Goal: Communication & Community: Answer question/provide support

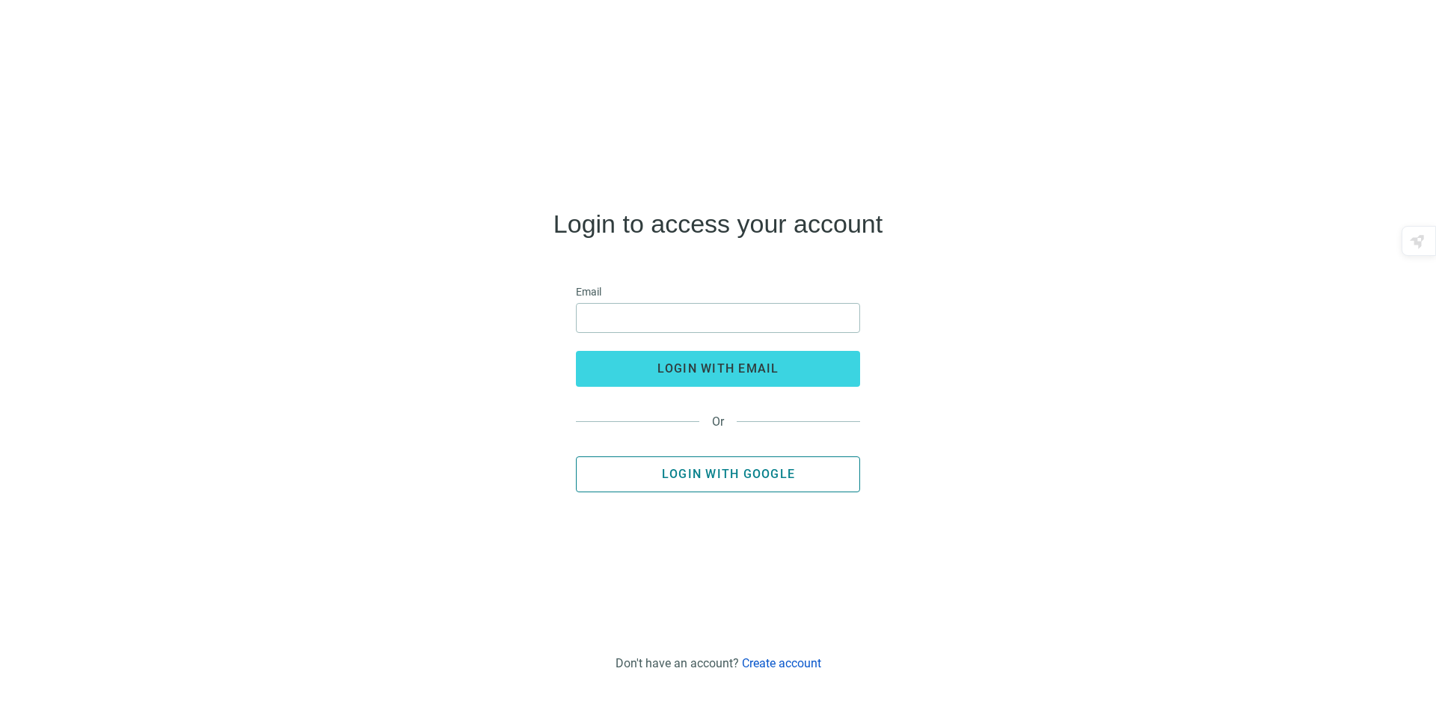
click at [714, 480] on span "Login with Google" at bounding box center [728, 474] width 133 height 14
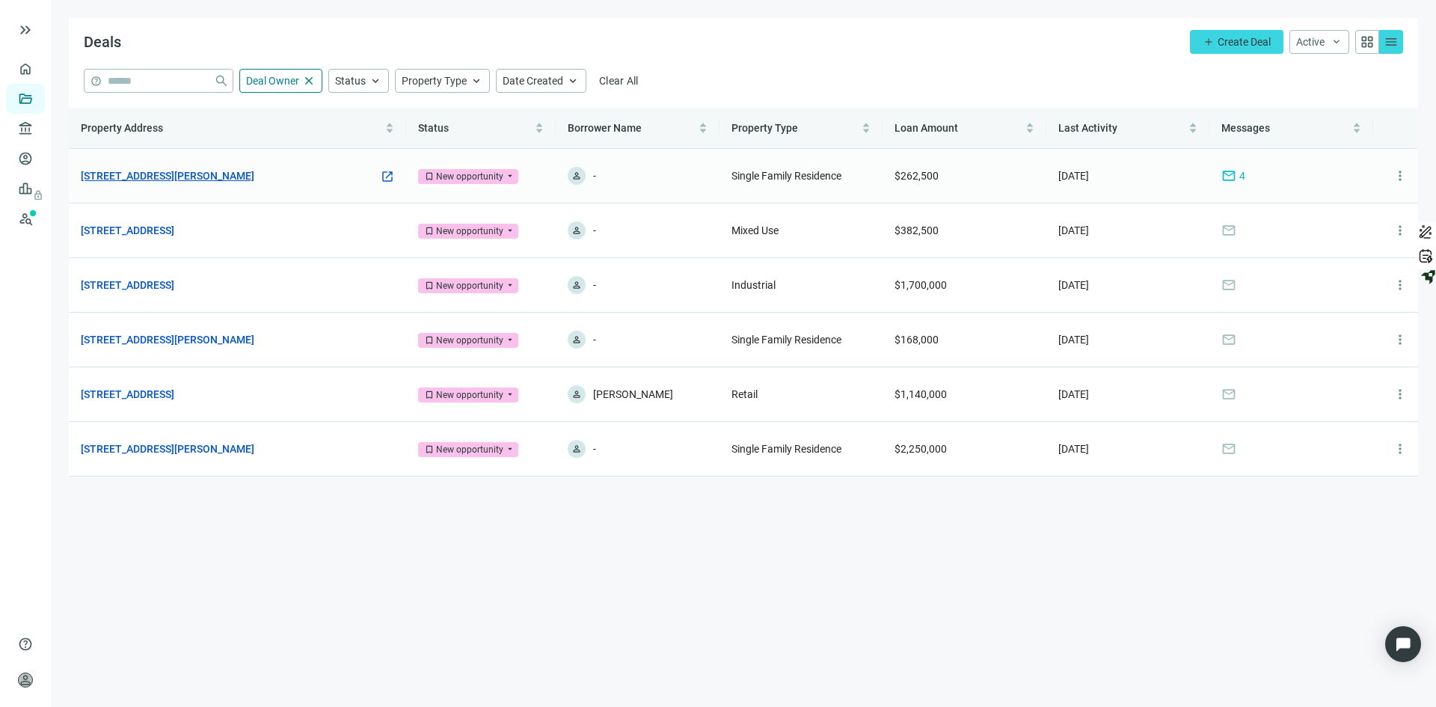
click at [174, 175] on link "420 E Archer Ave, Peoria, IL 61603" at bounding box center [168, 176] width 174 height 16
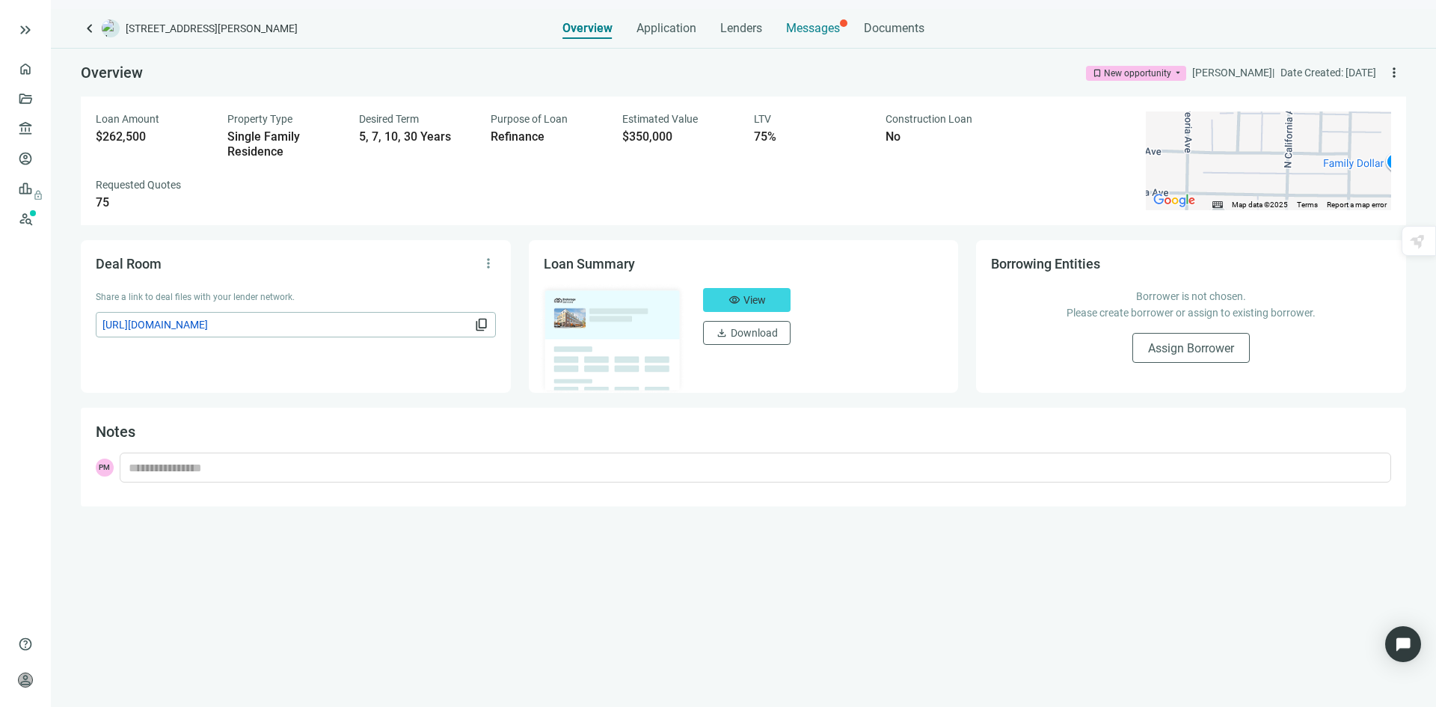
click at [803, 32] on span "Messages" at bounding box center [813, 28] width 54 height 14
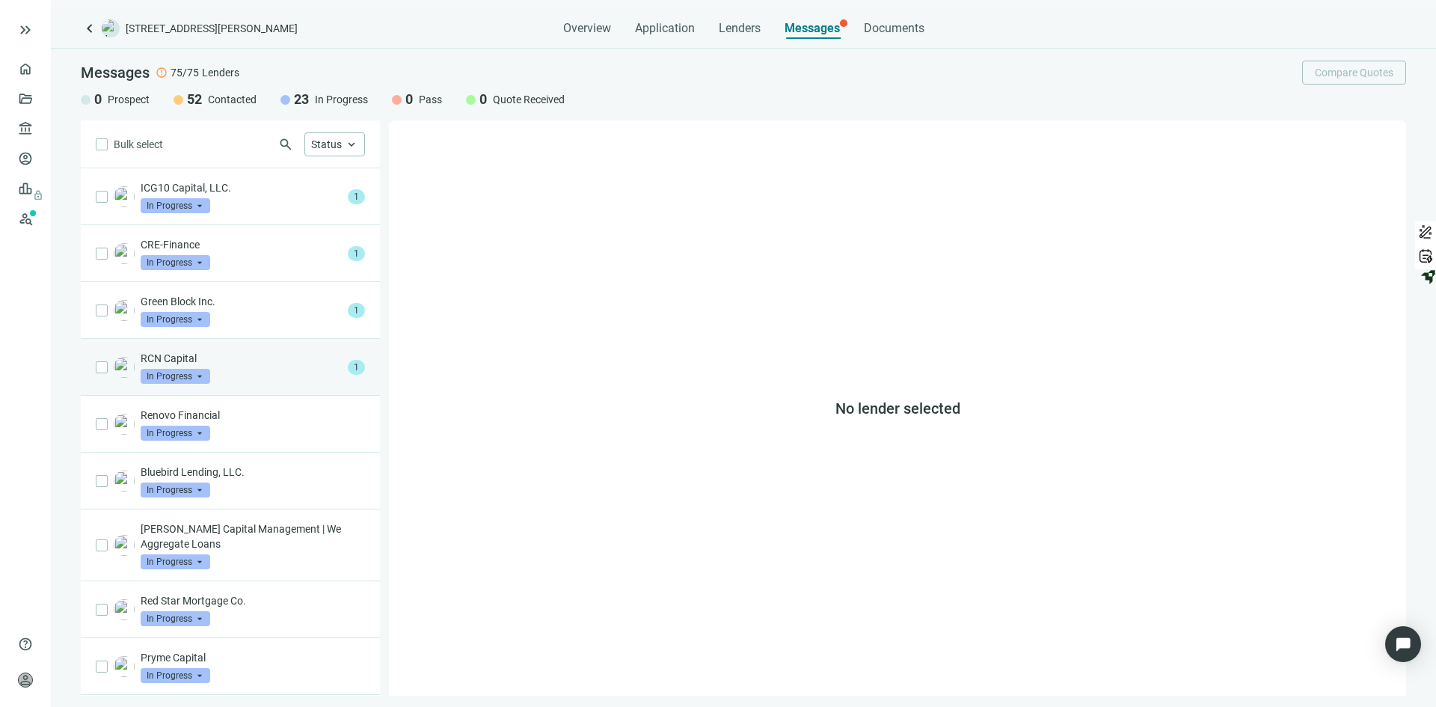
click at [255, 358] on p "RCN Capital" at bounding box center [241, 358] width 201 height 15
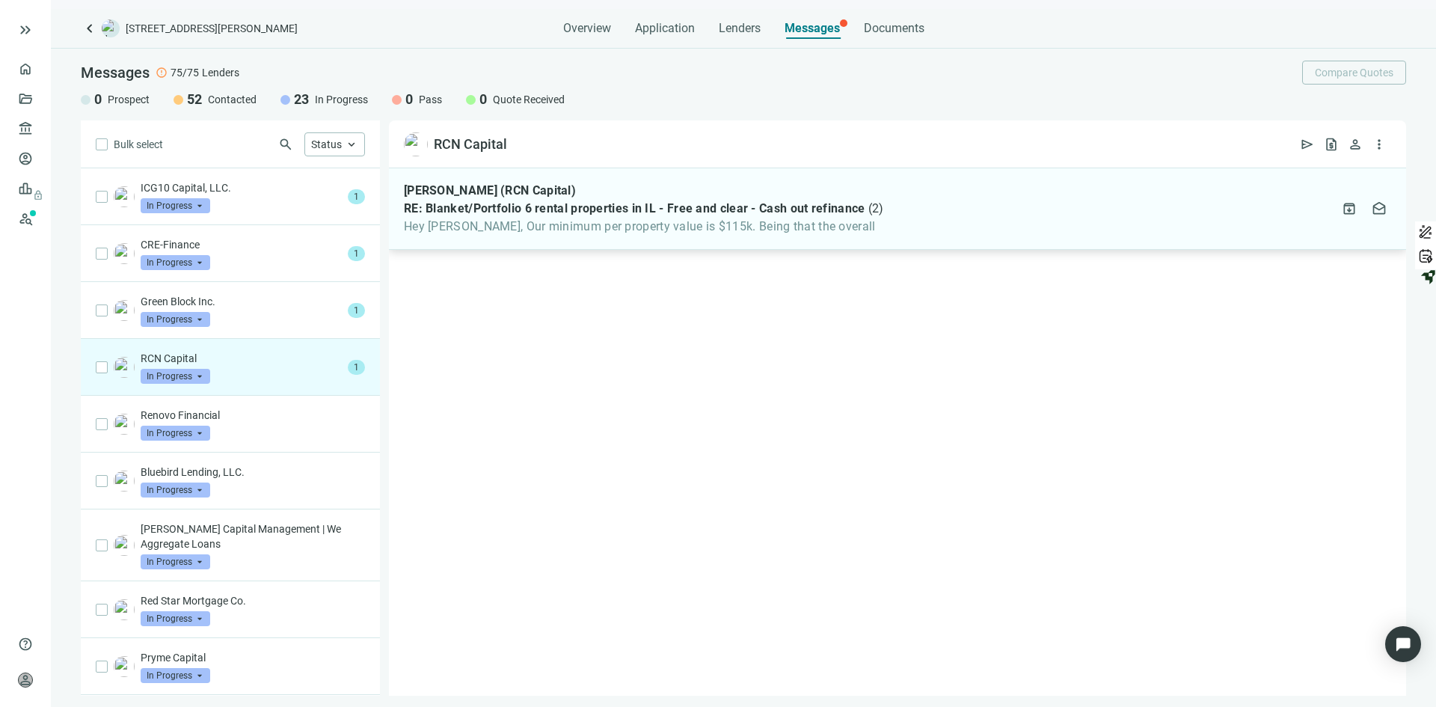
click at [545, 206] on span "RE: Blanket/Portfolio 6 rental properties in IL - Free and clear - Cash out ref…" at bounding box center [634, 208] width 461 height 15
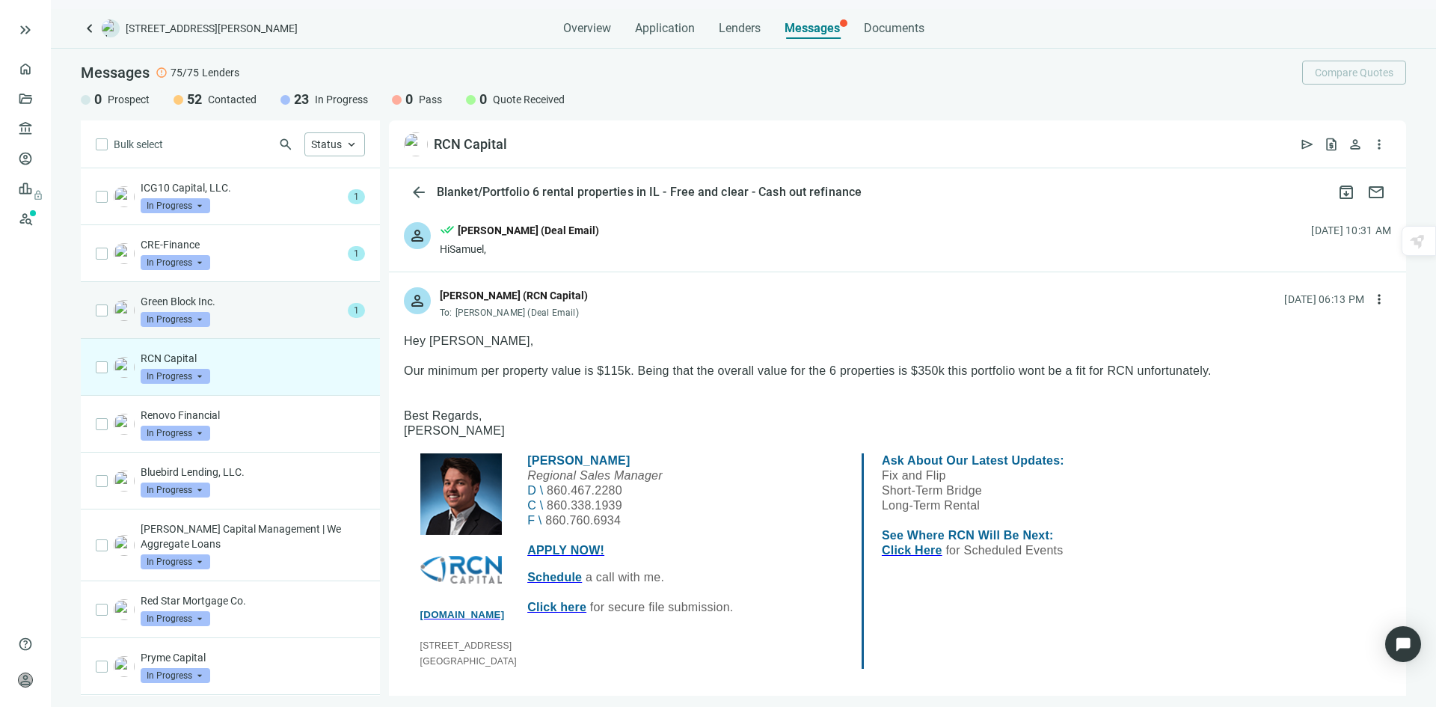
click at [238, 309] on div "Green Block Inc. In Progress arrow_drop_down" at bounding box center [241, 310] width 201 height 33
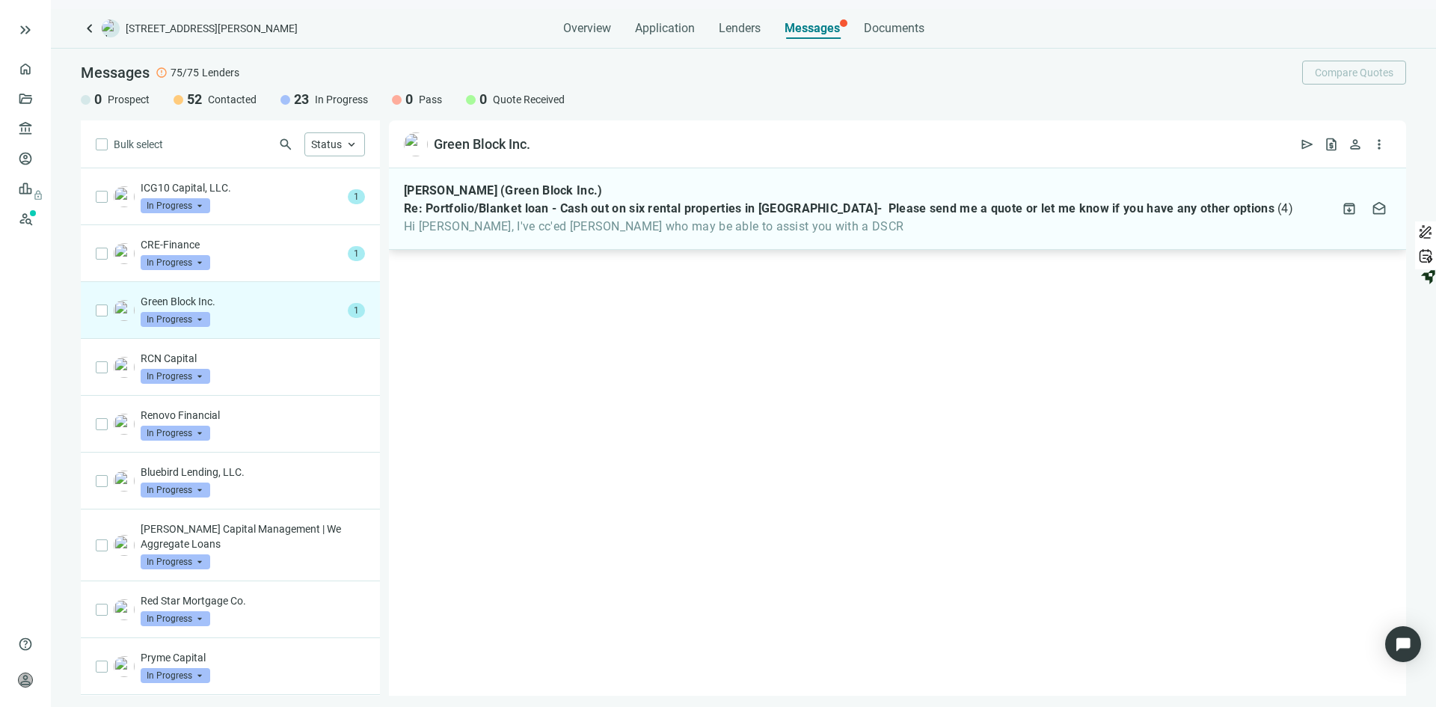
click at [571, 215] on span "Re: Portfolio/Blanket loan - Cash out on six rental properties in IL- Please se…" at bounding box center [839, 208] width 871 height 15
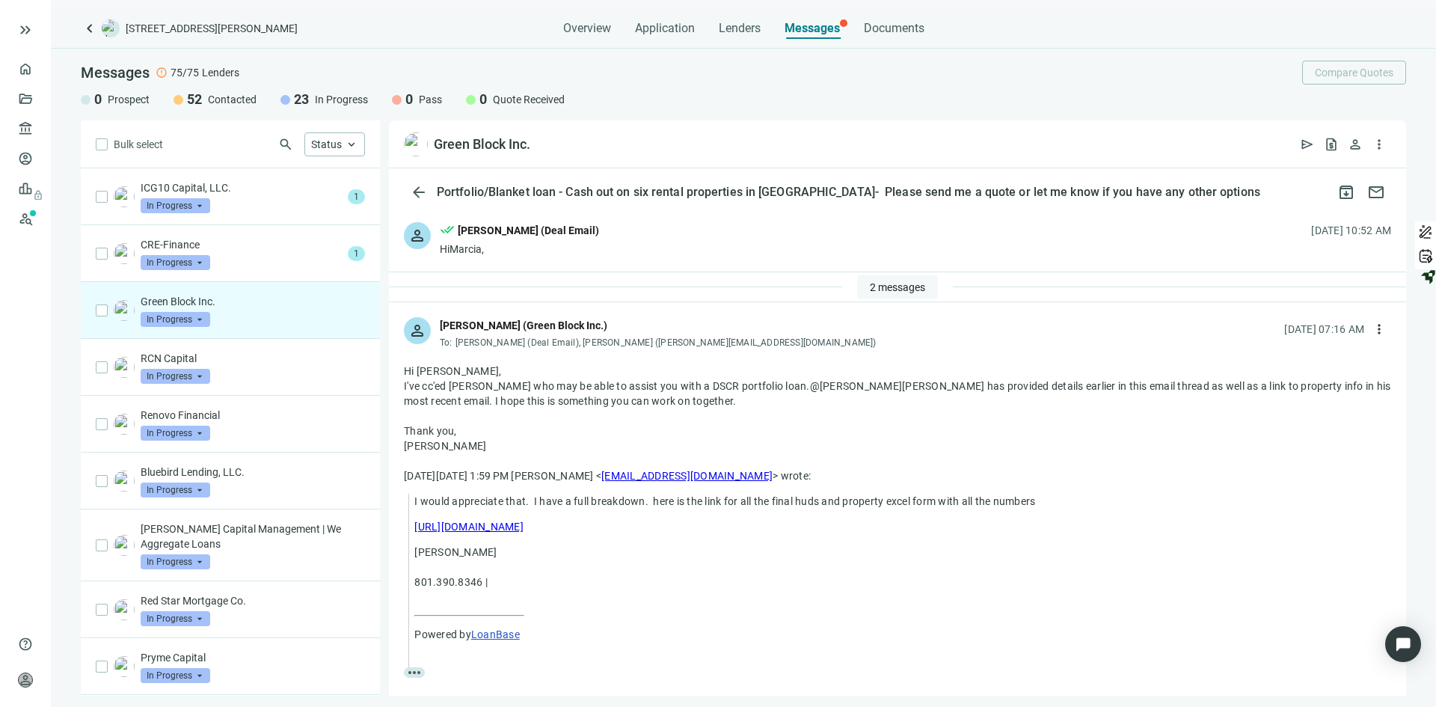
click at [876, 290] on span "2 messages" at bounding box center [897, 287] width 55 height 12
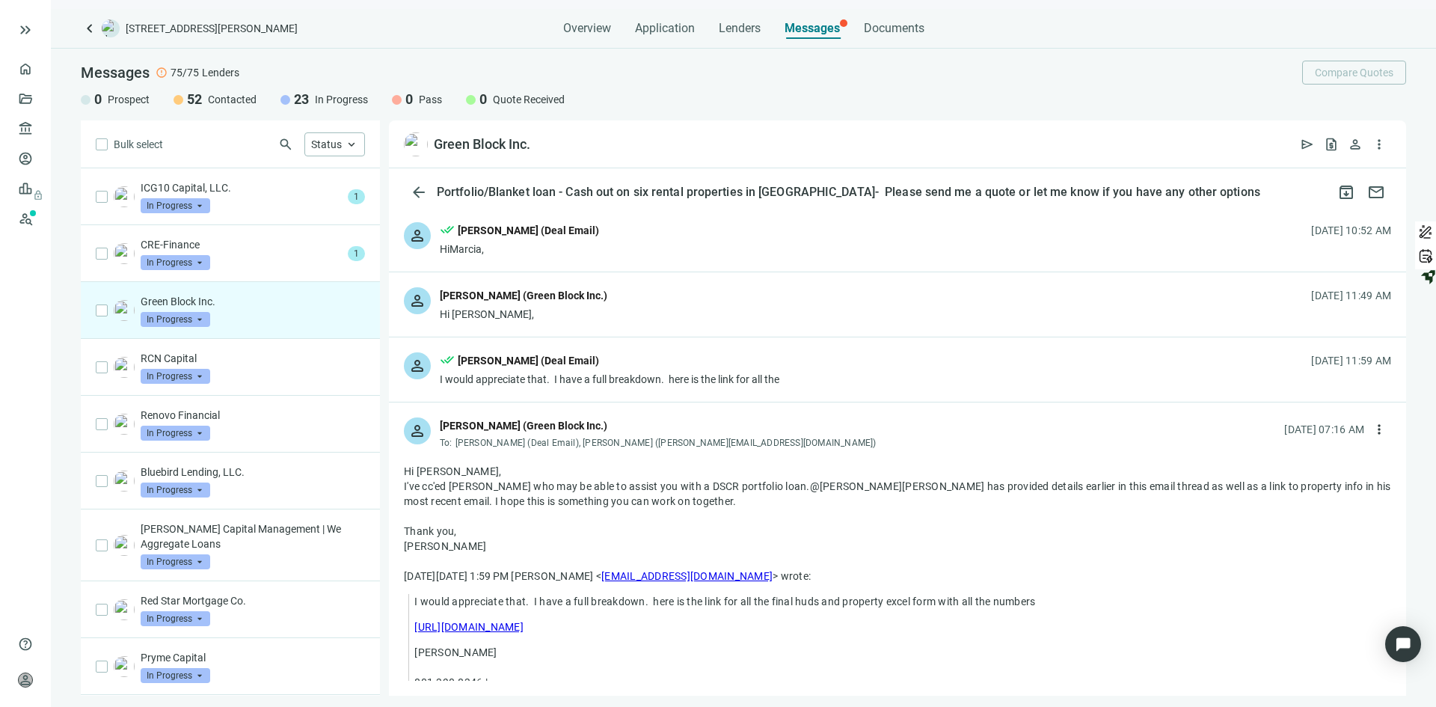
click at [847, 470] on div "Hi Patrick," at bounding box center [897, 471] width 987 height 15
click at [1372, 425] on span "more_vert" at bounding box center [1379, 429] width 15 height 15
click at [1272, 492] on span "Reply all" at bounding box center [1274, 491] width 38 height 12
type textarea "**********"
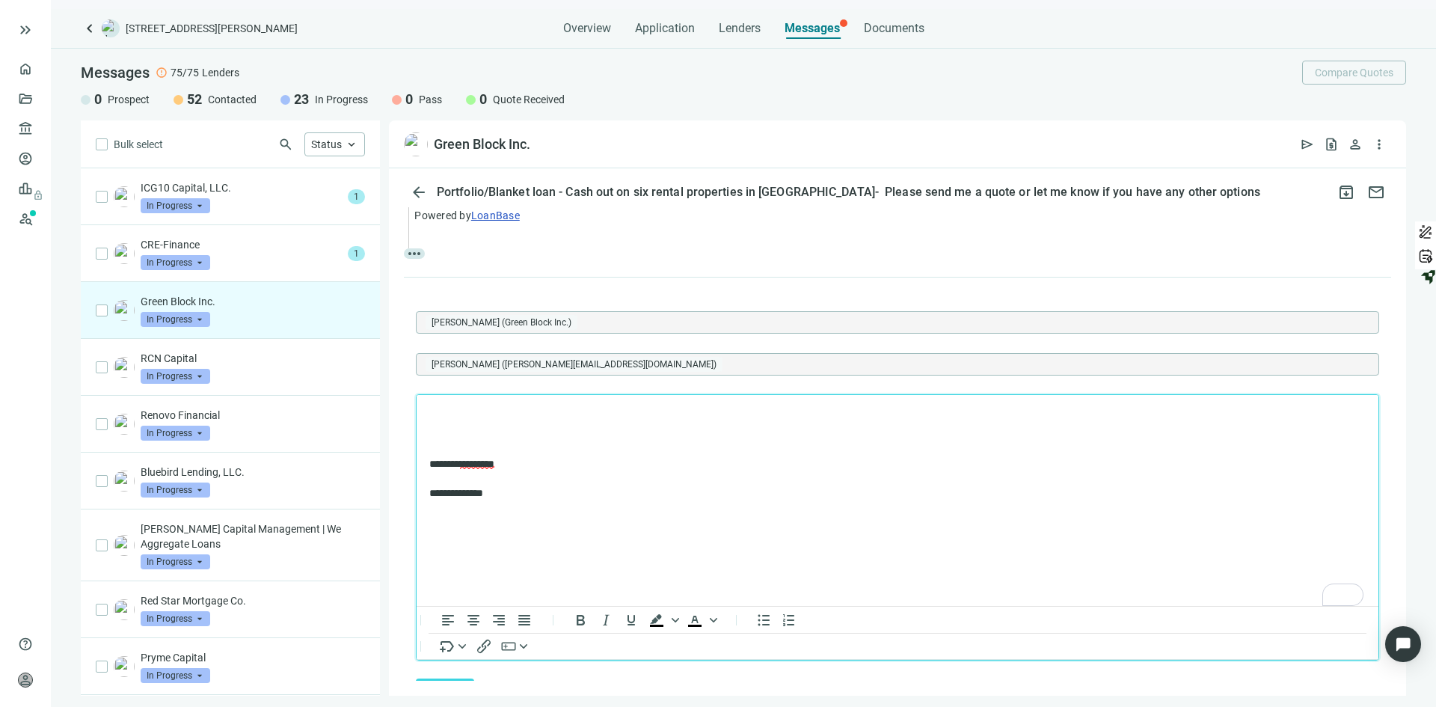
scroll to position [574, 0]
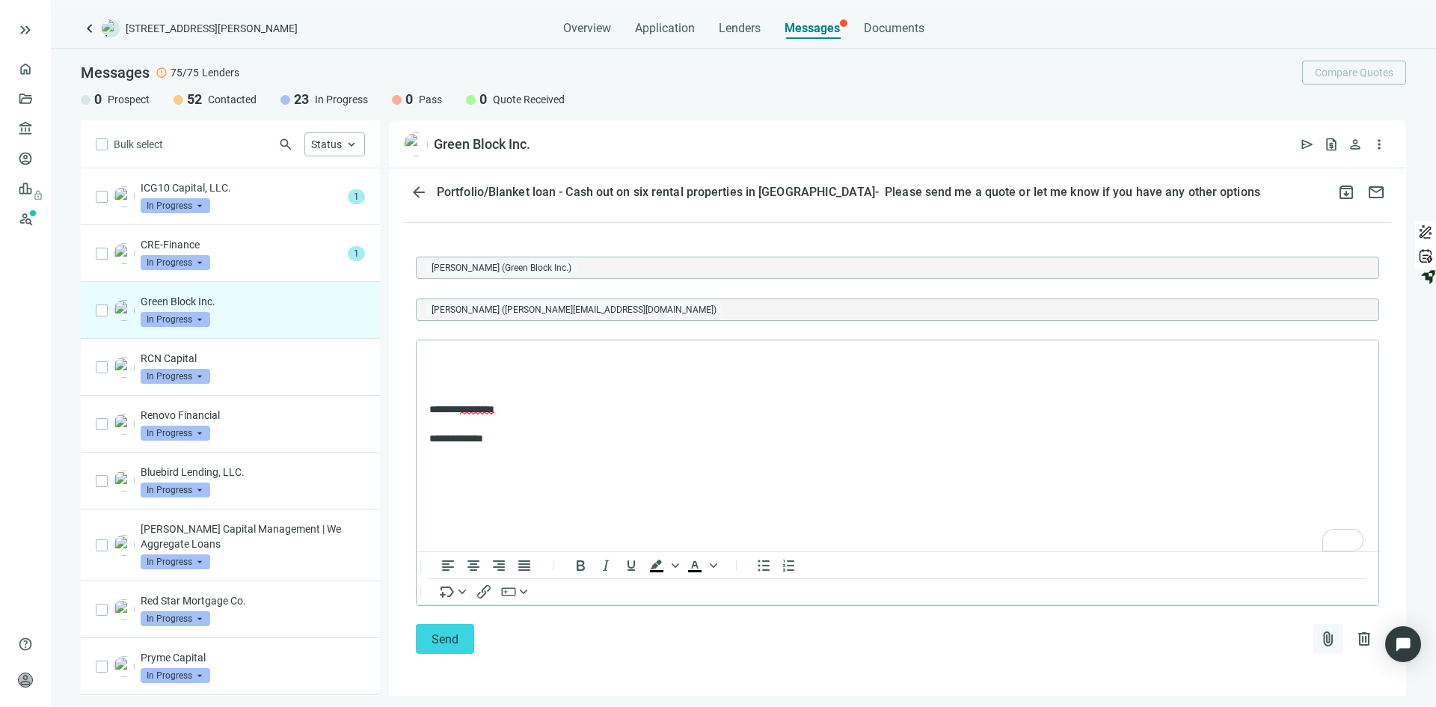
click at [1319, 637] on span "attach_file" at bounding box center [1328, 639] width 18 height 18
click at [1218, 606] on span "Upload new" at bounding box center [1207, 603] width 55 height 12
click at [535, 635] on span "FF_Portfolio_Data_Sheet.xlsx" at bounding box center [527, 638] width 154 height 15
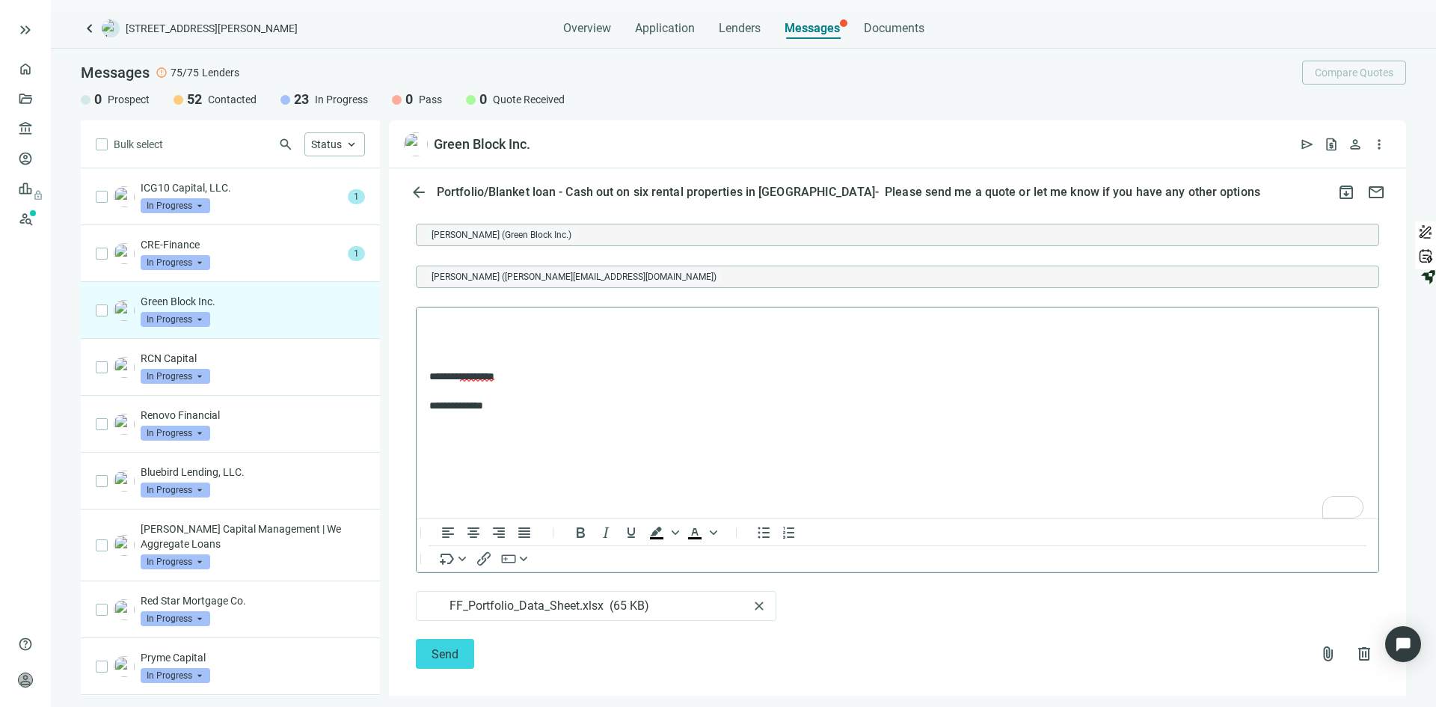
scroll to position [622, 0]
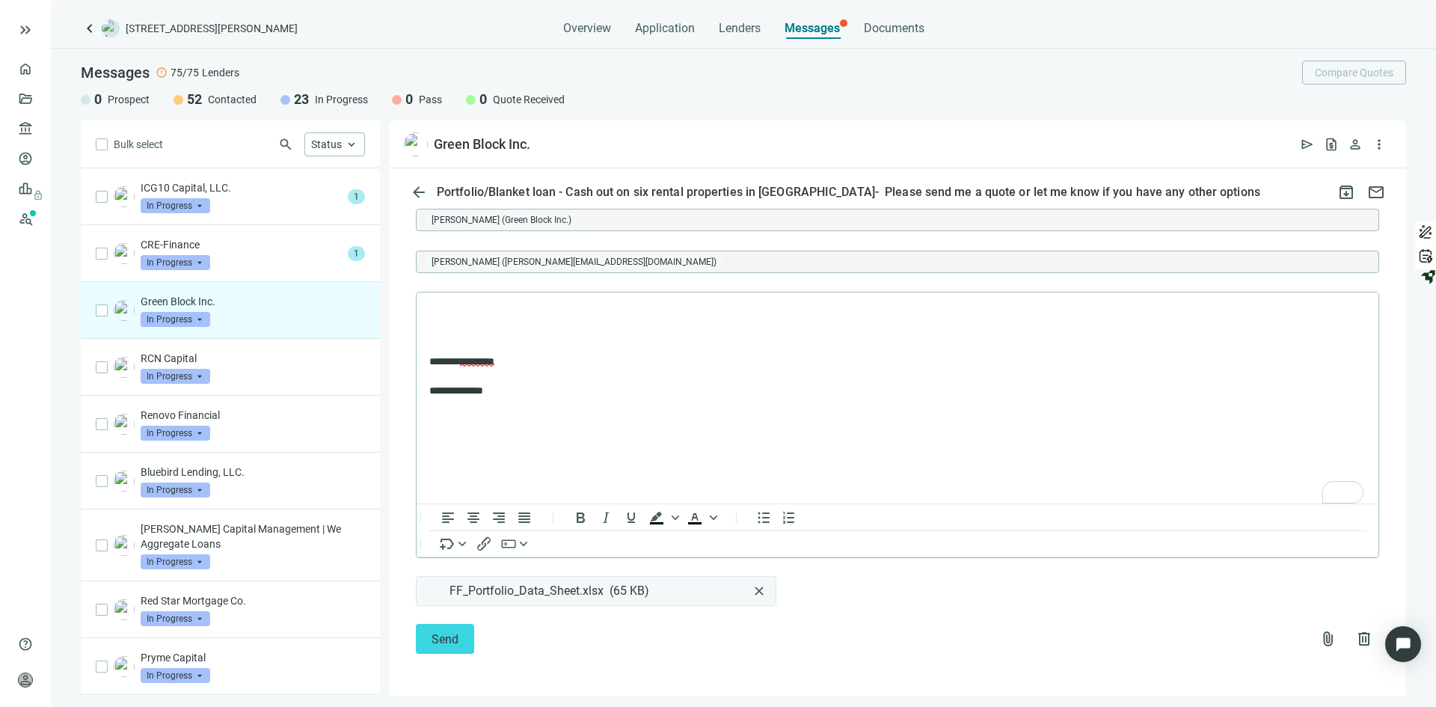
click at [505, 595] on span "FF_Portfolio_Data_Sheet.xlsx" at bounding box center [527, 590] width 154 height 15
click at [505, 594] on span "FF_Portfolio_Data_Sheet.xlsx" at bounding box center [527, 590] width 154 height 15
click at [831, 638] on div "Send attach_file delete" at bounding box center [897, 639] width 963 height 30
click at [443, 316] on p "To enrich screen reader interactions, please activate Accessibility in Grammarl…" at bounding box center [897, 311] width 936 height 15
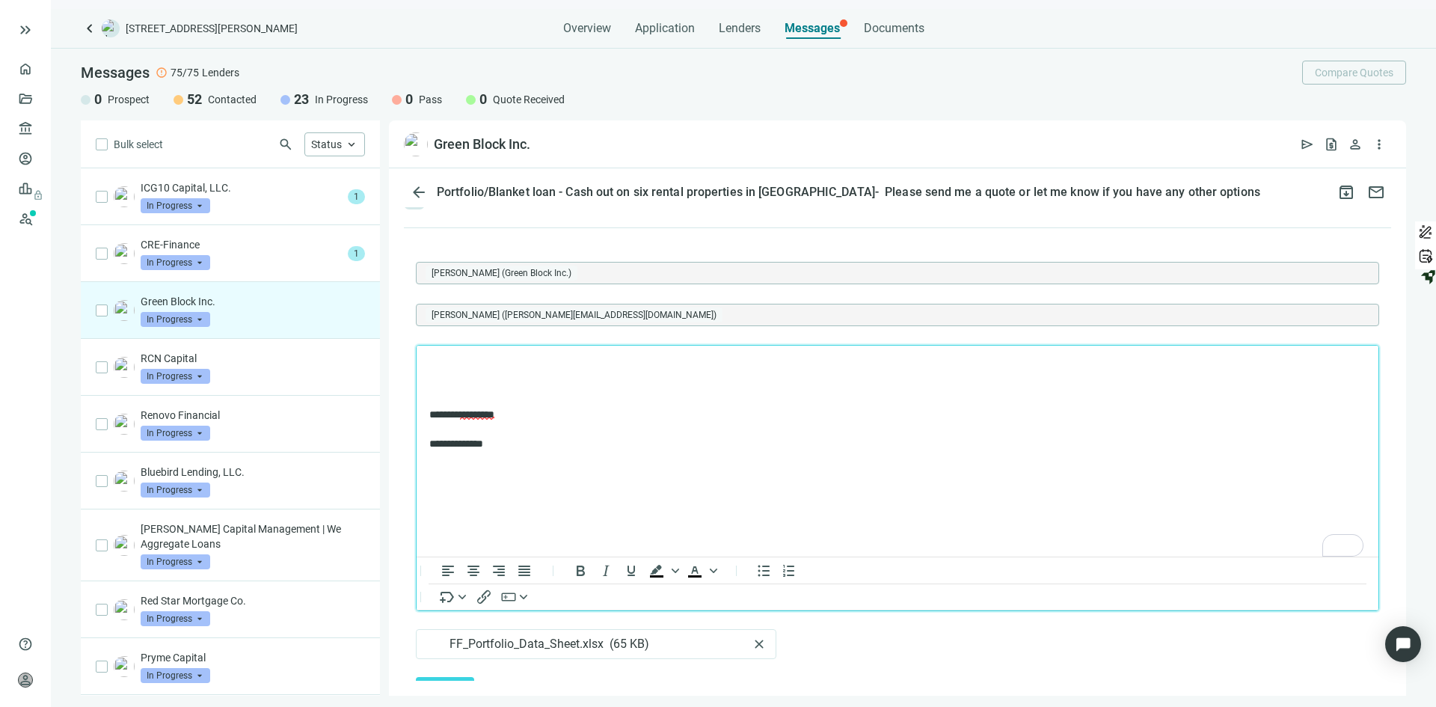
scroll to position [547, 0]
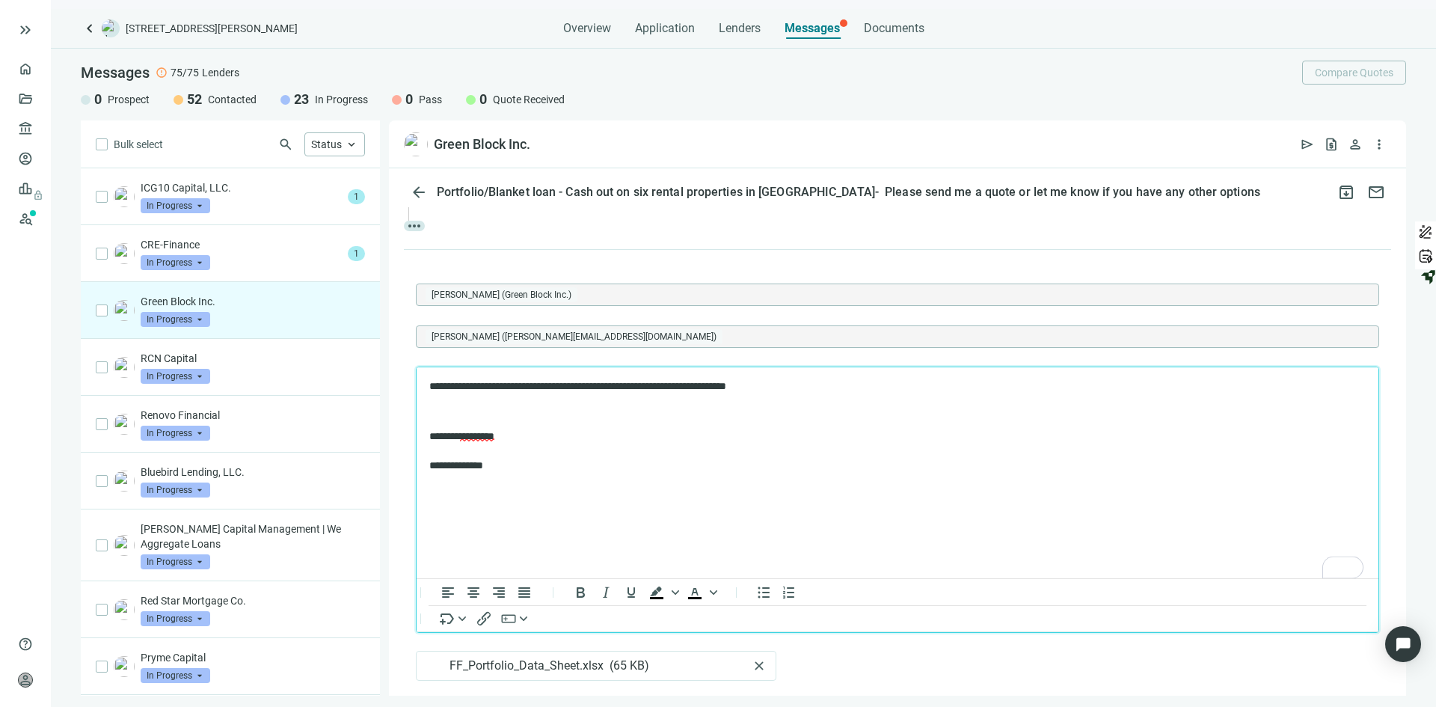
click at [612, 382] on p "**********" at bounding box center [889, 386] width 921 height 15
click at [582, 384] on p "**********" at bounding box center [889, 386] width 921 height 15
click at [819, 386] on p "**********" at bounding box center [889, 386] width 921 height 15
click at [1351, 565] on html "keyboard_double_arrow_right home Overview folder_open Deals account_balance Len…" at bounding box center [718, 353] width 1436 height 707
click at [1355, 562] on div "2" at bounding box center [1352, 567] width 16 height 16
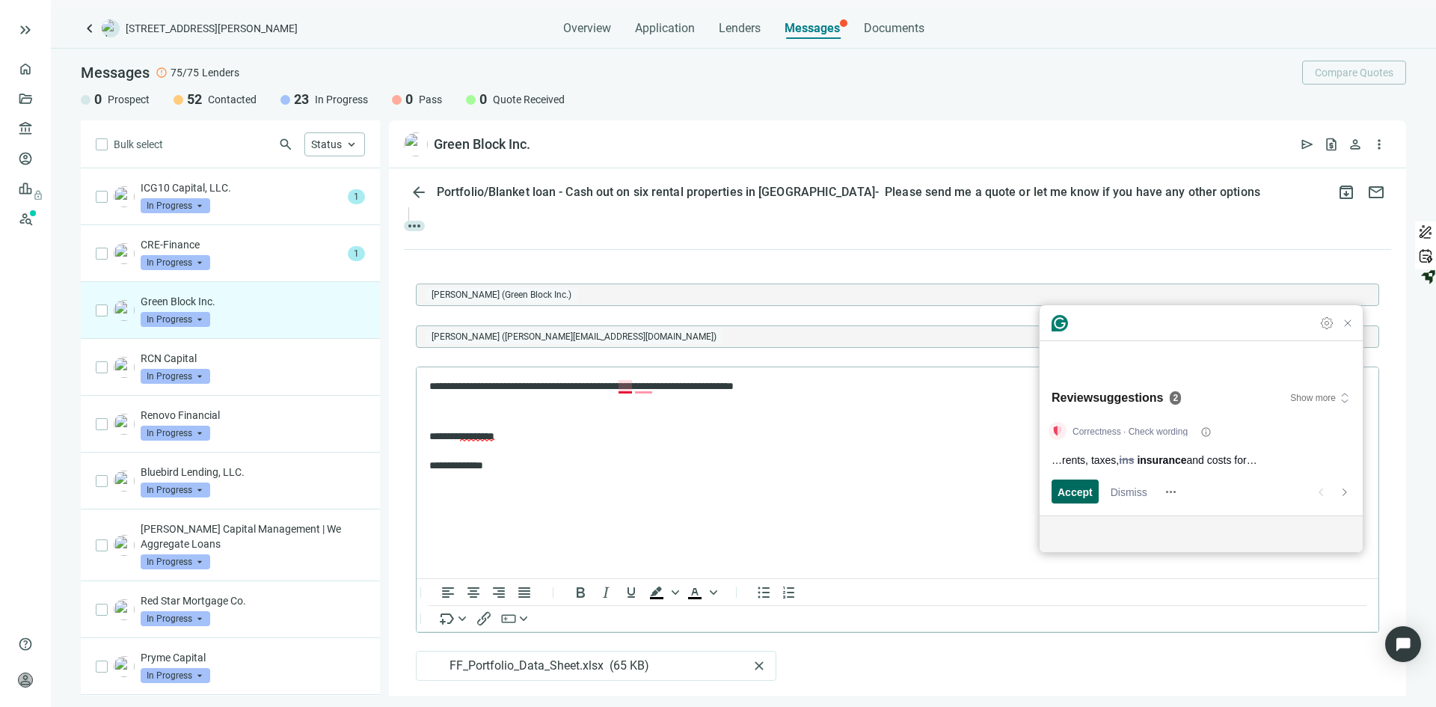
click at [1075, 488] on span "Accept" at bounding box center [1075, 492] width 35 height 16
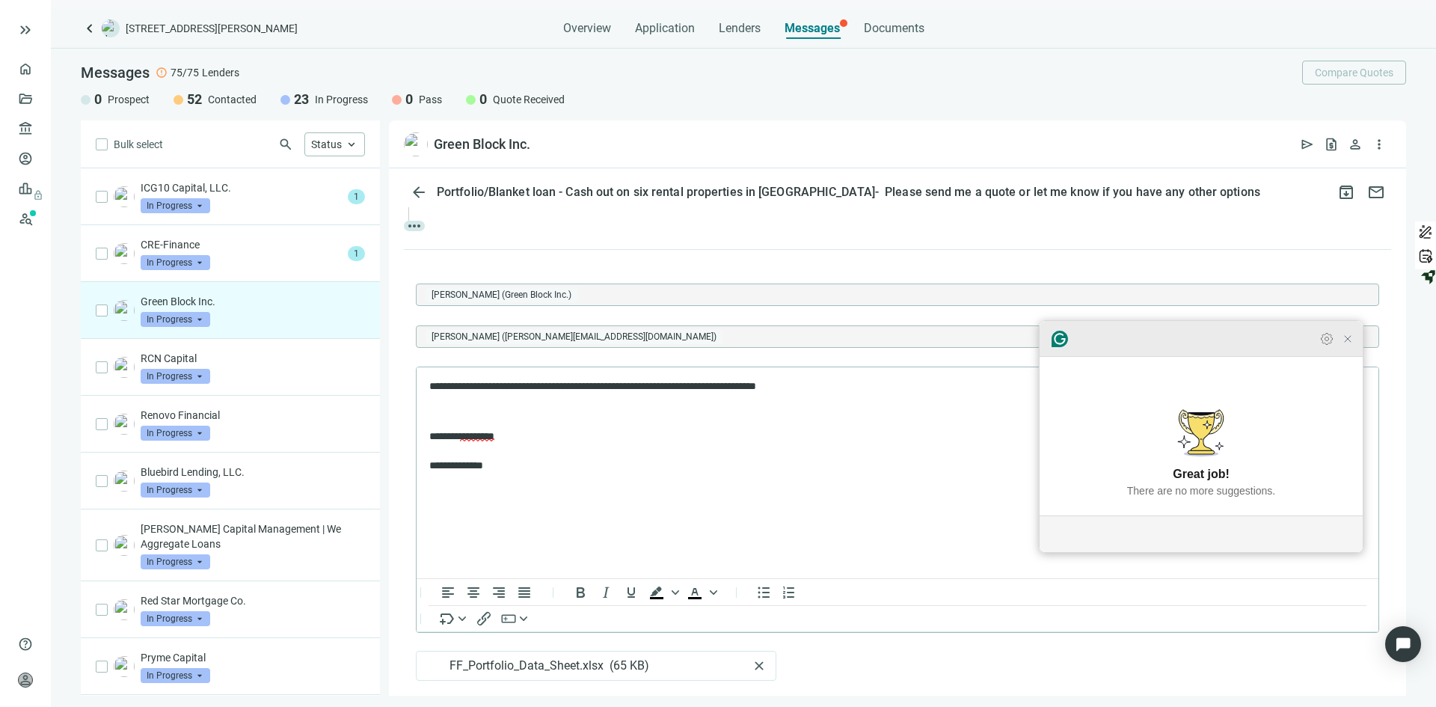
click at [1349, 345] on icon "Close Grammarly Assistant" at bounding box center [1348, 339] width 12 height 12
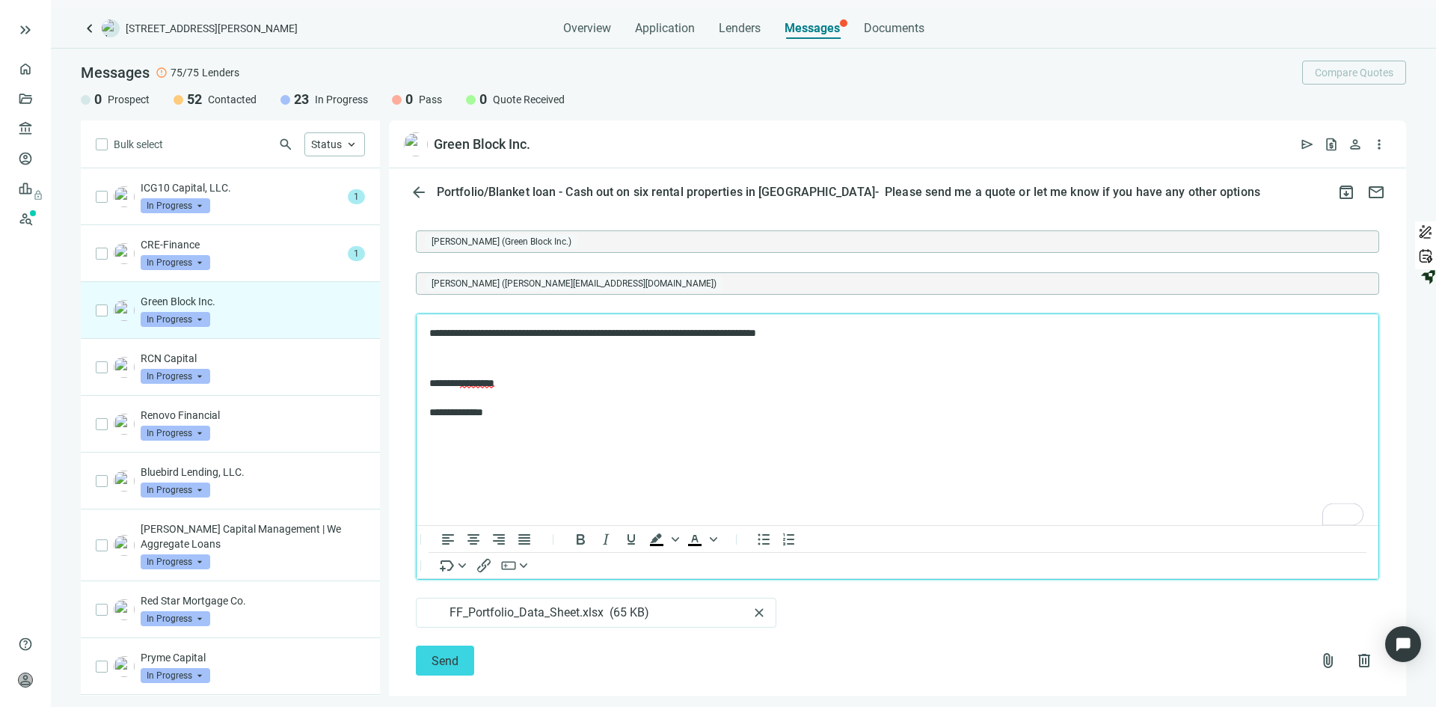
scroll to position [622, 0]
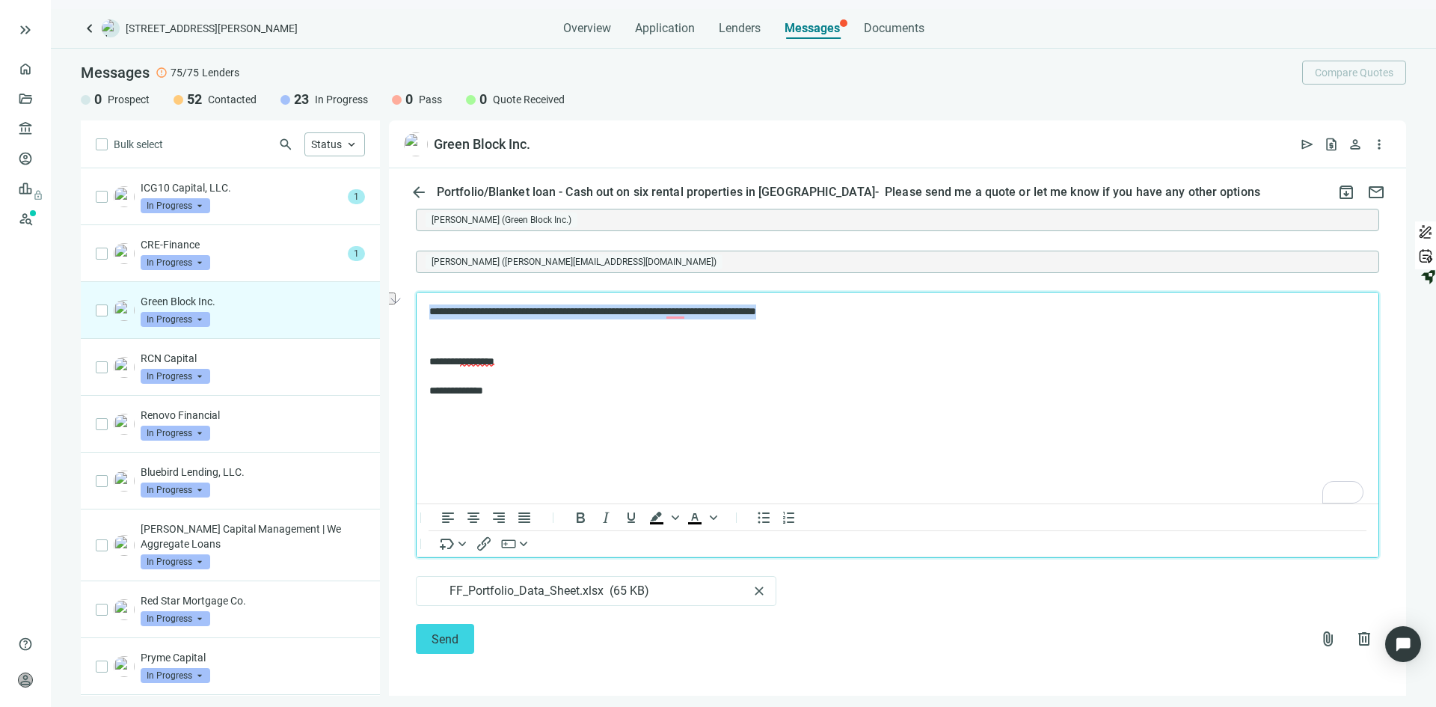
drag, startPoint x: 848, startPoint y: 308, endPoint x: 417, endPoint y: 310, distance: 431.6
click at [417, 310] on html "**********" at bounding box center [898, 351] width 962 height 118
click at [699, 339] on p "To enrich screen reader interactions, please activate Accessibility in Grammarl…" at bounding box center [897, 337] width 936 height 15
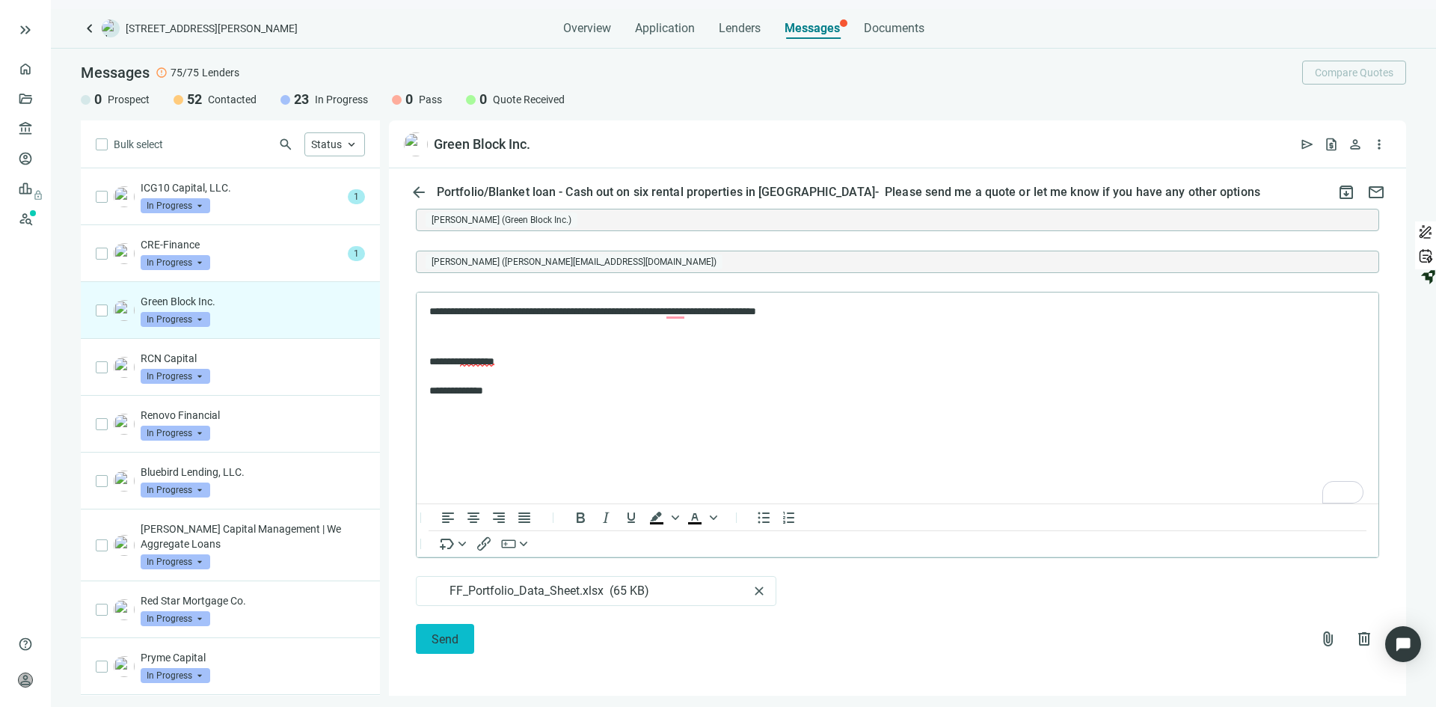
click at [449, 634] on span "Send" at bounding box center [445, 639] width 27 height 14
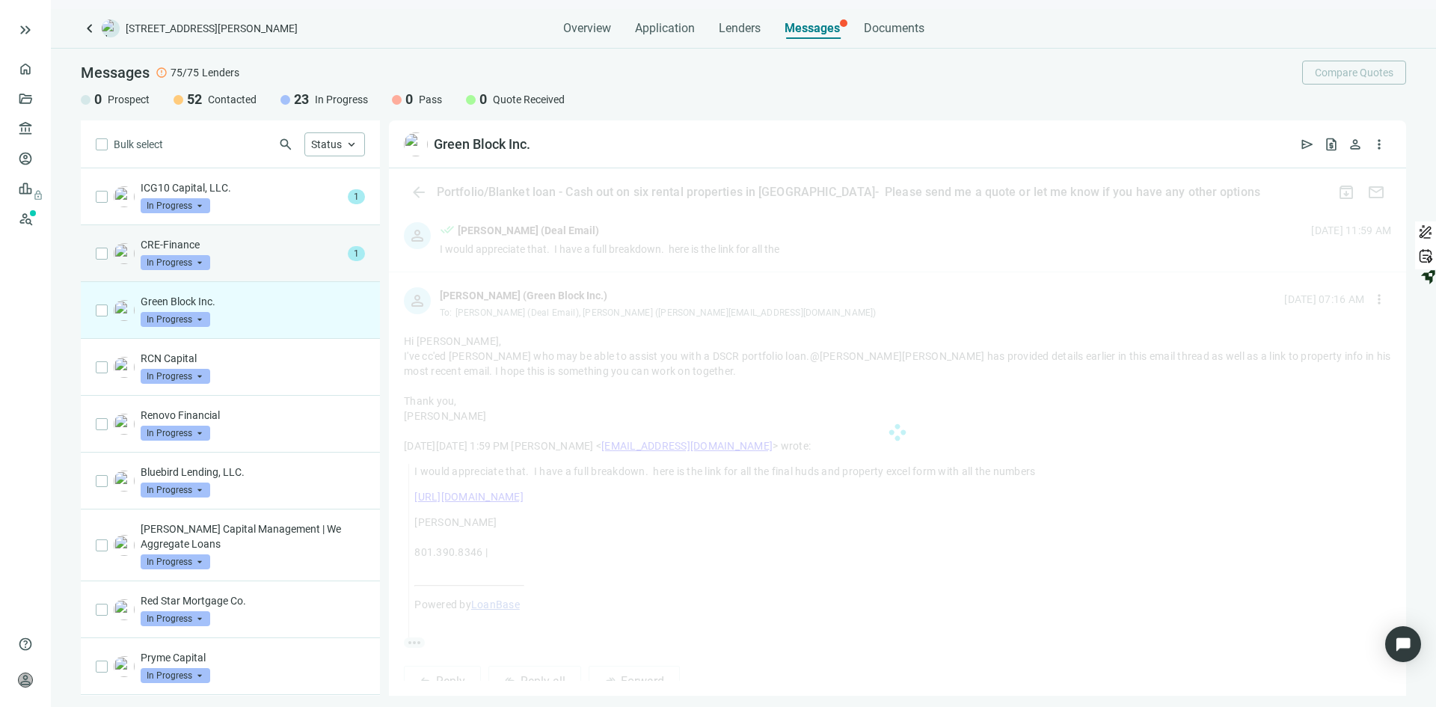
scroll to position [160, 0]
click at [264, 258] on div "CRE-Finance In Progress arrow_drop_down" at bounding box center [241, 253] width 201 height 33
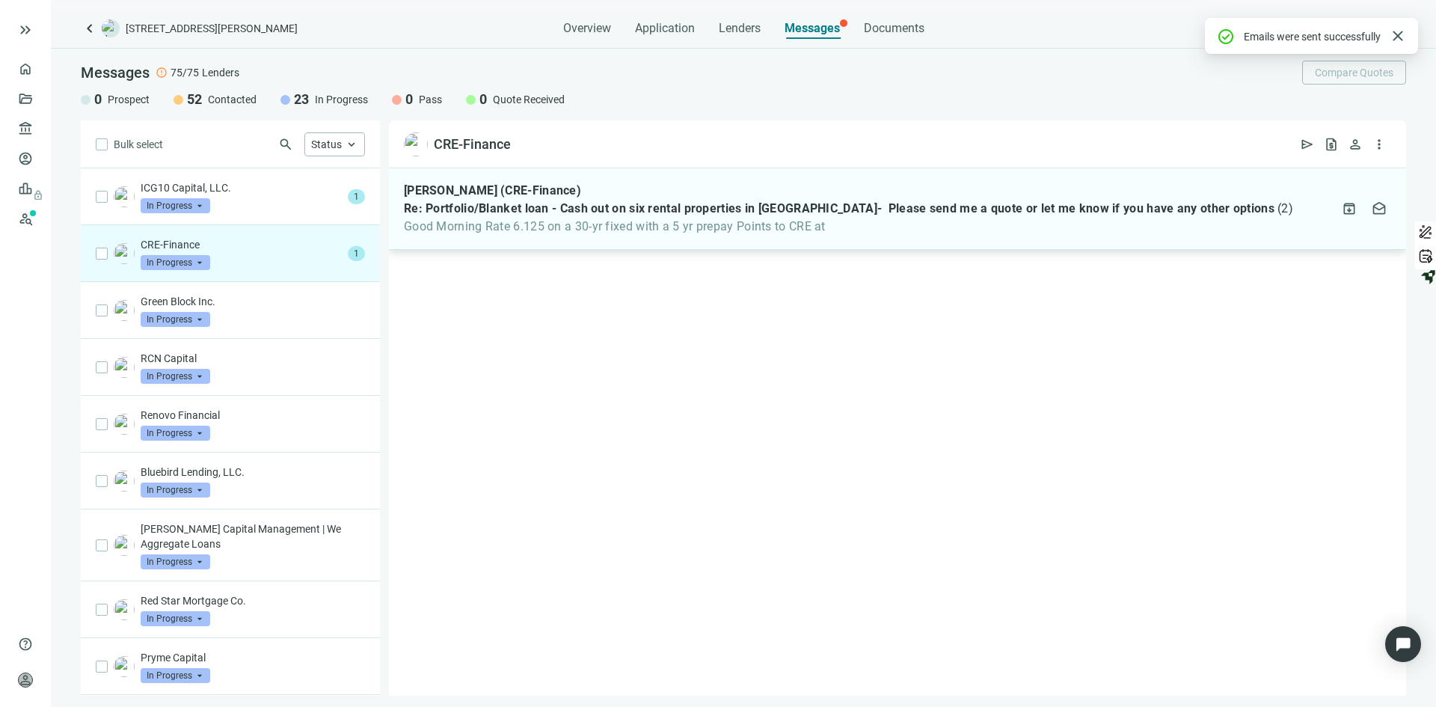
click at [591, 220] on span "Good Morning Rate 6.125 on a 30-yr fixed with a 5 yr prepay Points to CRE at" at bounding box center [848, 226] width 889 height 15
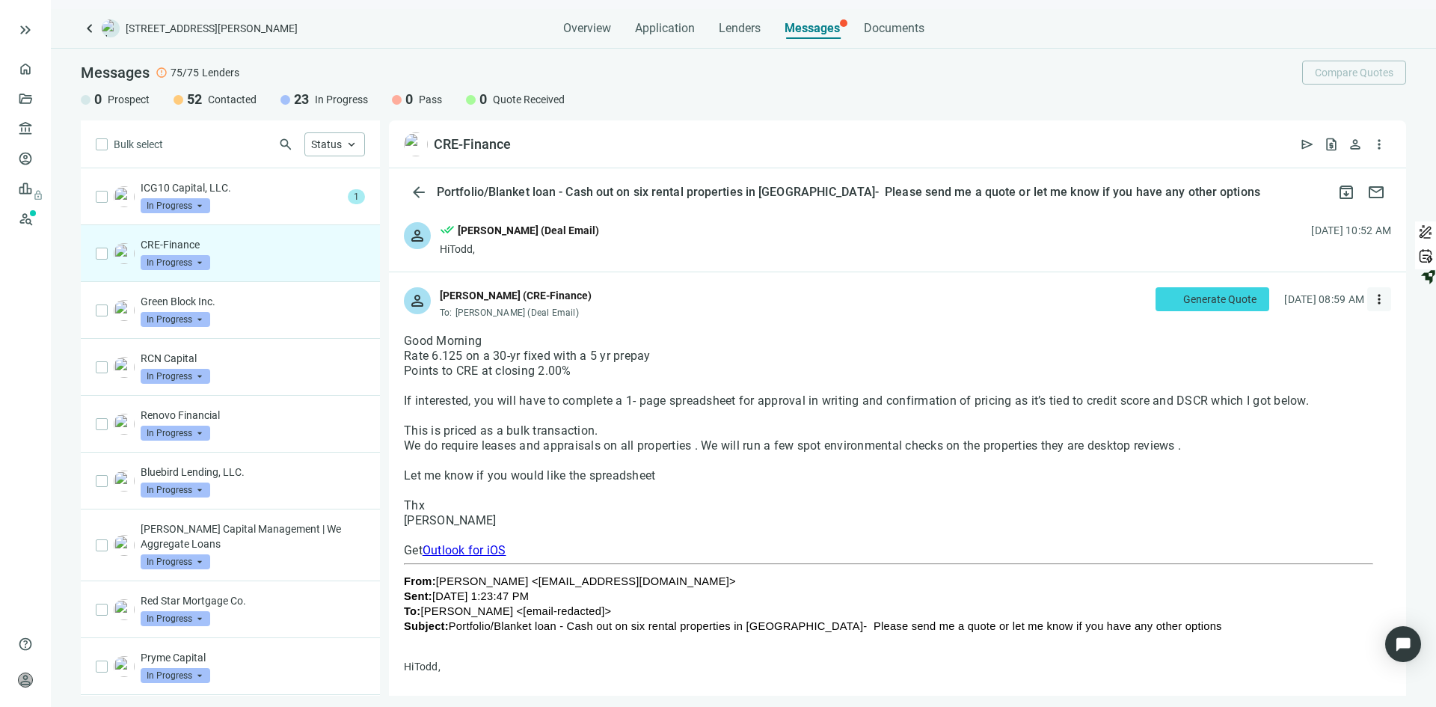
click at [1372, 295] on span "more_vert" at bounding box center [1379, 299] width 15 height 15
click at [1263, 331] on span "Reply" at bounding box center [1267, 334] width 25 height 12
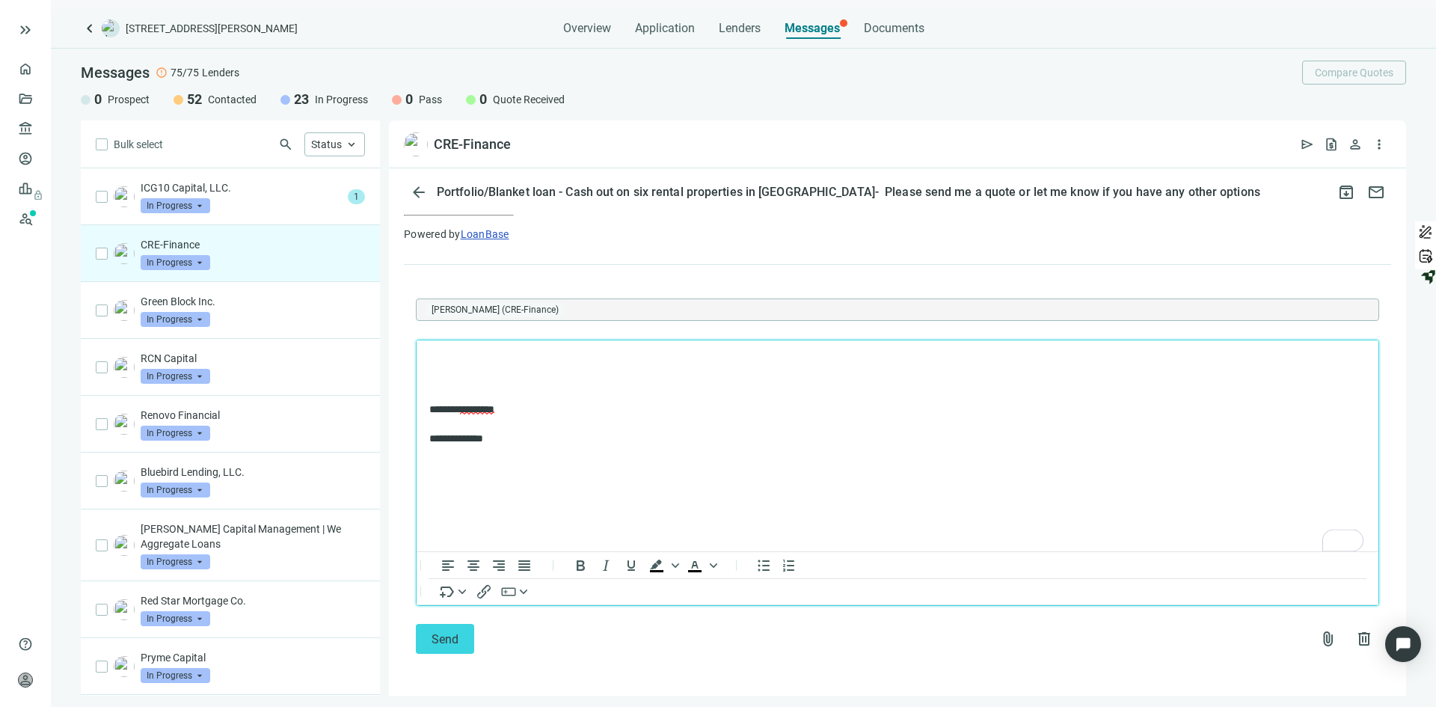
scroll to position [1076, 0]
click at [1319, 636] on span "attach_file" at bounding box center [1328, 639] width 18 height 18
click at [1212, 599] on span "Upload new" at bounding box center [1207, 603] width 55 height 12
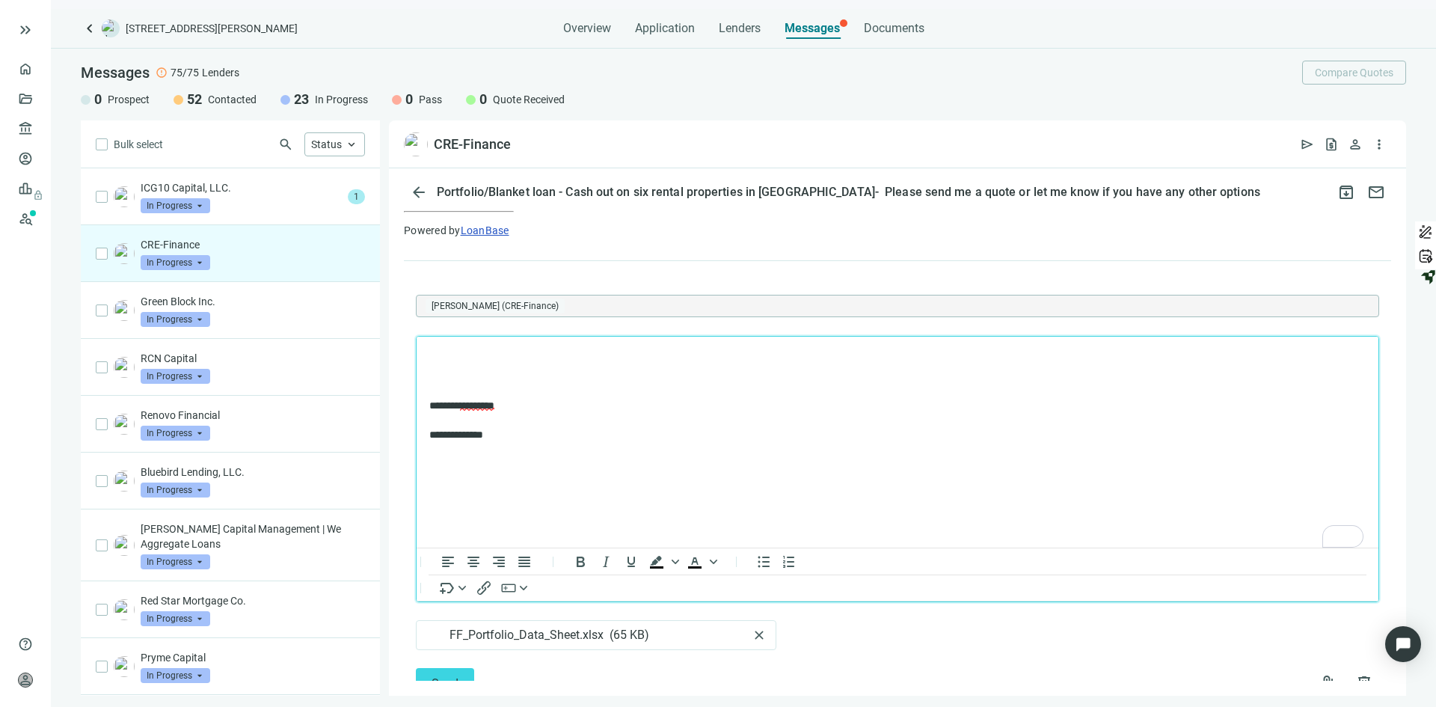
click at [455, 353] on p "To enrich screen reader interactions, please activate Accessibility in Grammarl…" at bounding box center [897, 356] width 936 height 15
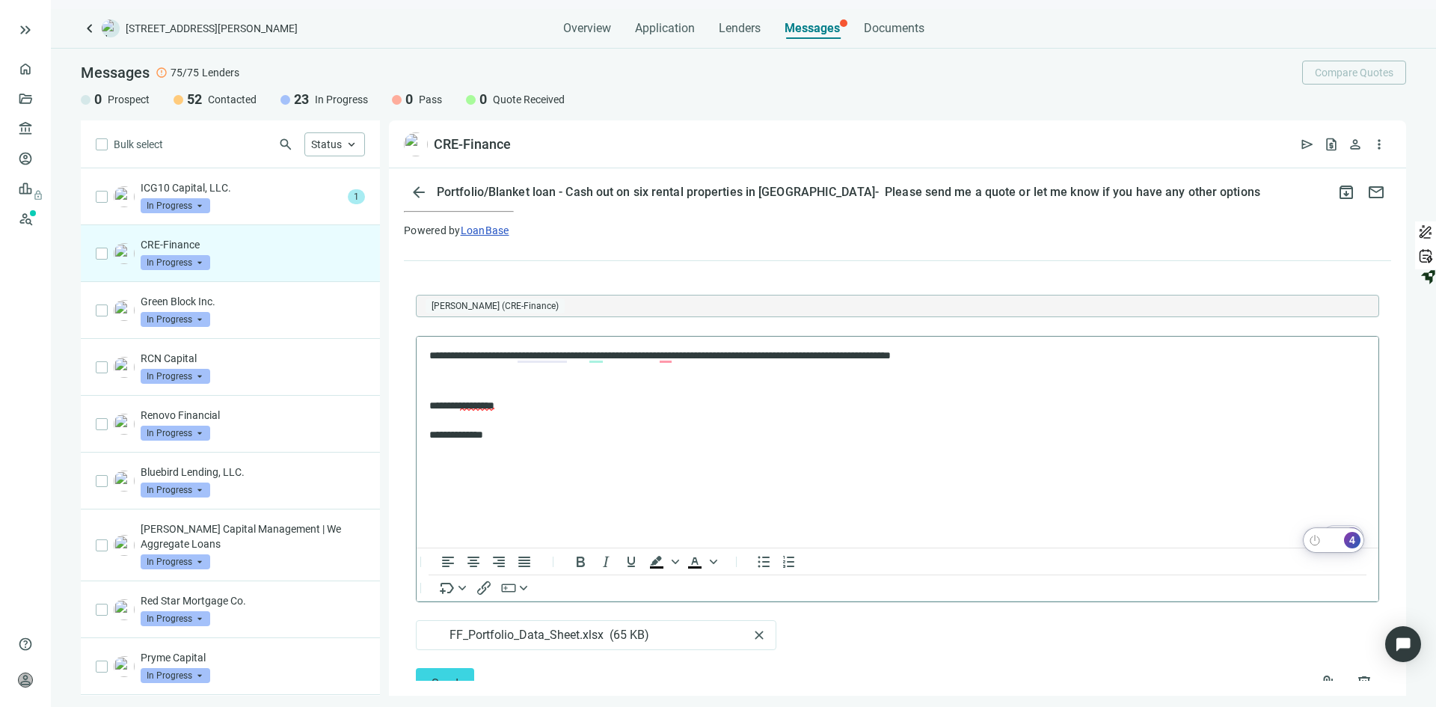
click at [1352, 542] on html "keyboard_double_arrow_right home Overview folder_open Deals account_balance Len…" at bounding box center [718, 353] width 1436 height 707
click at [1353, 540] on div "4" at bounding box center [1352, 540] width 16 height 16
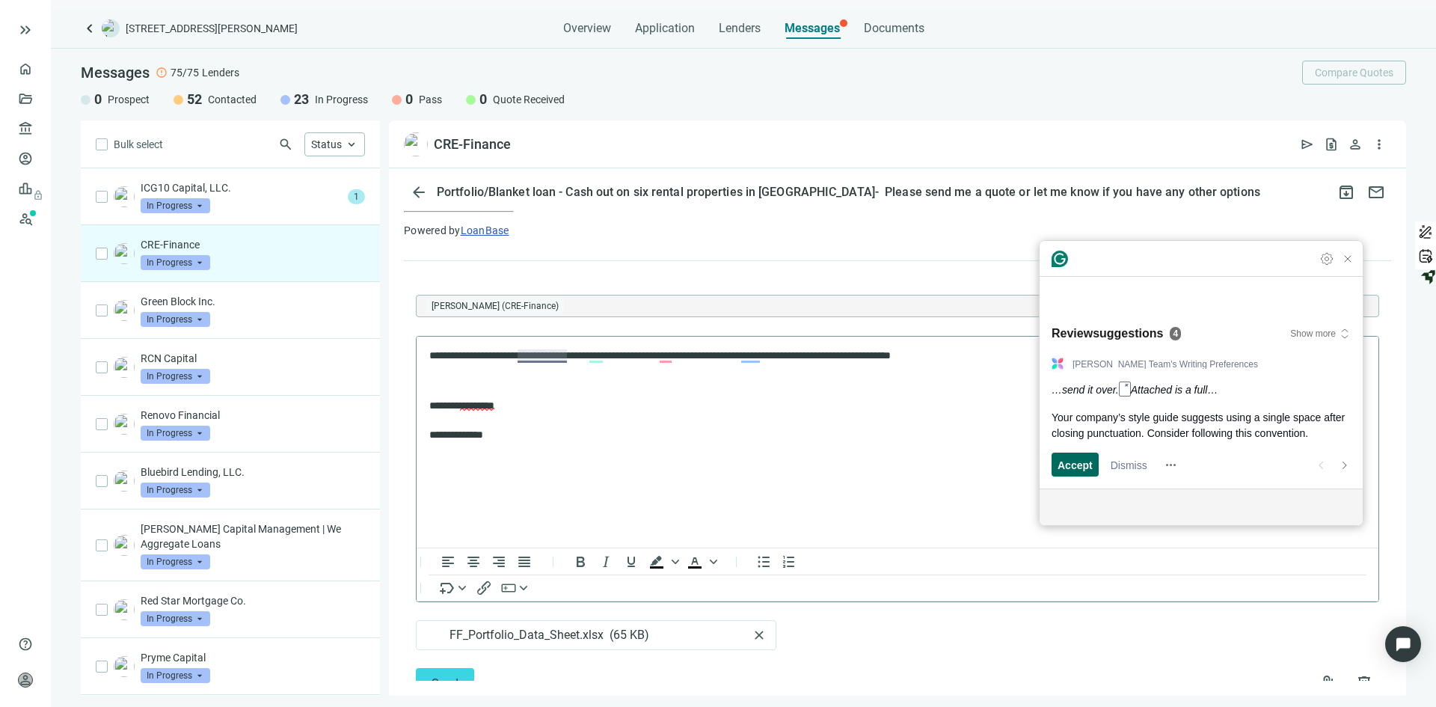
click at [1073, 470] on span "Accept" at bounding box center [1075, 465] width 35 height 16
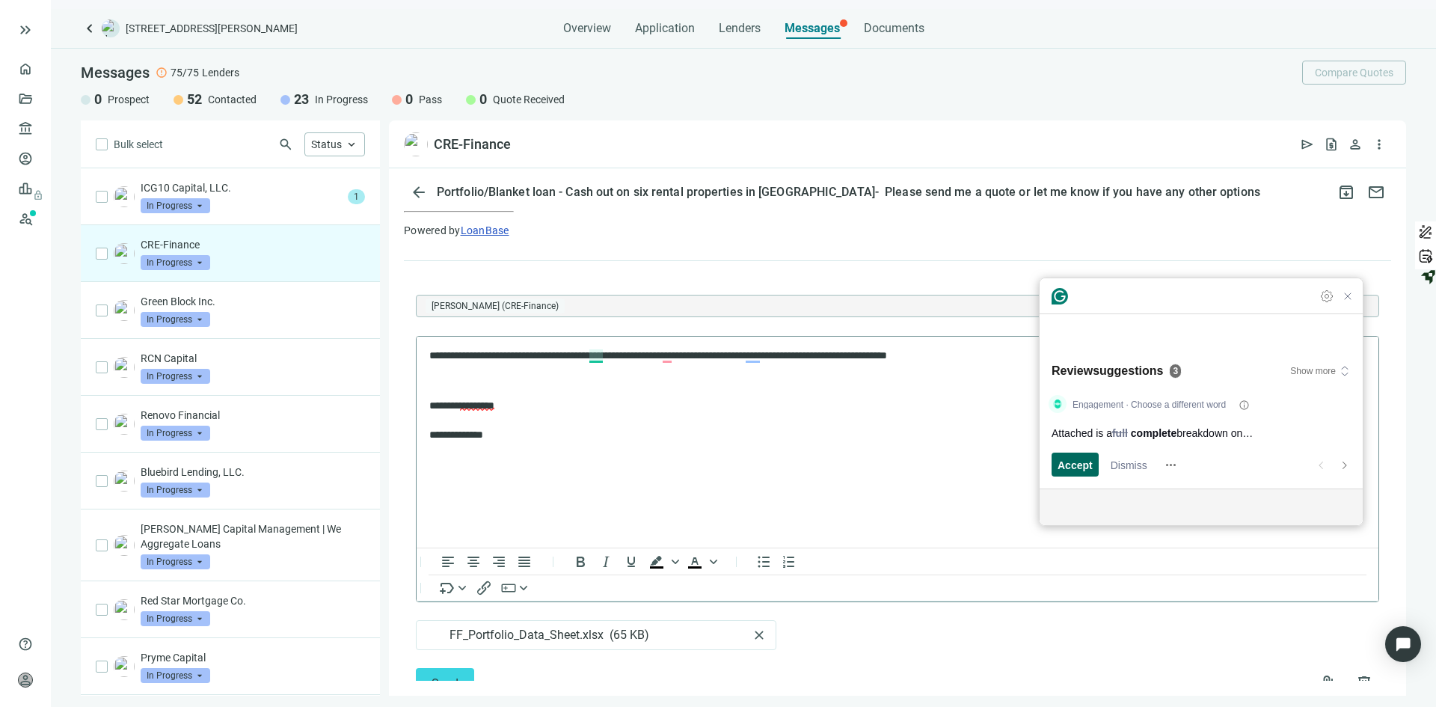
click at [1073, 470] on span "Accept" at bounding box center [1075, 465] width 35 height 16
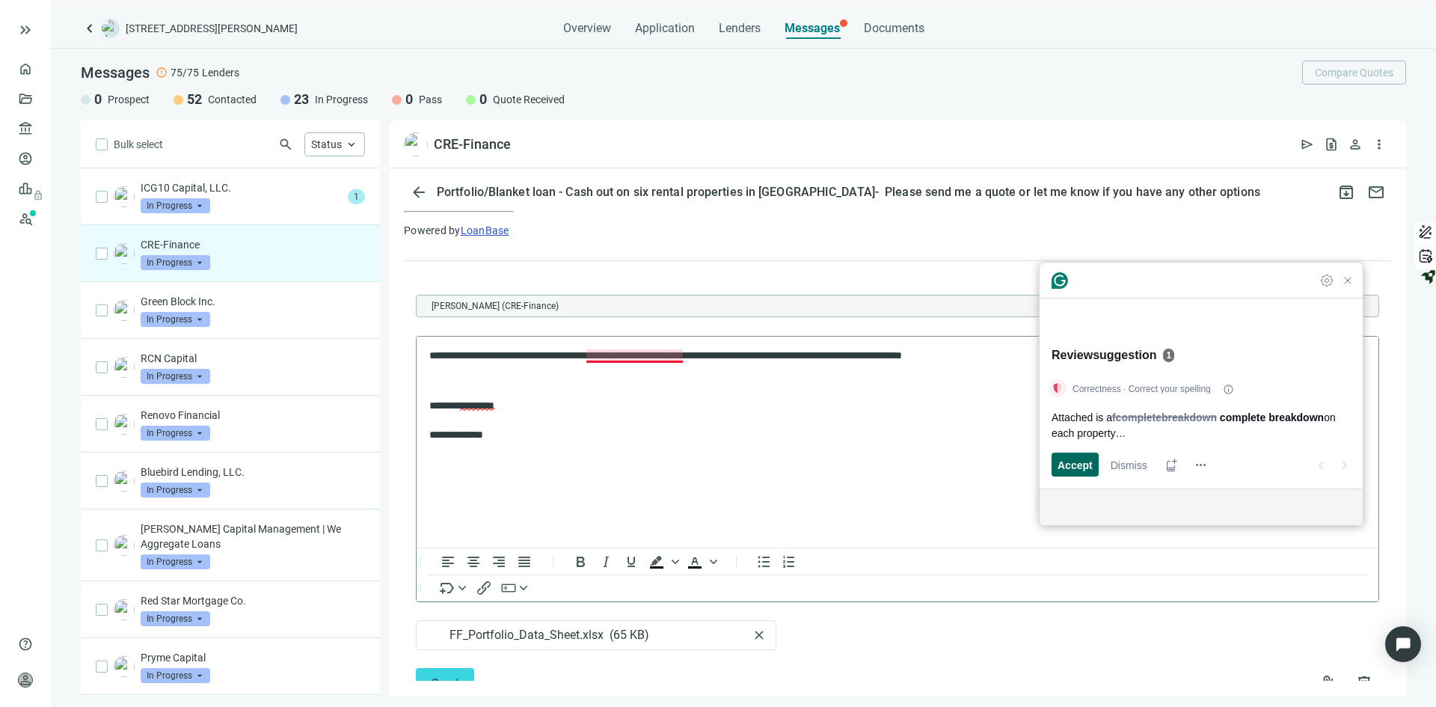
click at [1073, 470] on span "Accept" at bounding box center [1075, 465] width 35 height 16
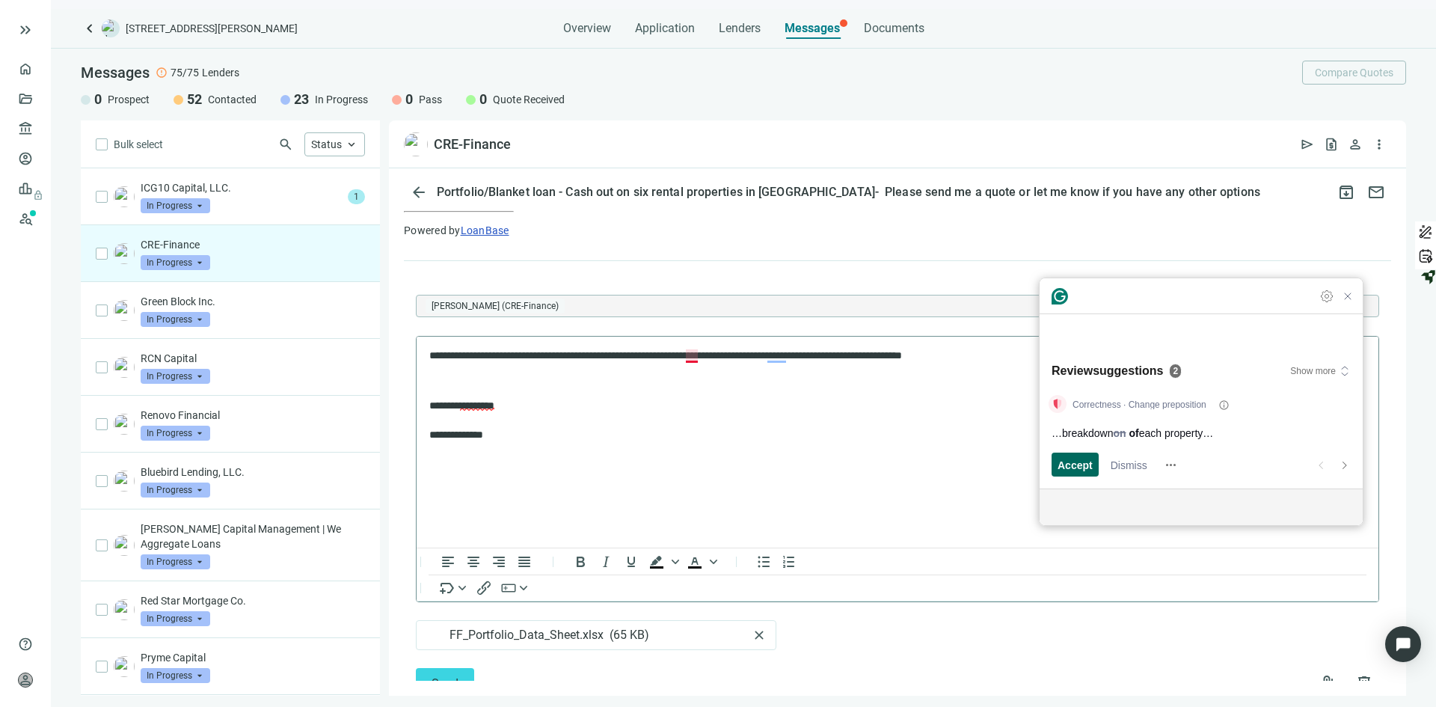
click at [1073, 468] on span "Accept" at bounding box center [1075, 465] width 35 height 16
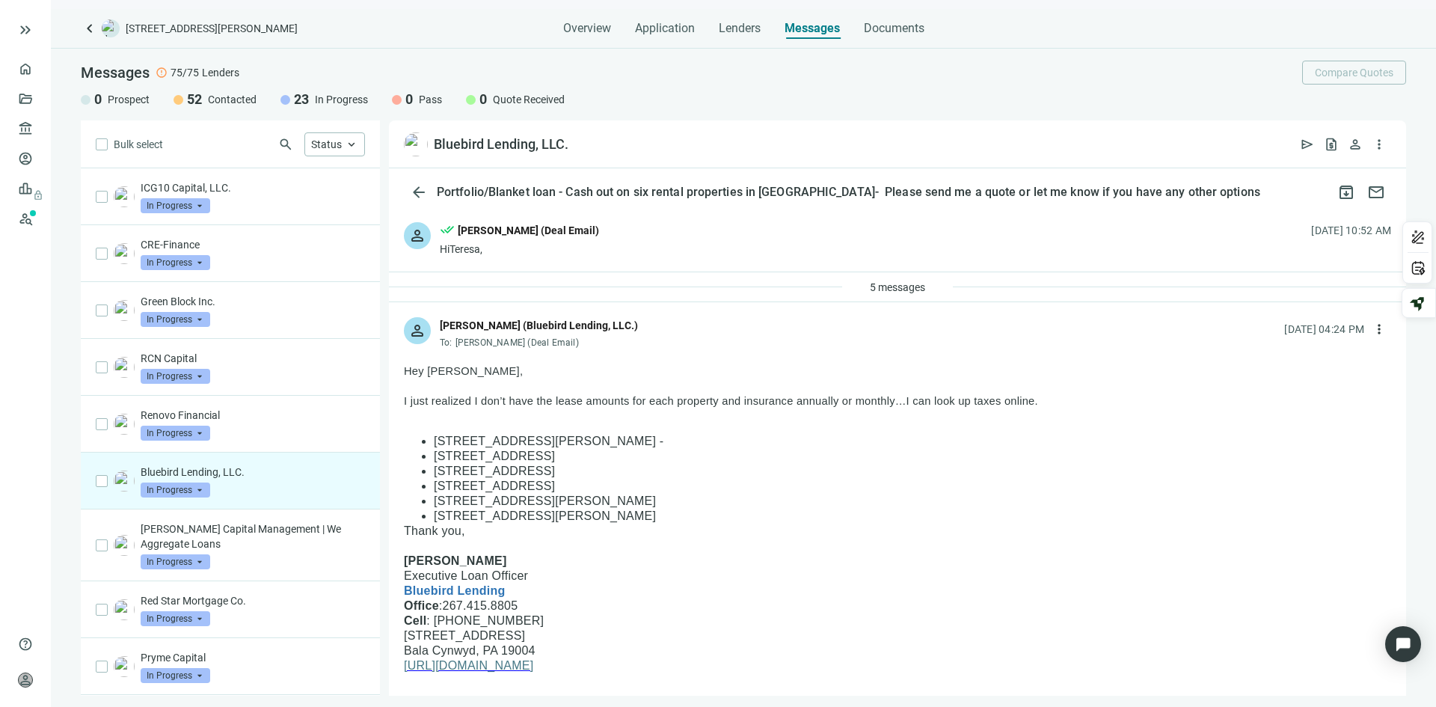
scroll to position [3171, 0]
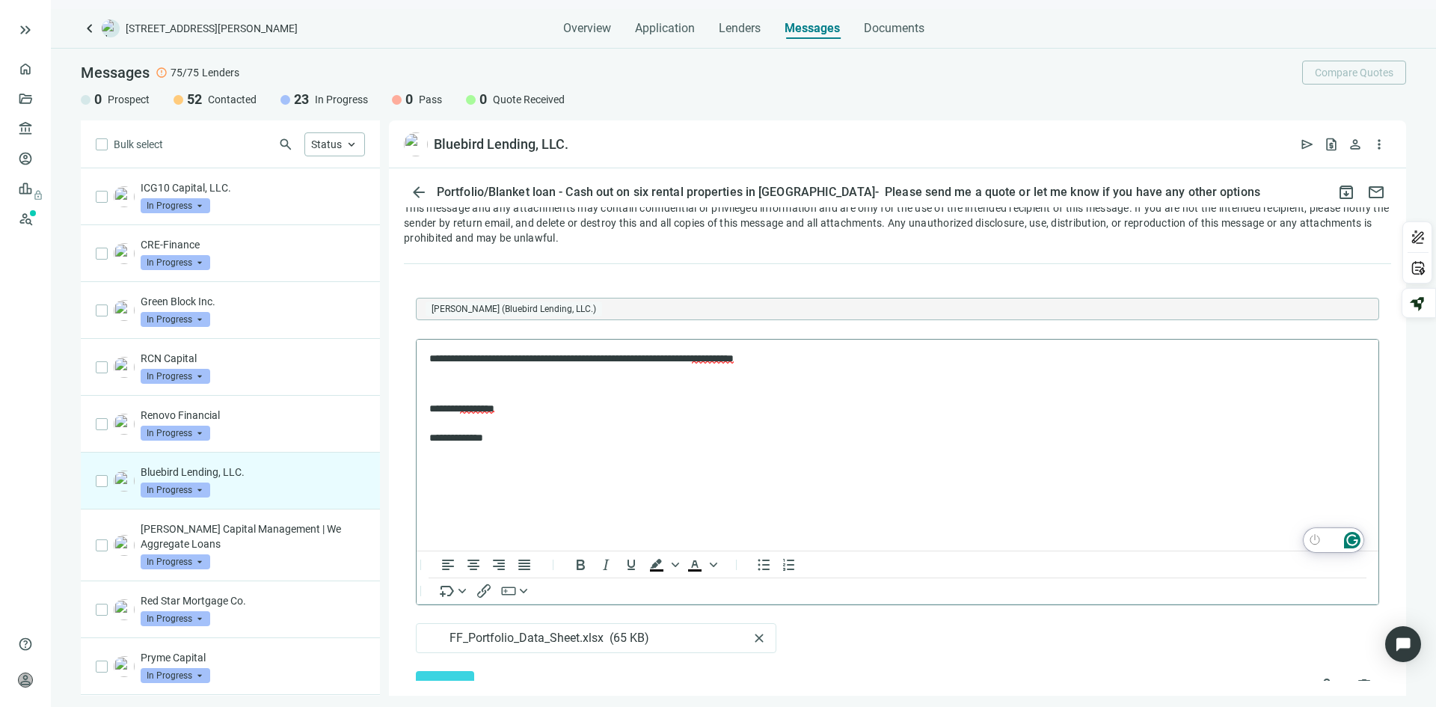
click at [1350, 539] on html "keyboard_double_arrow_right home Overview folder_open Deals account_balance Len…" at bounding box center [718, 353] width 1436 height 707
click at [1353, 537] on div "4" at bounding box center [1352, 540] width 16 height 16
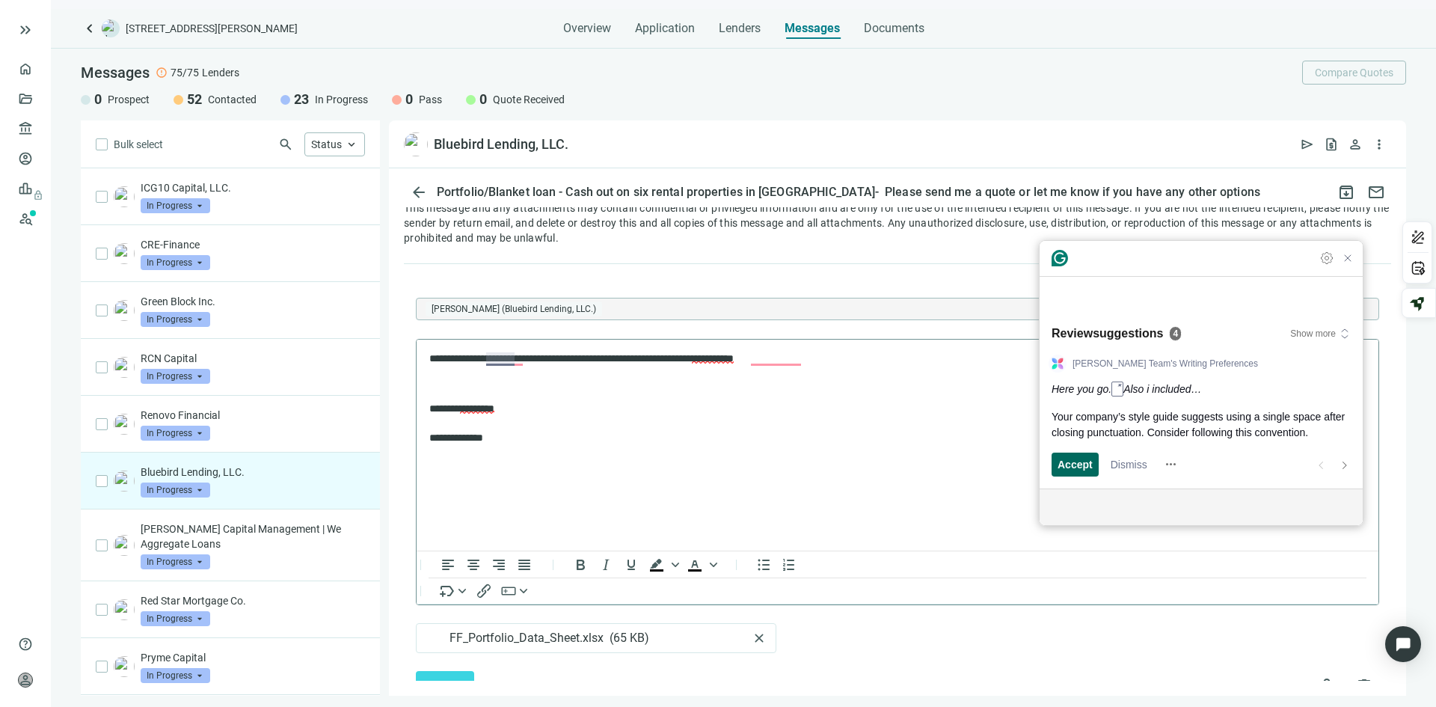
click at [1073, 466] on span "Accept" at bounding box center [1075, 464] width 35 height 16
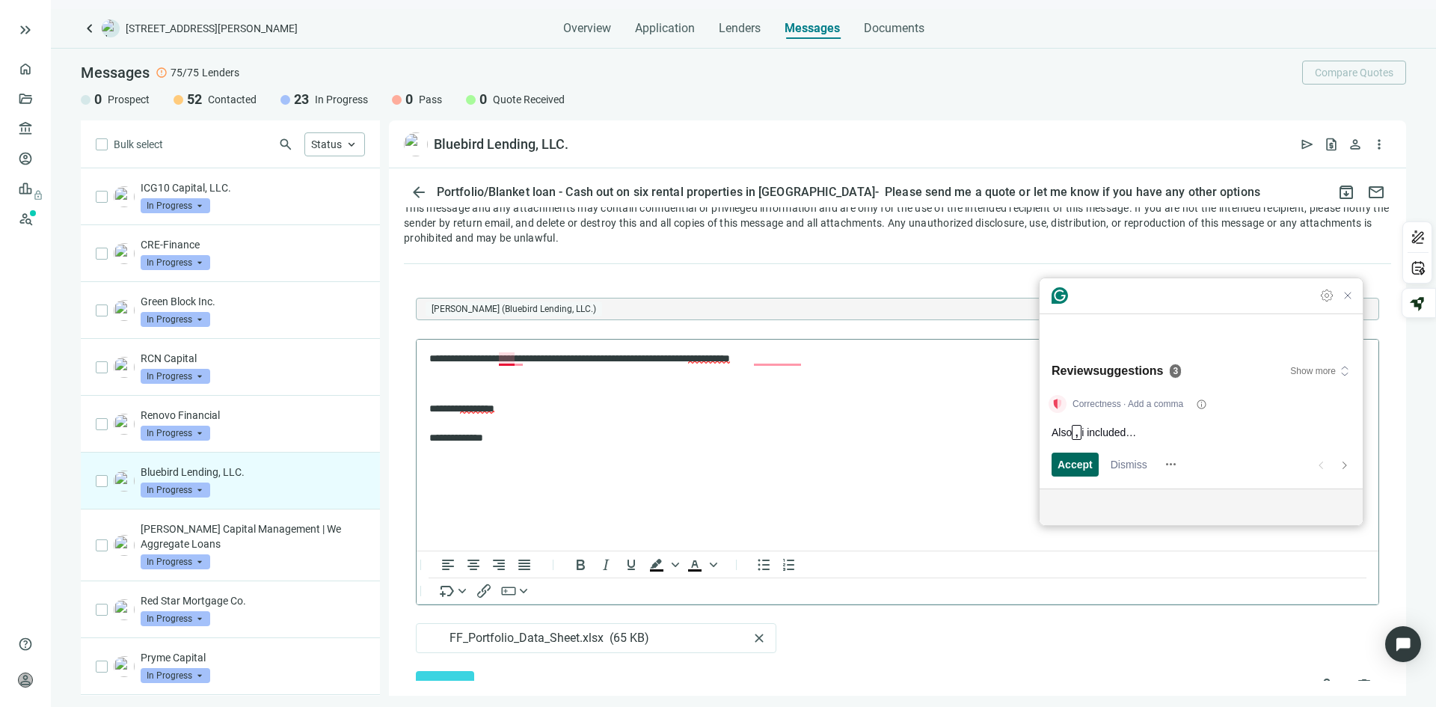
click at [1073, 466] on span "Accept" at bounding box center [1075, 464] width 35 height 16
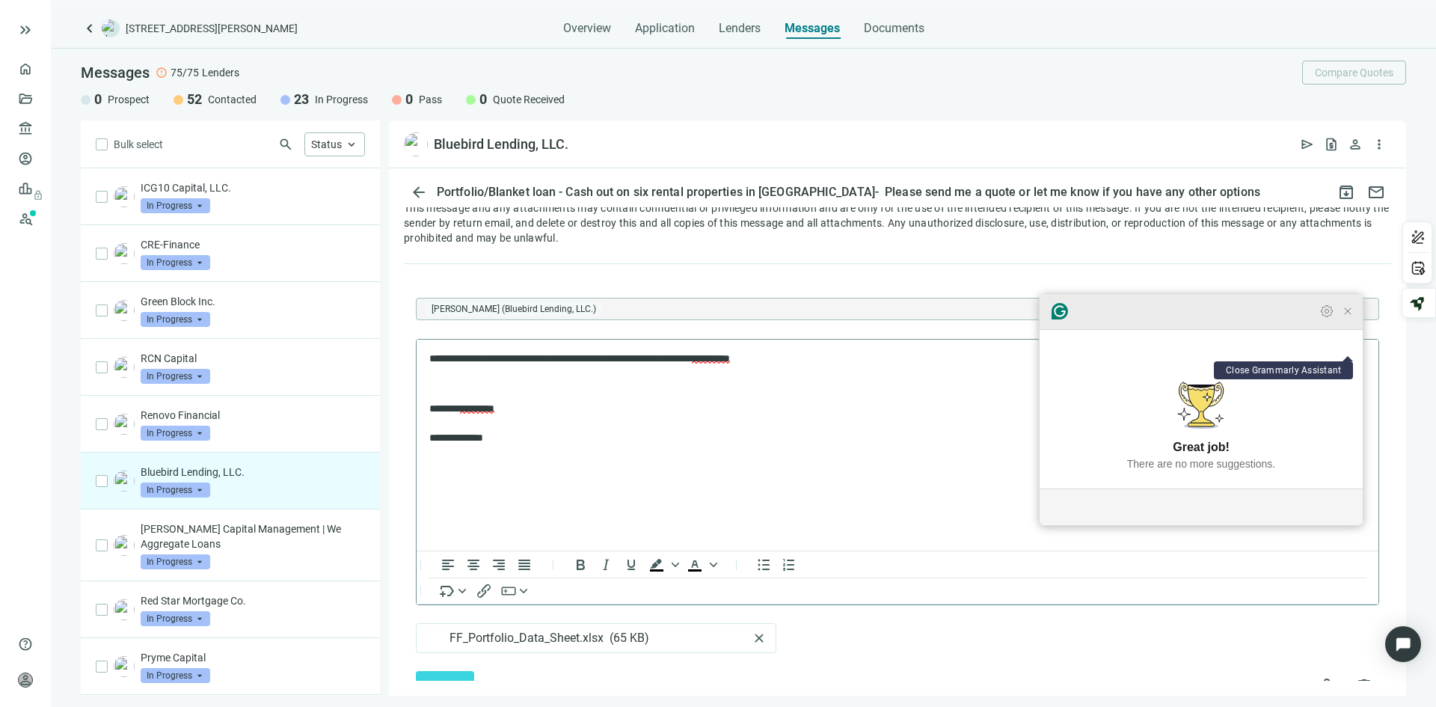
click at [1349, 314] on icon "Close Grammarly Assistant" at bounding box center [1348, 311] width 6 height 6
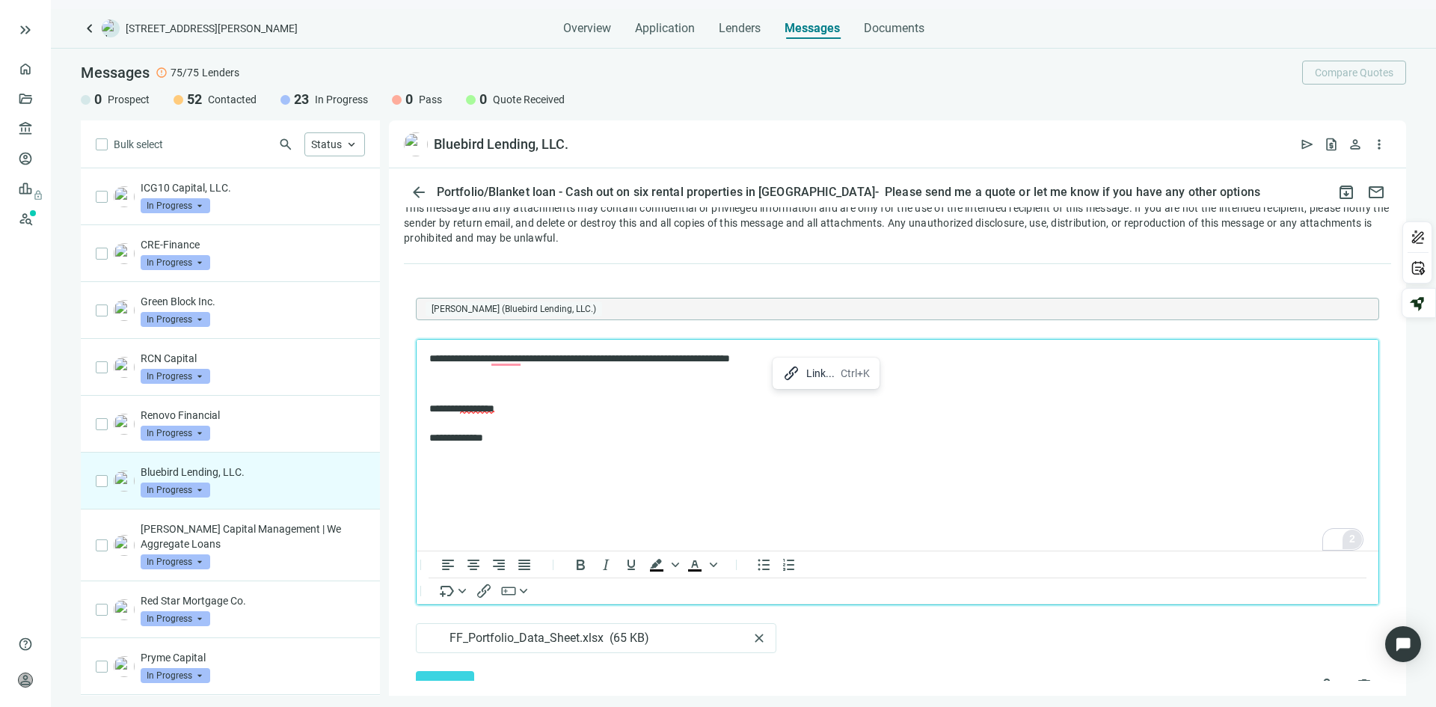
click at [763, 358] on p "**********" at bounding box center [889, 358] width 921 height 15
click at [766, 358] on p "**********" at bounding box center [889, 358] width 921 height 15
click at [881, 367] on body "**********" at bounding box center [898, 398] width 938 height 94
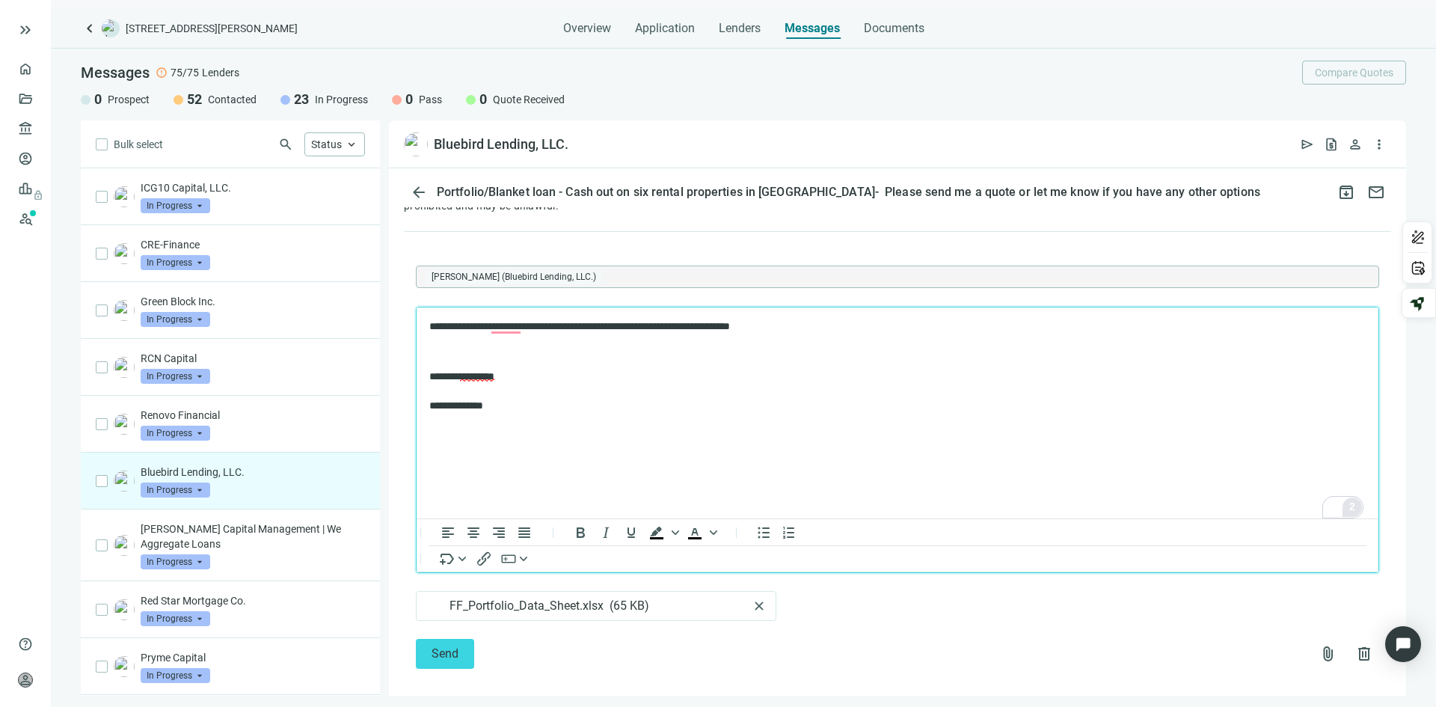
scroll to position [3219, 0]
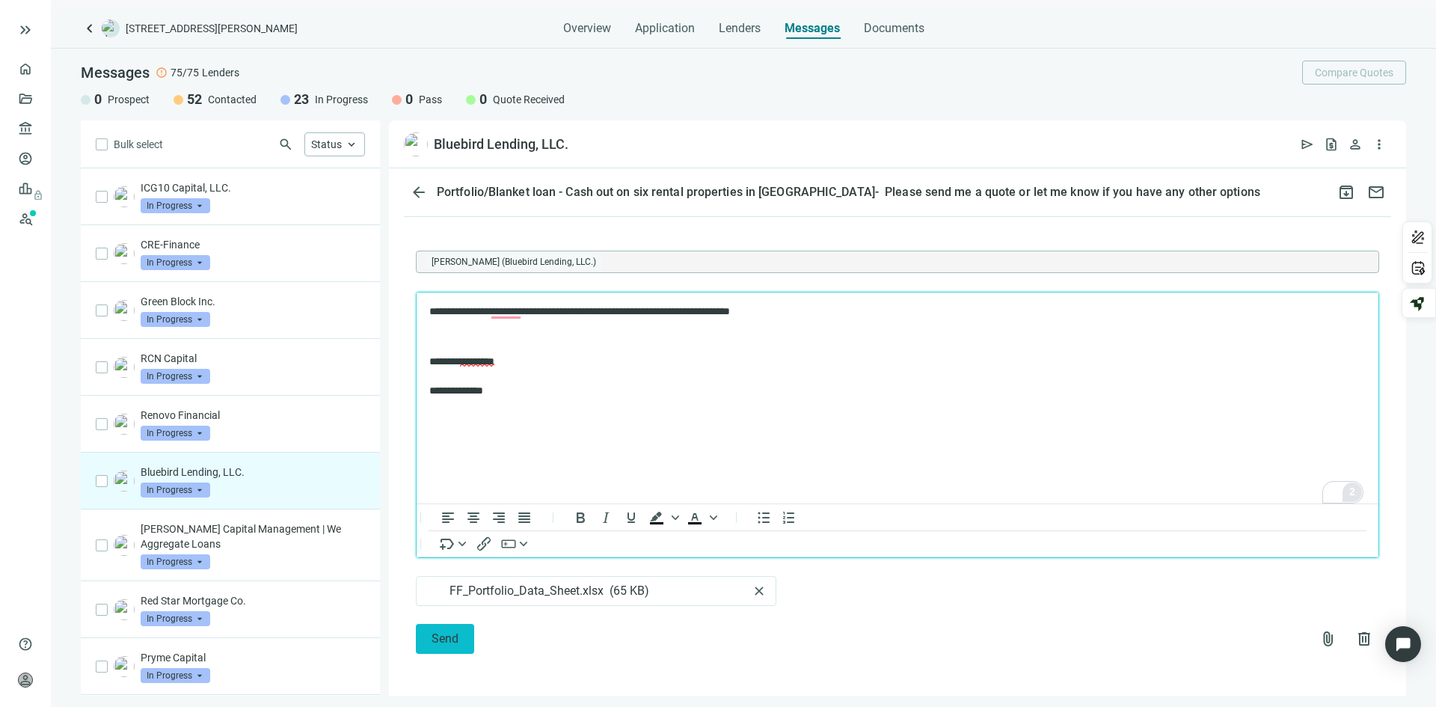
click at [445, 637] on span "Send" at bounding box center [445, 638] width 27 height 14
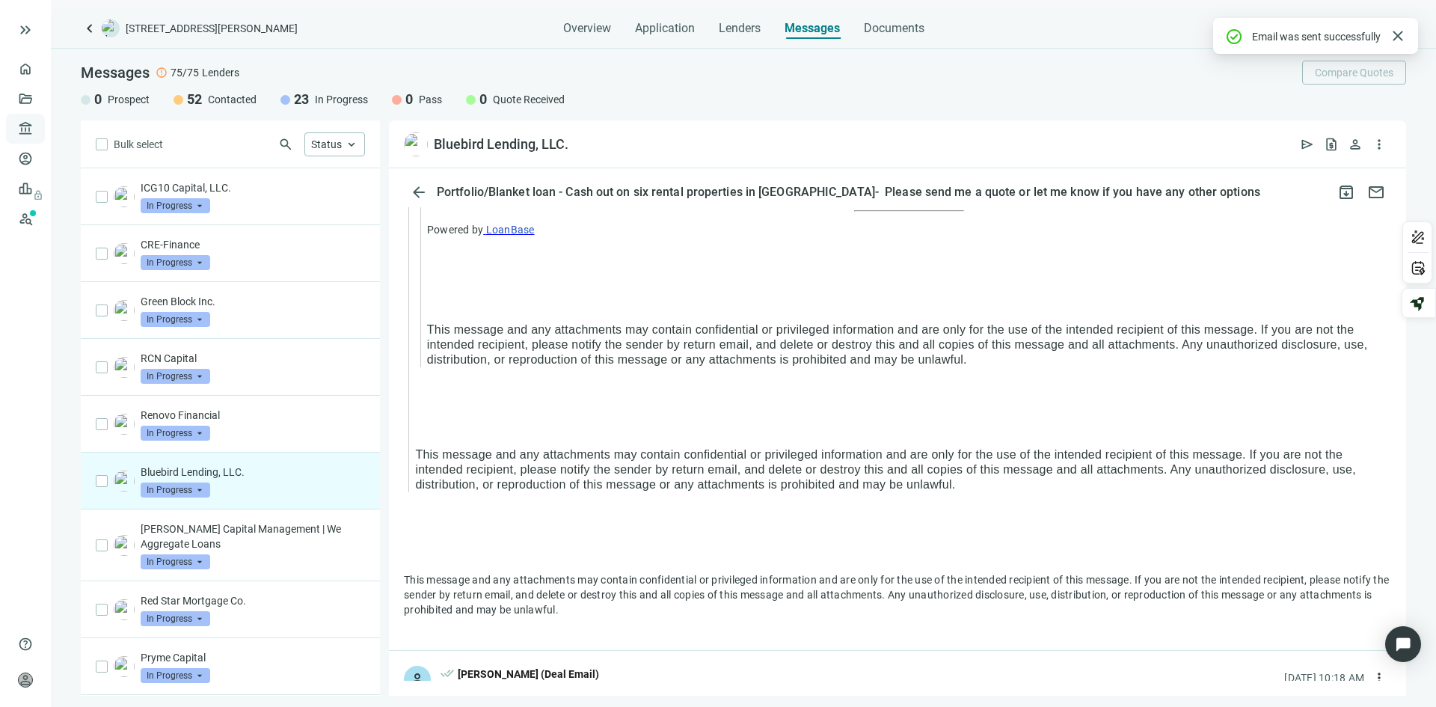
scroll to position [3127, 0]
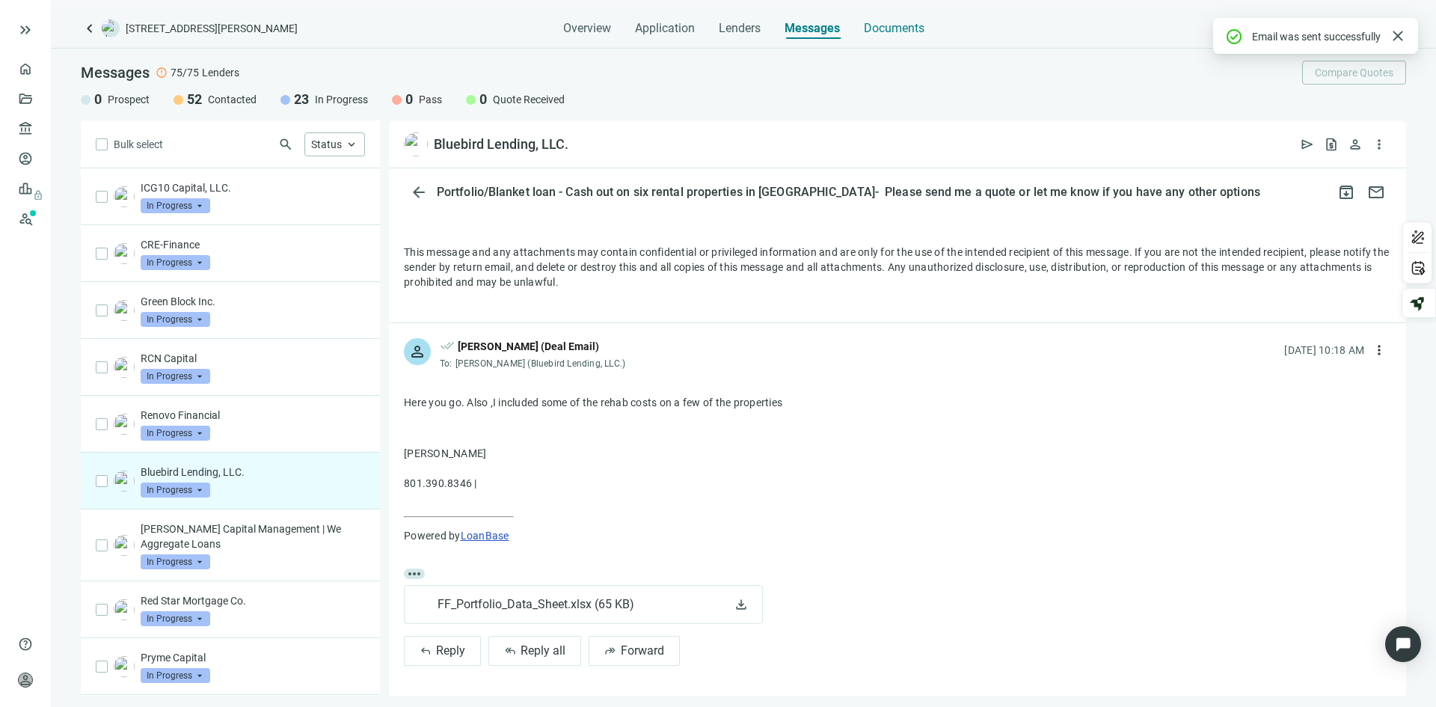
click at [898, 31] on span "Documents" at bounding box center [894, 28] width 61 height 15
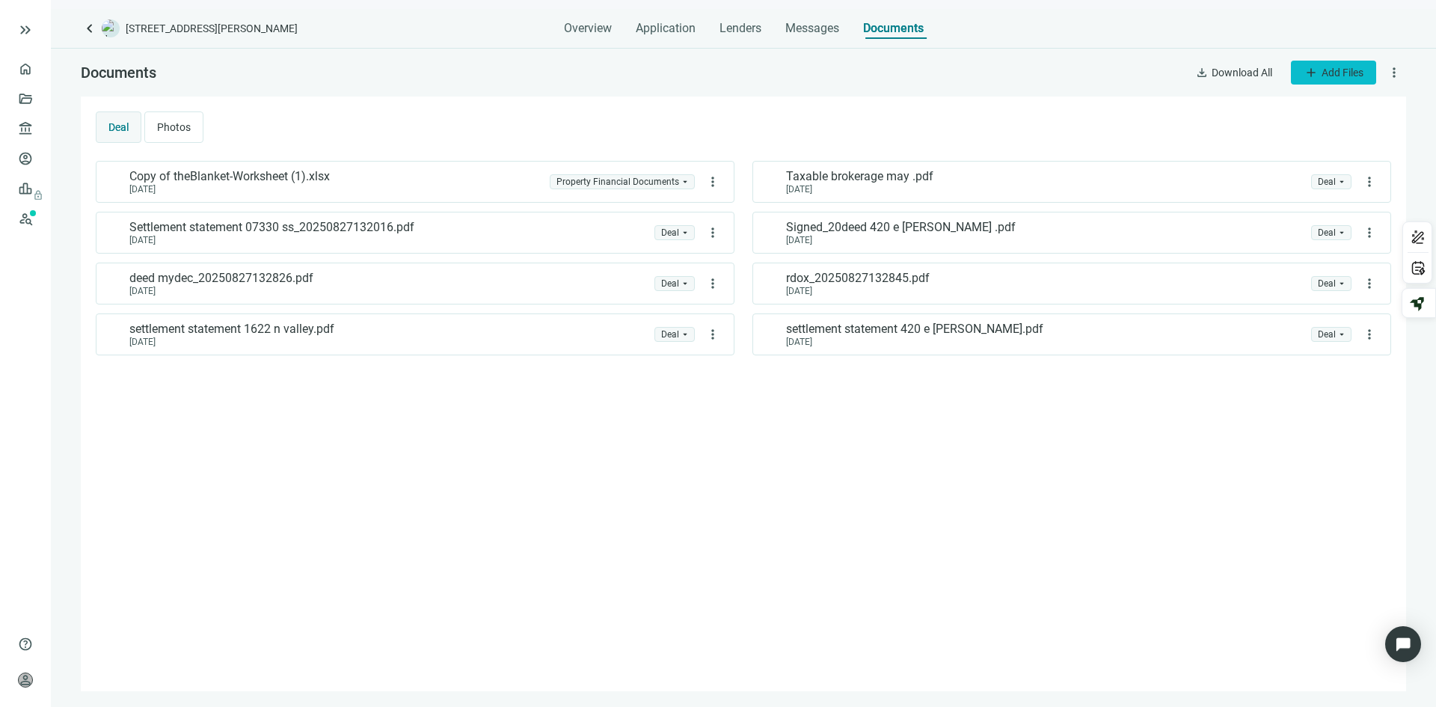
click at [1338, 73] on span "Add Files" at bounding box center [1343, 73] width 42 height 12
click at [1324, 108] on span "Upload new" at bounding box center [1331, 107] width 55 height 12
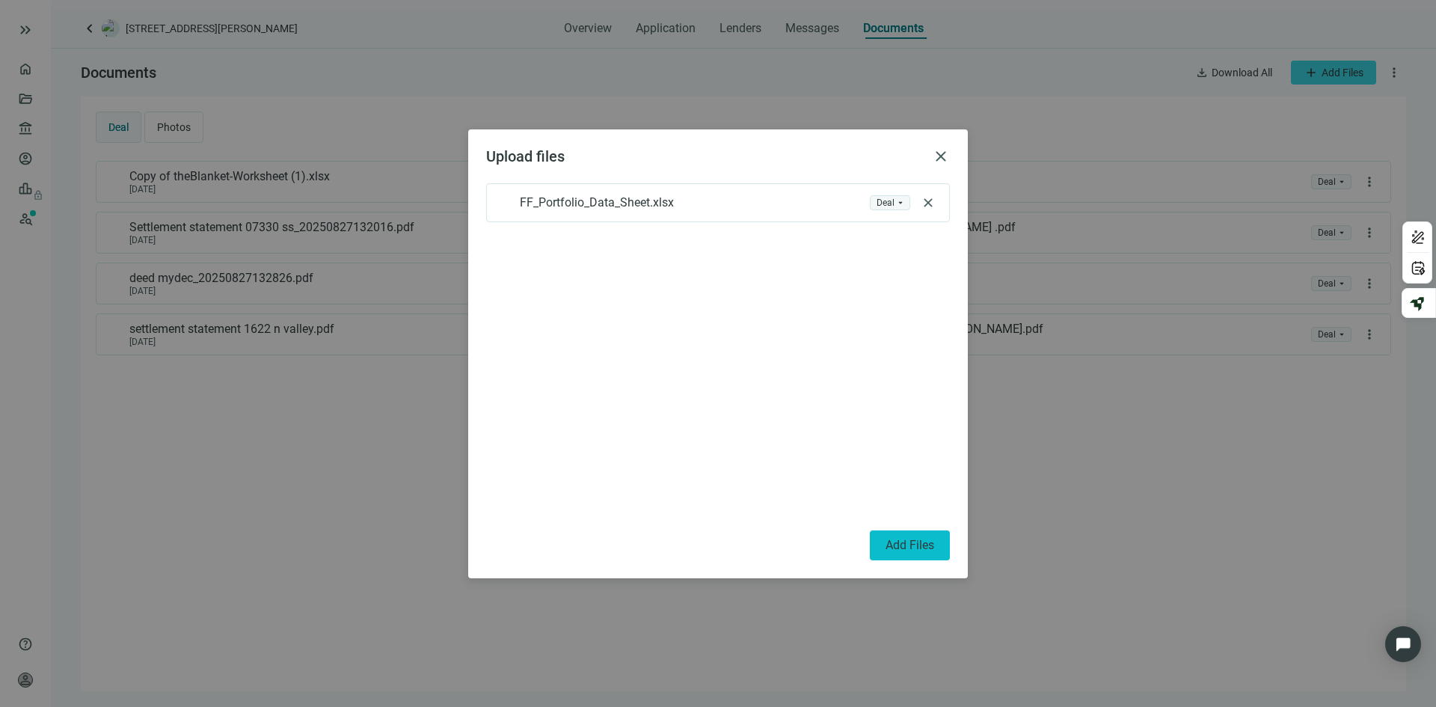
click at [895, 542] on span "Add Files" at bounding box center [910, 545] width 49 height 14
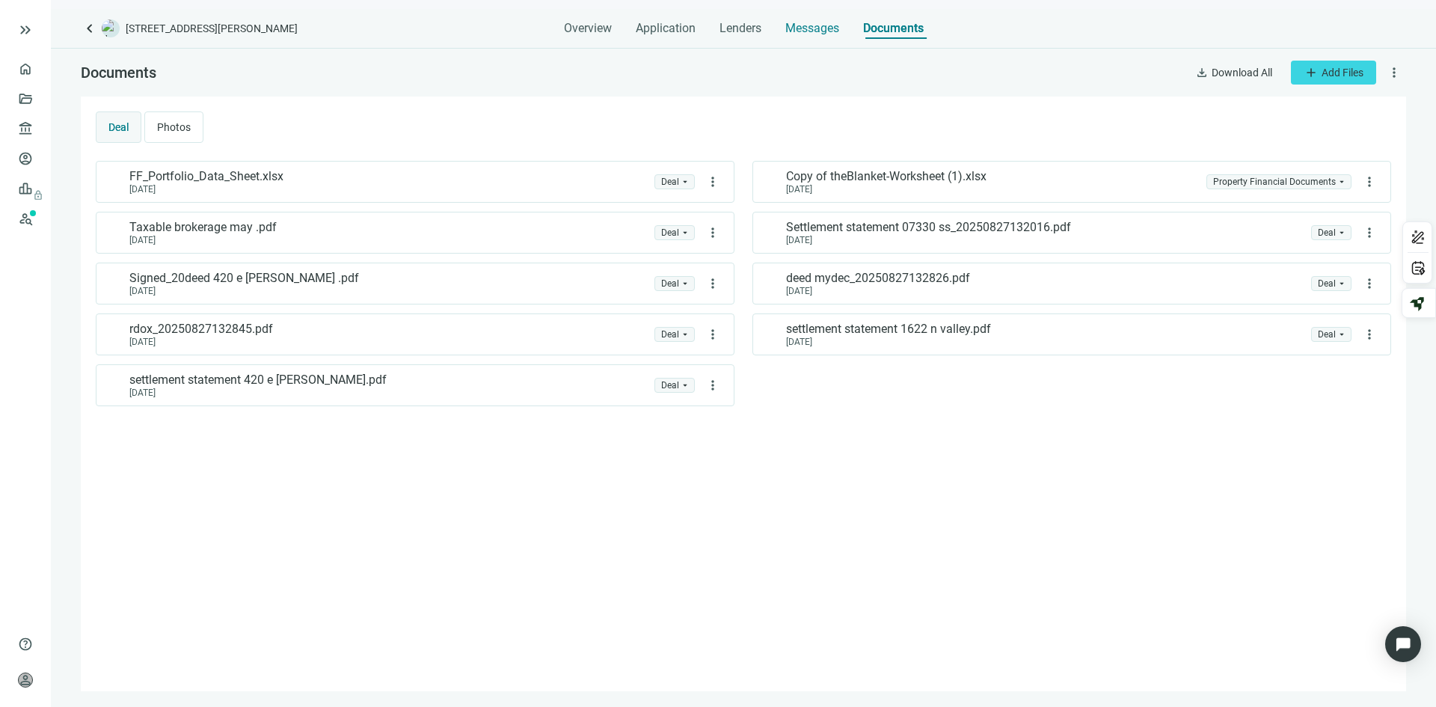
click at [798, 24] on span "Messages" at bounding box center [812, 28] width 54 height 14
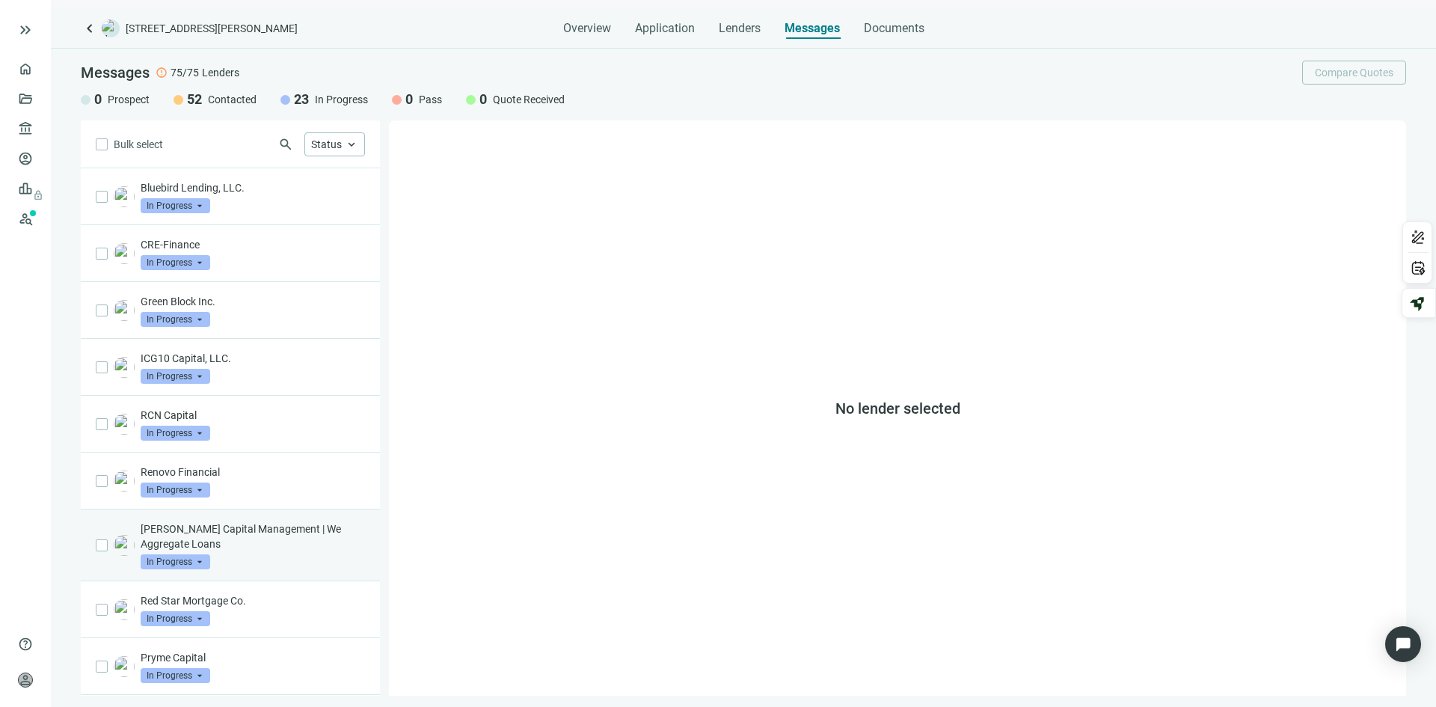
click at [291, 539] on p "Levine Capital Management | We Aggregate Loans" at bounding box center [253, 536] width 224 height 30
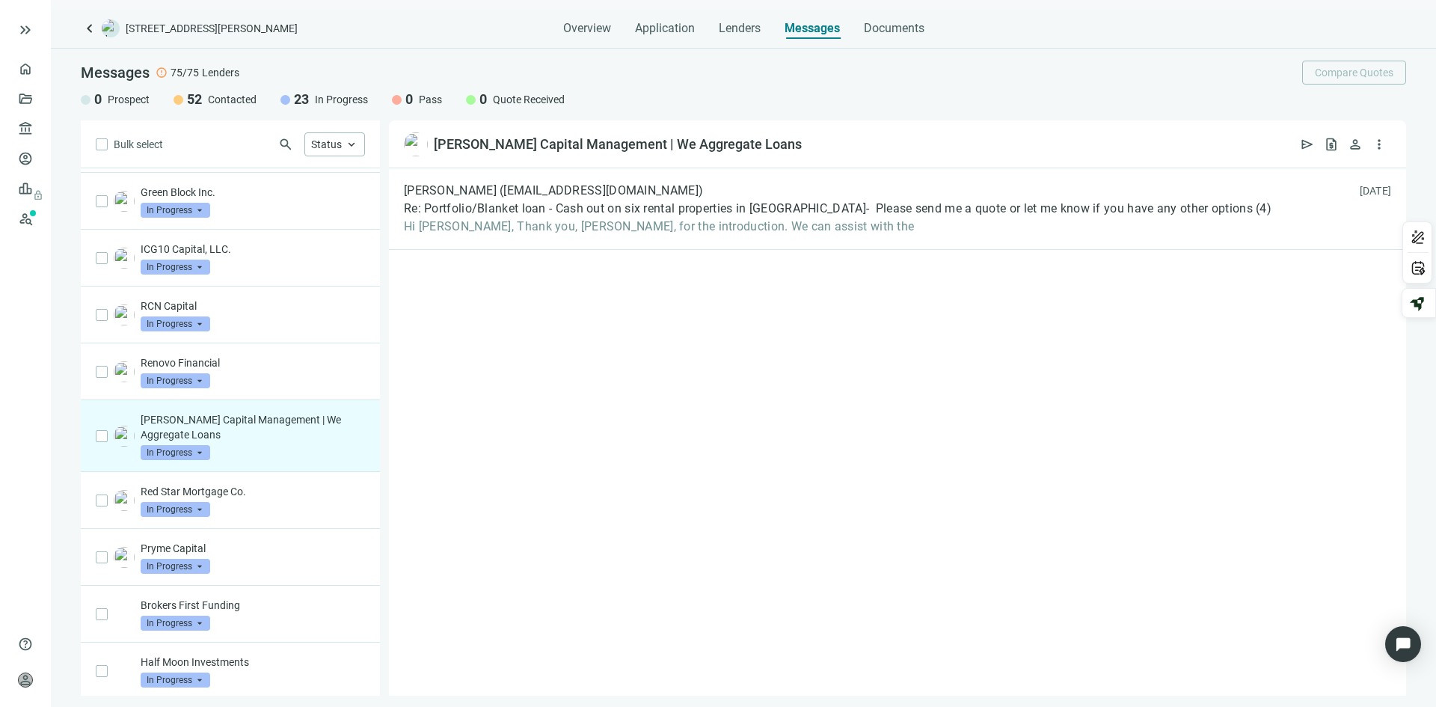
scroll to position [114, 0]
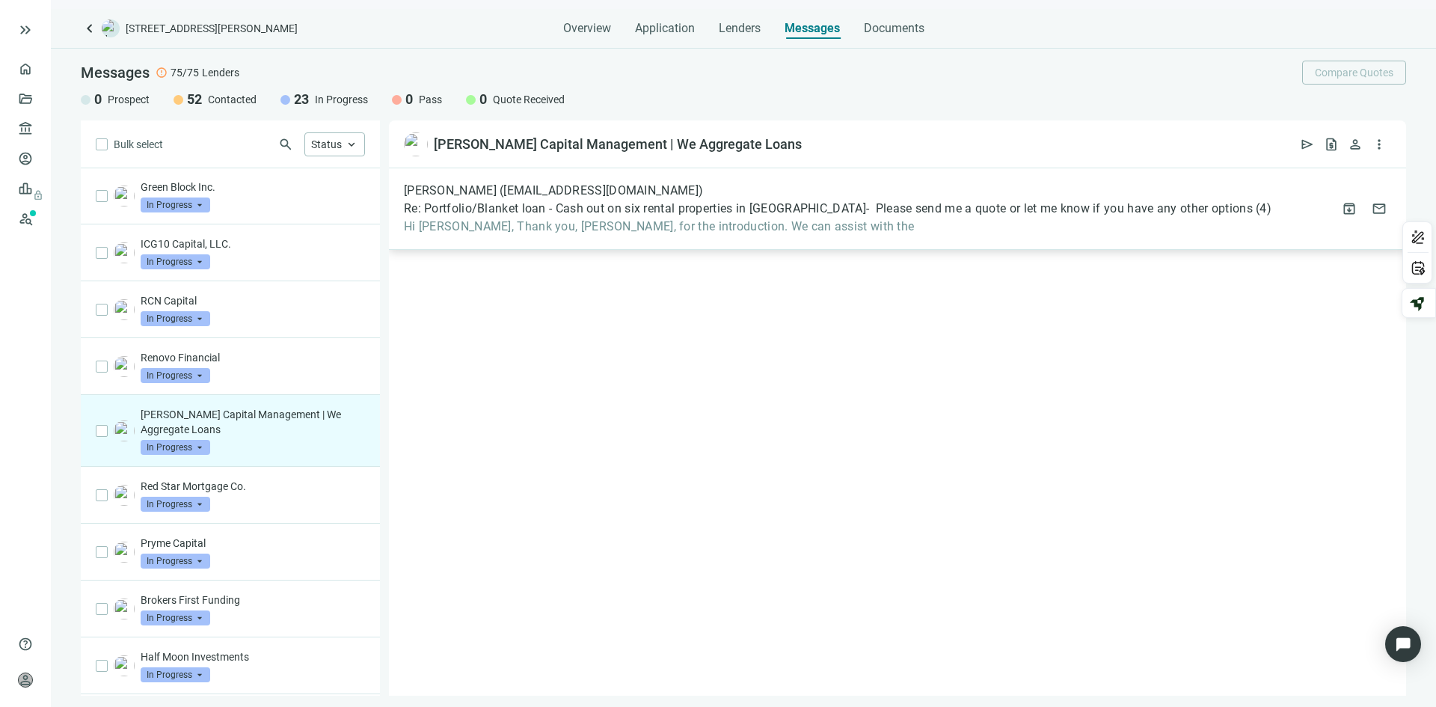
click at [1195, 216] on div "Adam Levine (loans@levinecapital.com) Re: Portfolio/Blanket loan - Cash out on …" at bounding box center [897, 209] width 1017 height 82
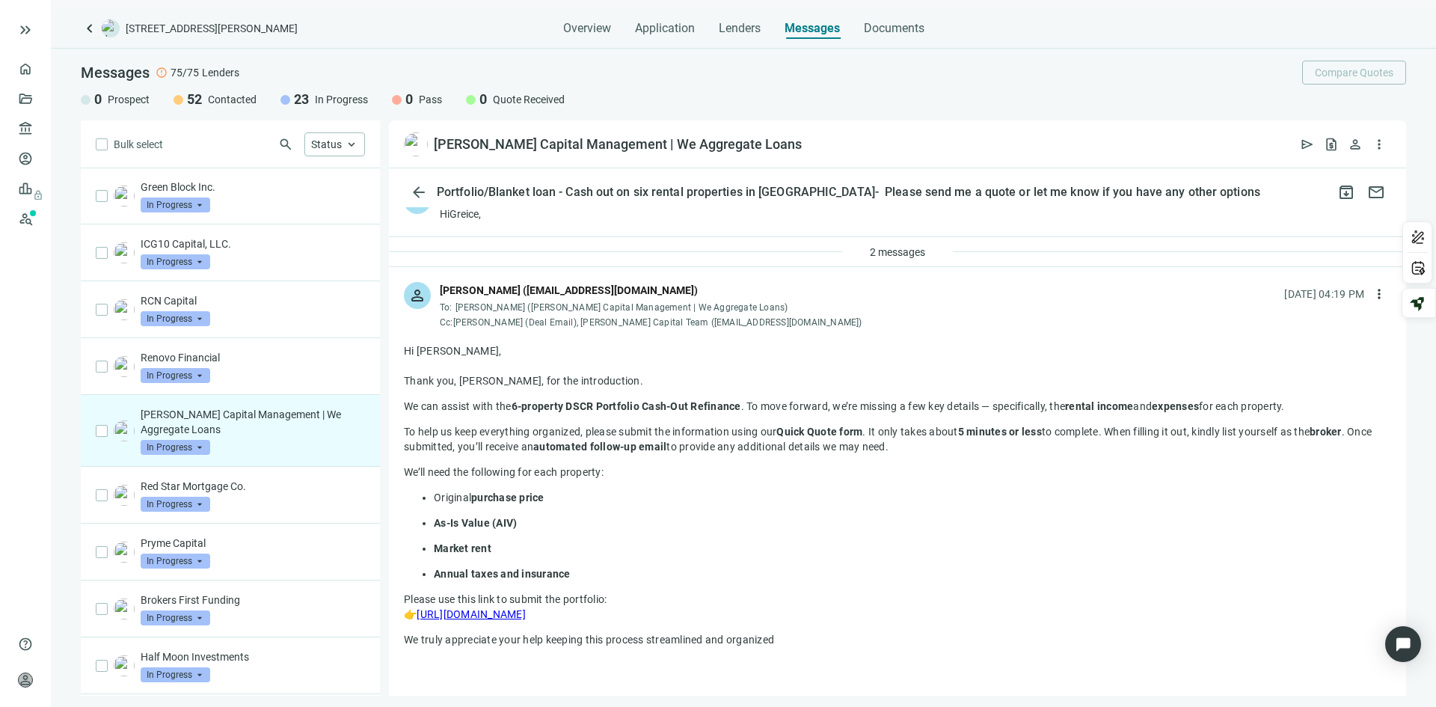
scroll to position [11, 0]
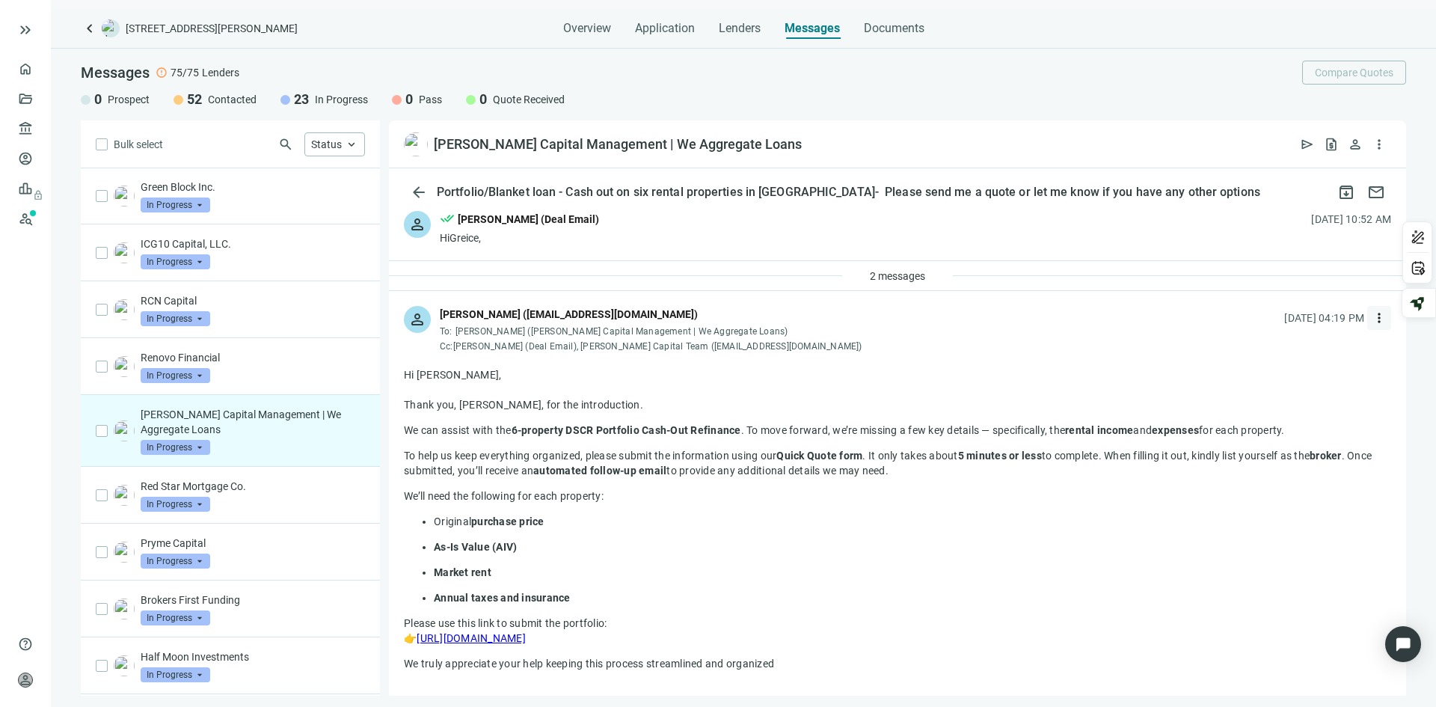
click at [1372, 314] on span "more_vert" at bounding box center [1379, 317] width 15 height 15
click at [1275, 349] on span "Reply" at bounding box center [1267, 352] width 25 height 12
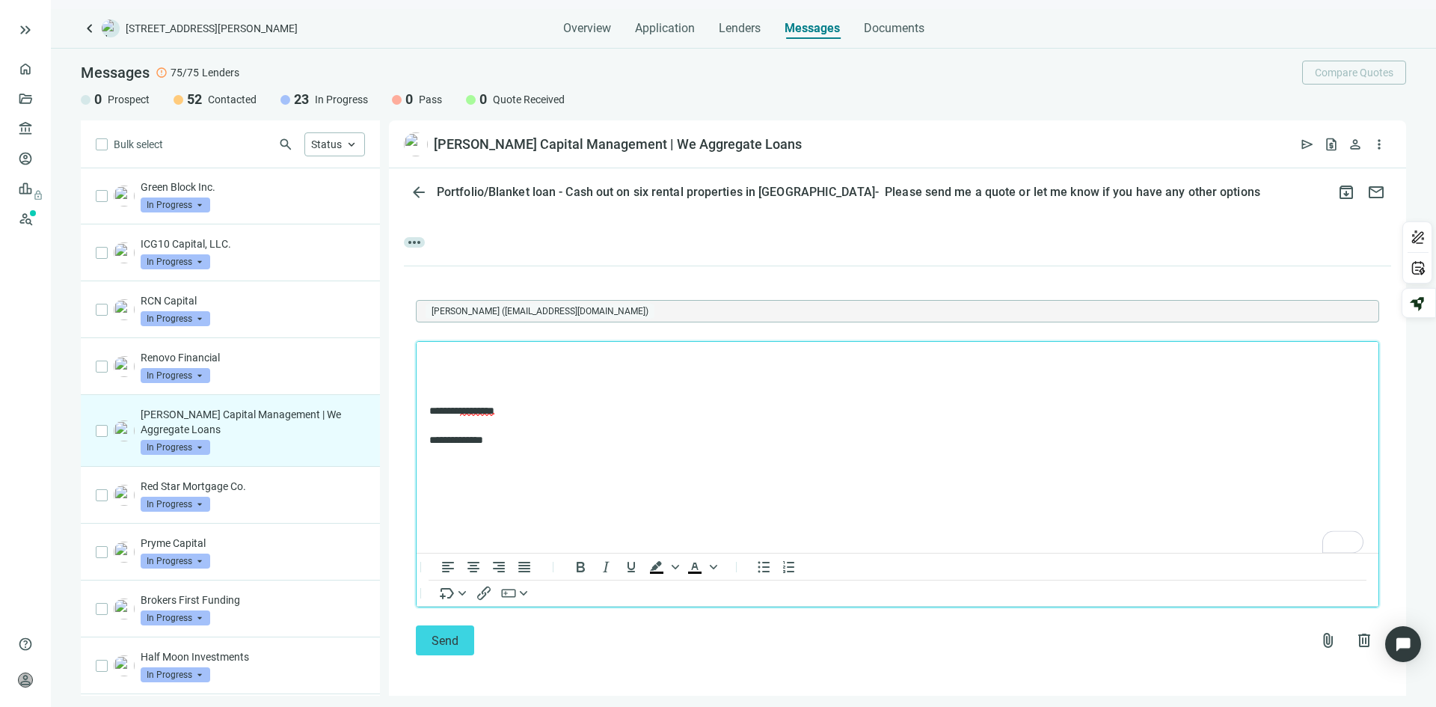
scroll to position [682, 0]
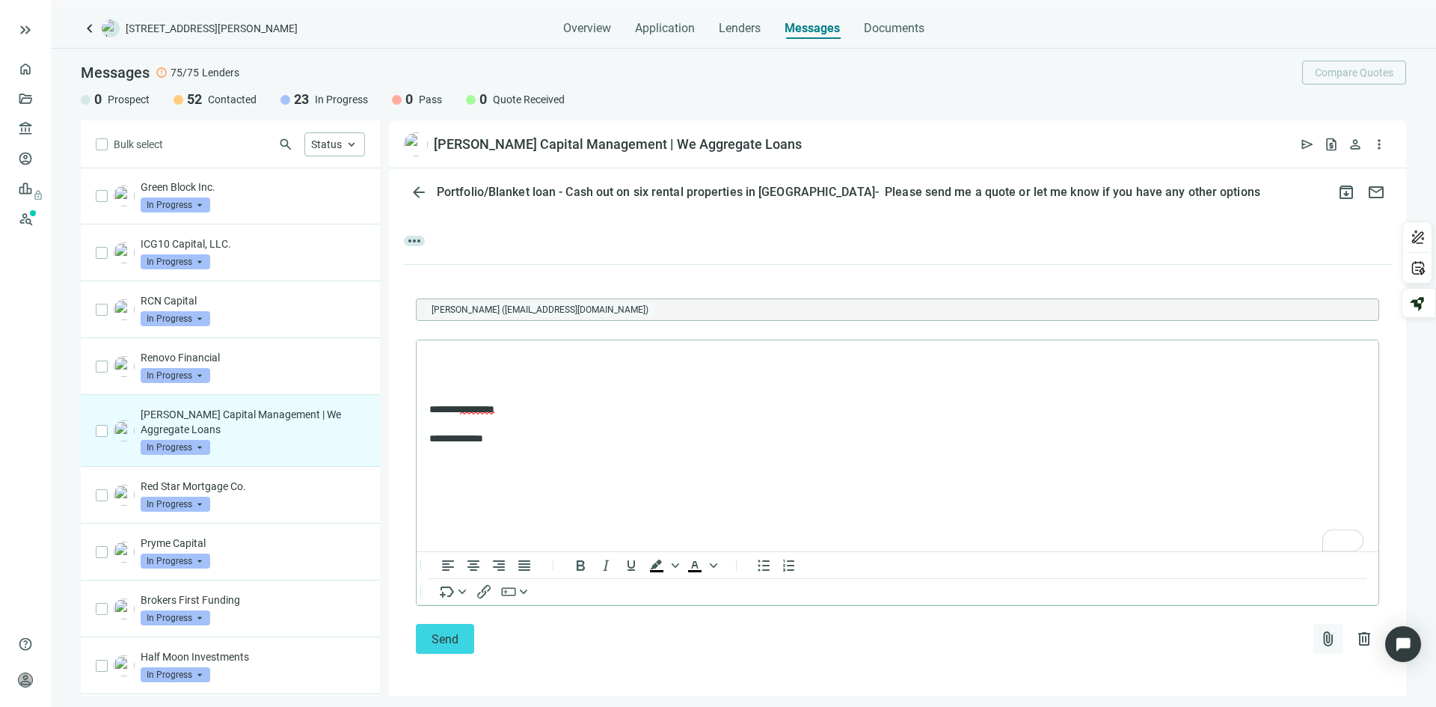
click at [1319, 639] on span "attach_file" at bounding box center [1328, 639] width 18 height 18
click at [1236, 578] on span "Сhoose from deal documents" at bounding box center [1248, 579] width 136 height 12
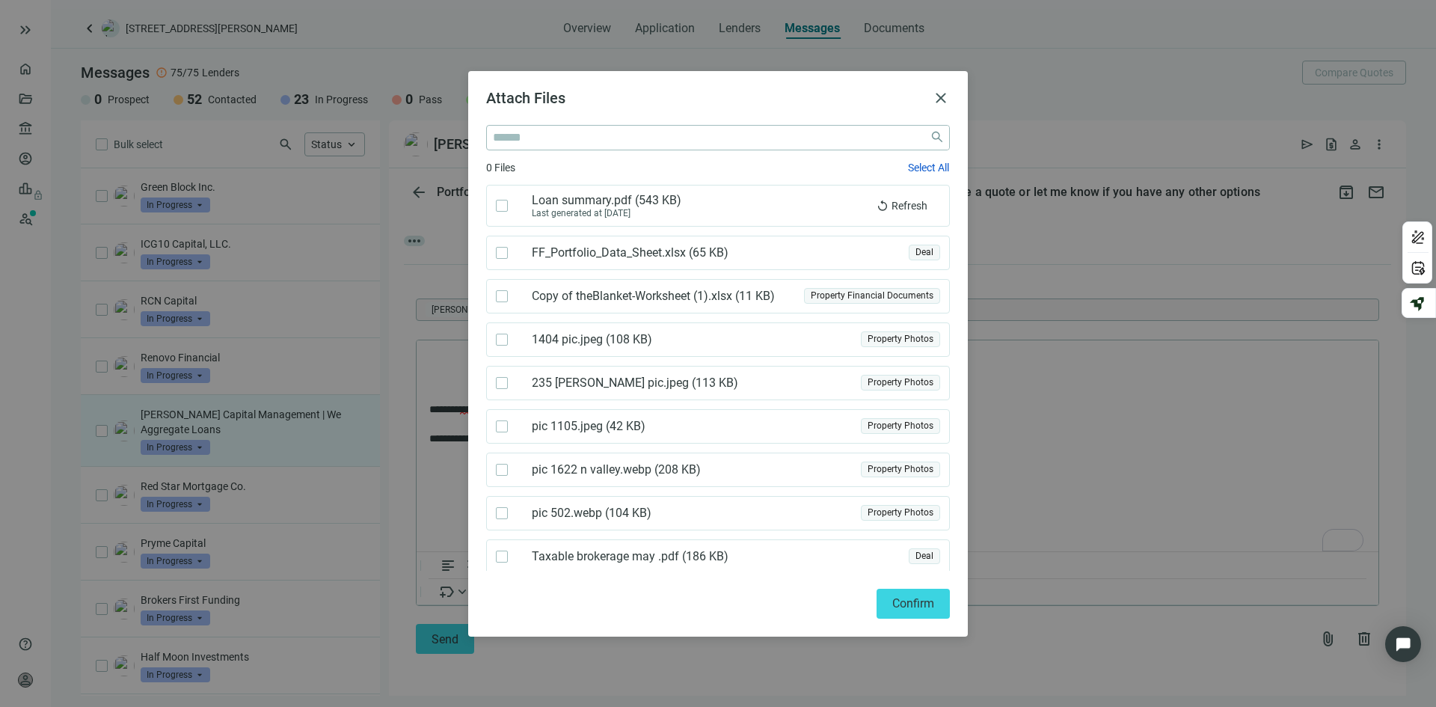
click at [910, 250] on div "Deal" at bounding box center [924, 253] width 31 height 16
click at [918, 598] on span "Confirm" at bounding box center [913, 603] width 42 height 14
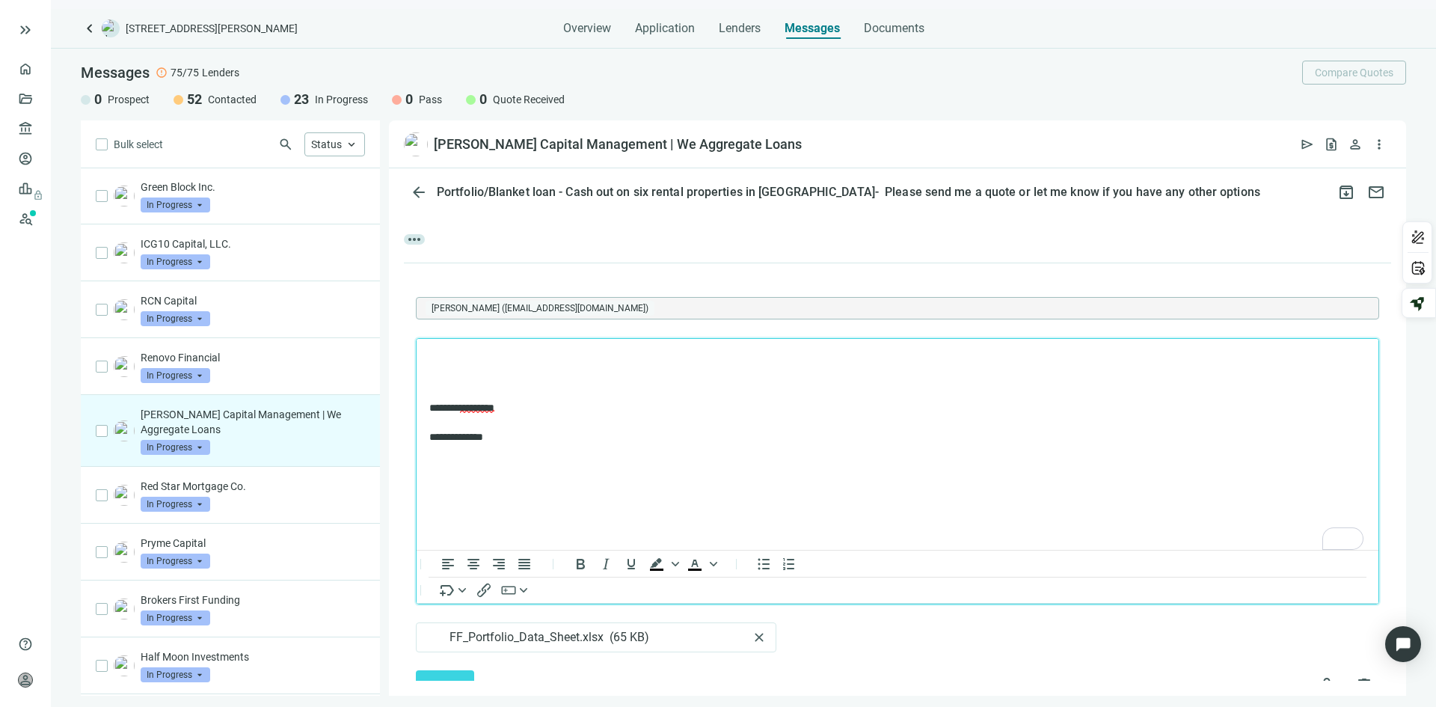
click at [450, 351] on p "To enrich screen reader interactions, please activate Accessibility in Grammarl…" at bounding box center [897, 358] width 936 height 15
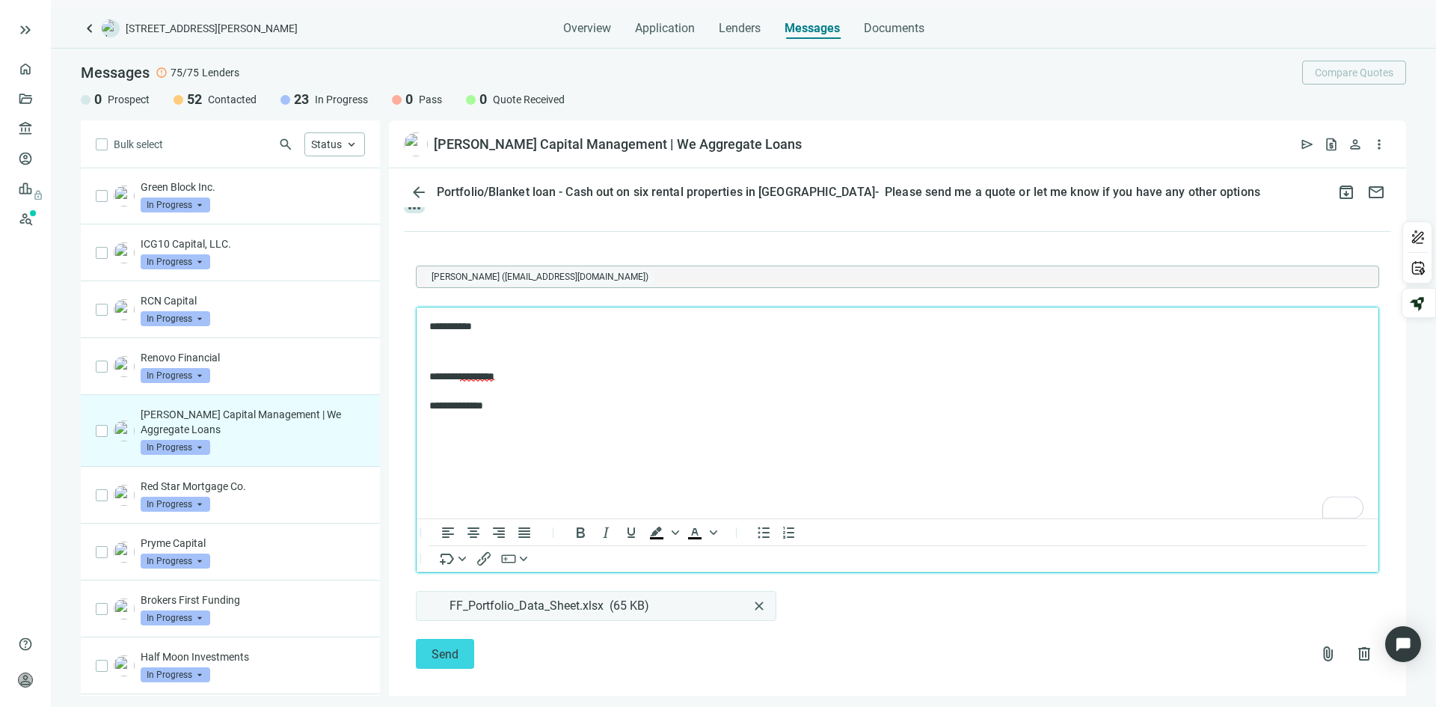
scroll to position [730, 0]
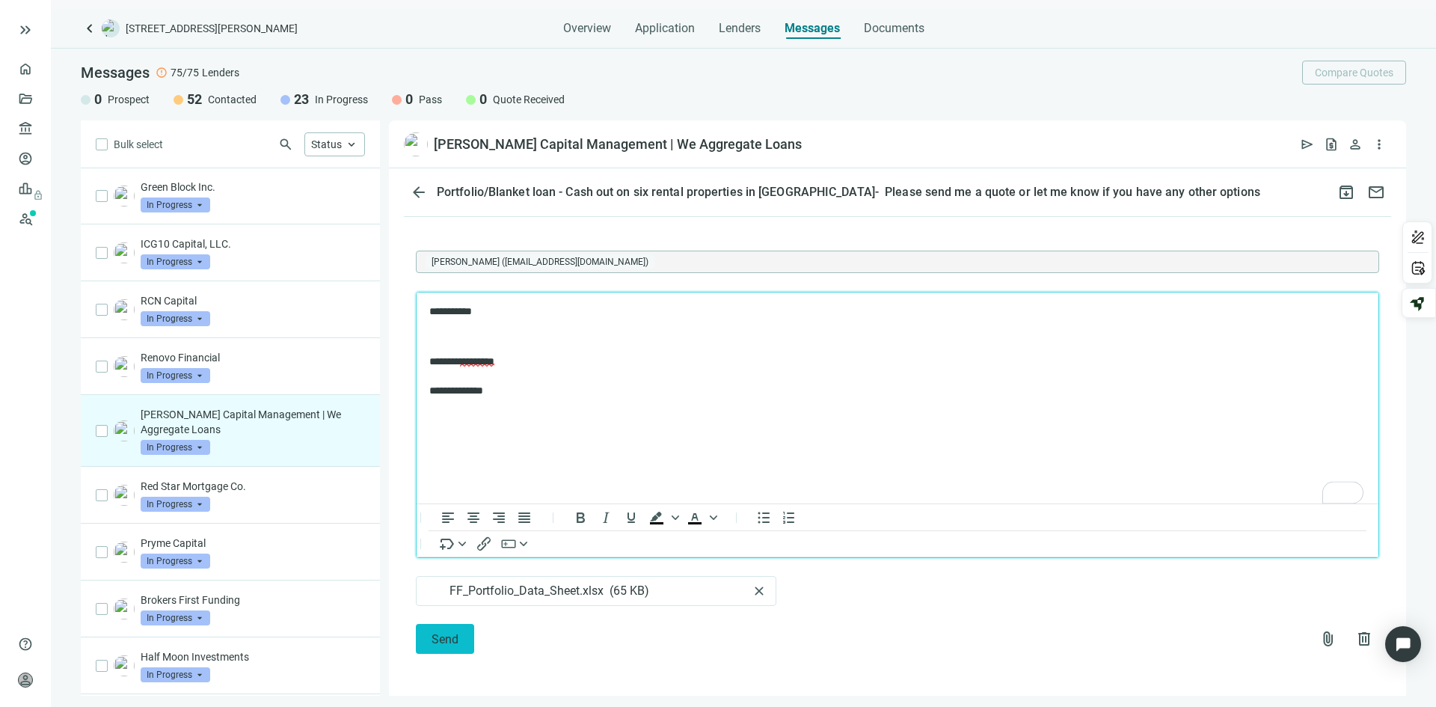
click at [451, 637] on span "Send" at bounding box center [445, 639] width 27 height 14
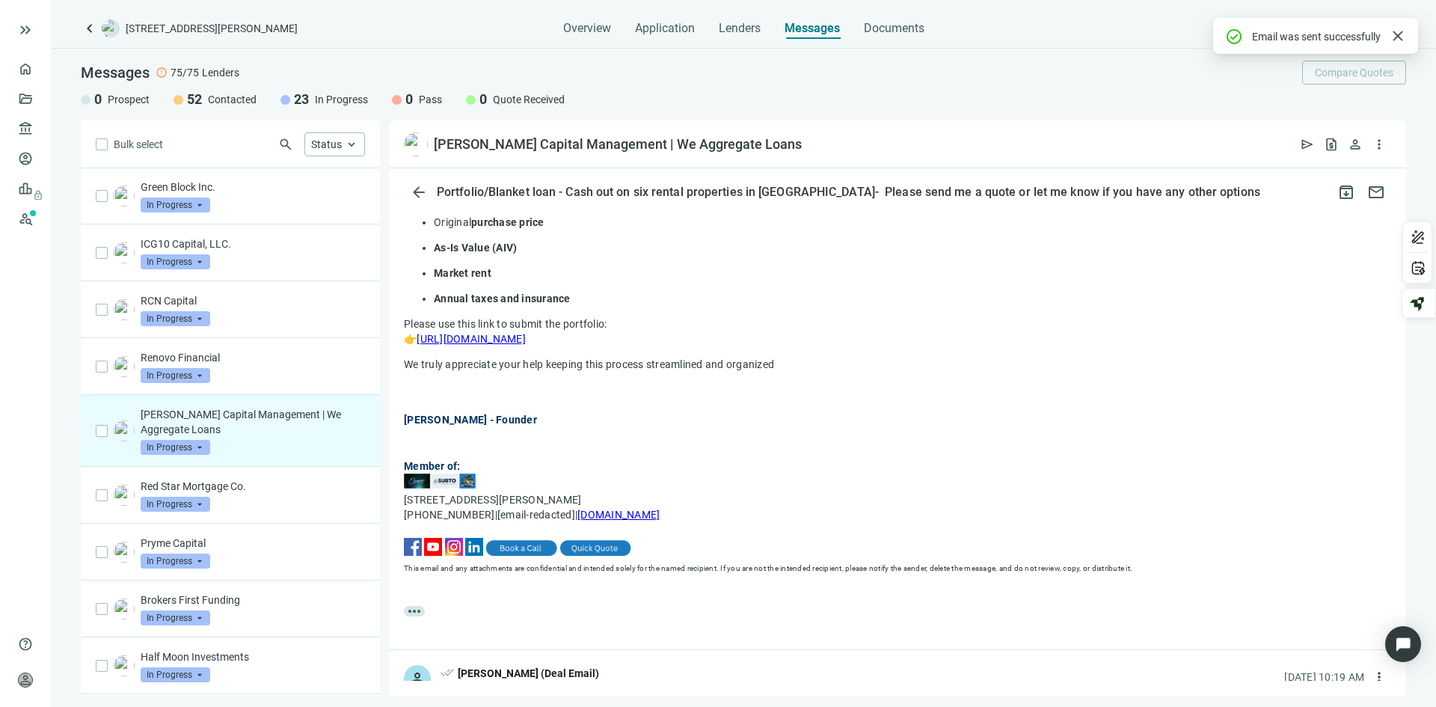
scroll to position [639, 0]
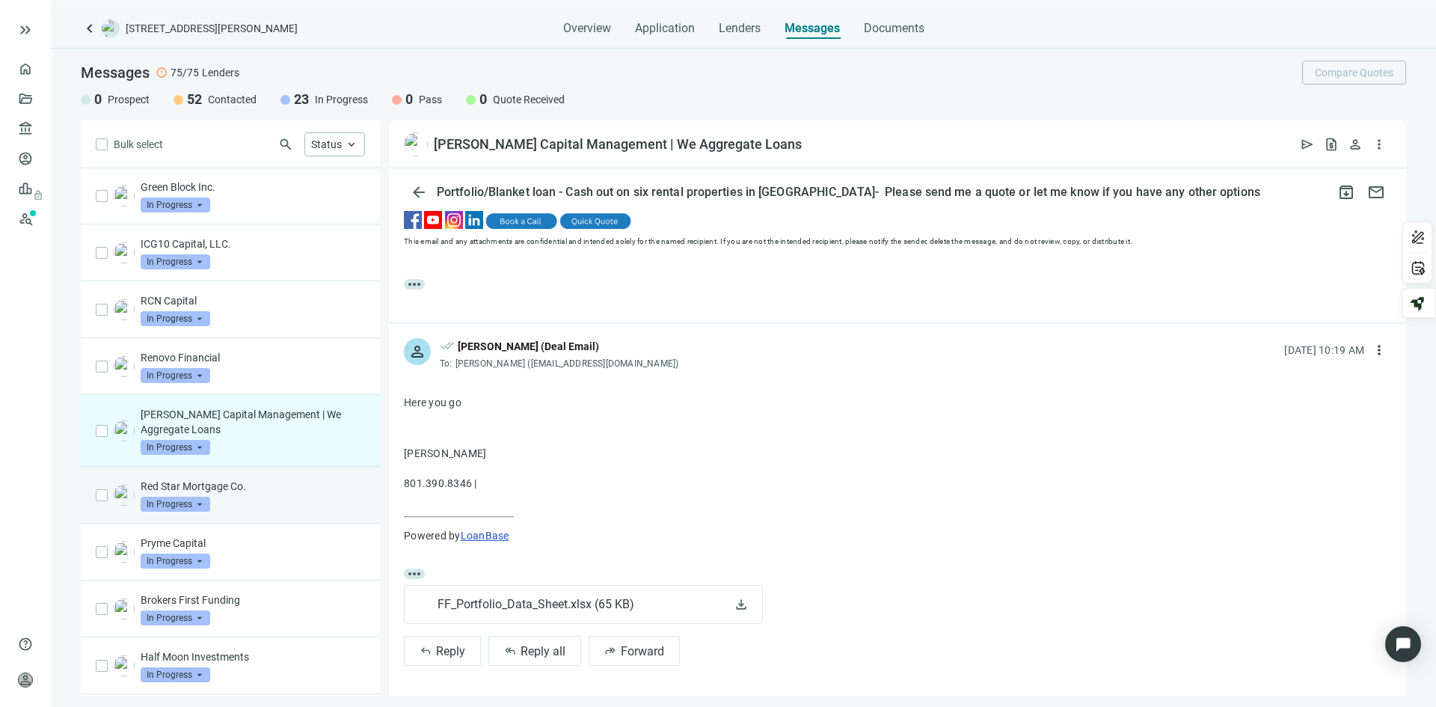
click at [280, 515] on div "Red Star Mortgage Co. In Progress arrow_drop_down" at bounding box center [230, 495] width 299 height 57
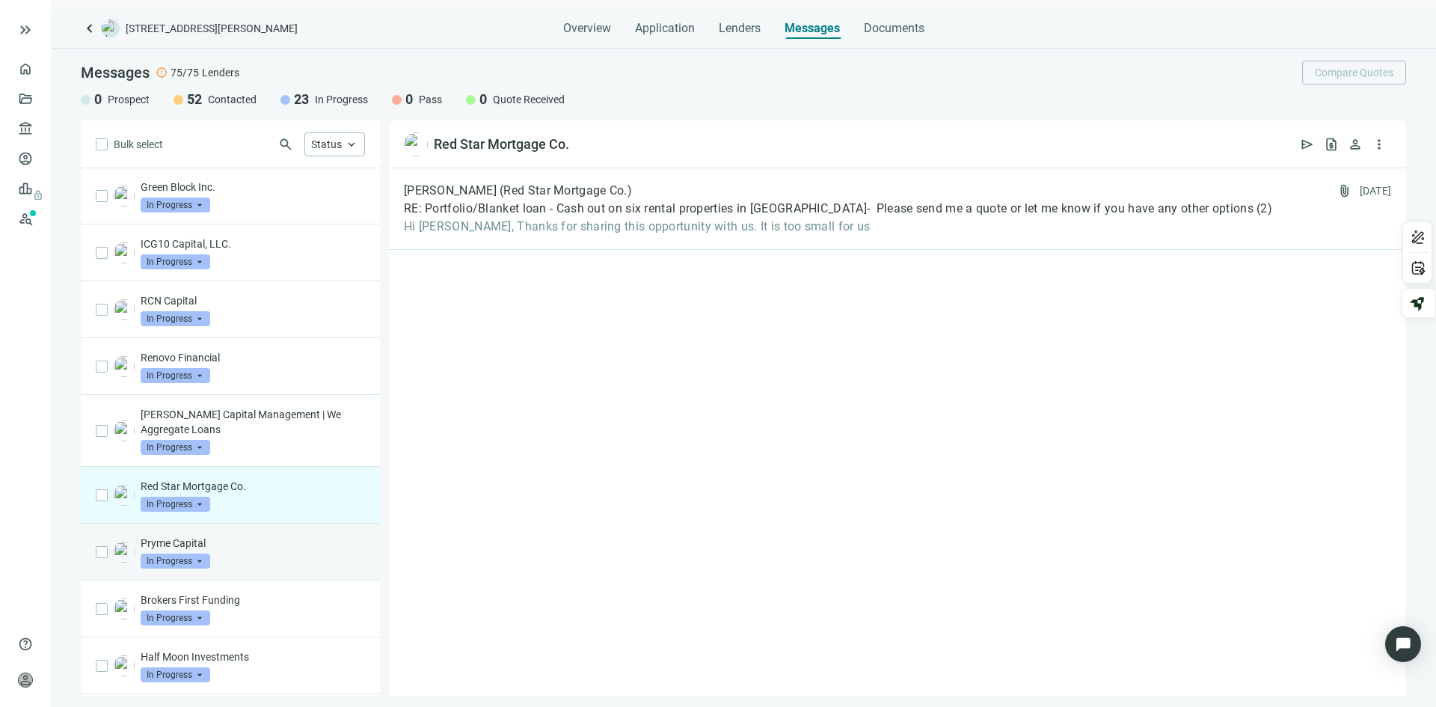
click at [265, 545] on p "Pryme Capital" at bounding box center [253, 543] width 224 height 15
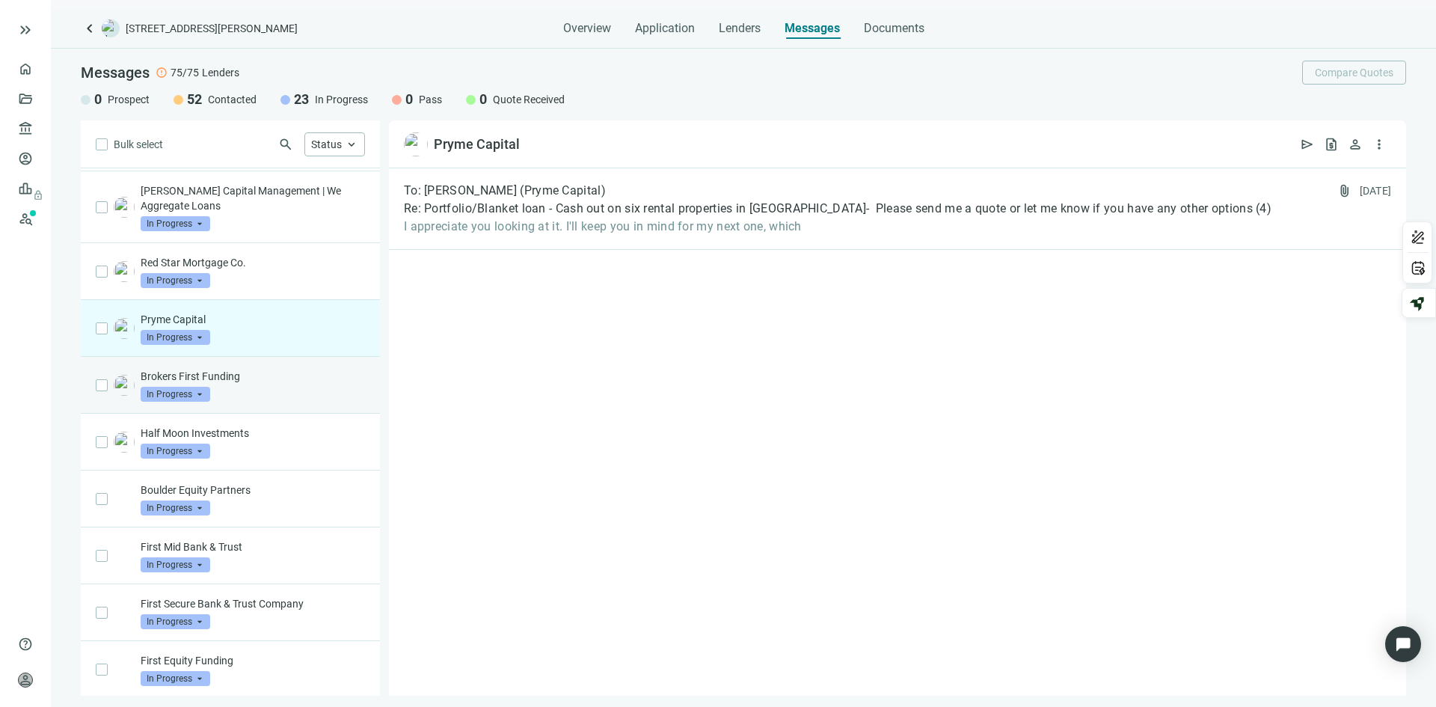
scroll to position [339, 0]
click at [272, 399] on div "Brokers First Funding In Progress arrow_drop_down" at bounding box center [253, 384] width 224 height 33
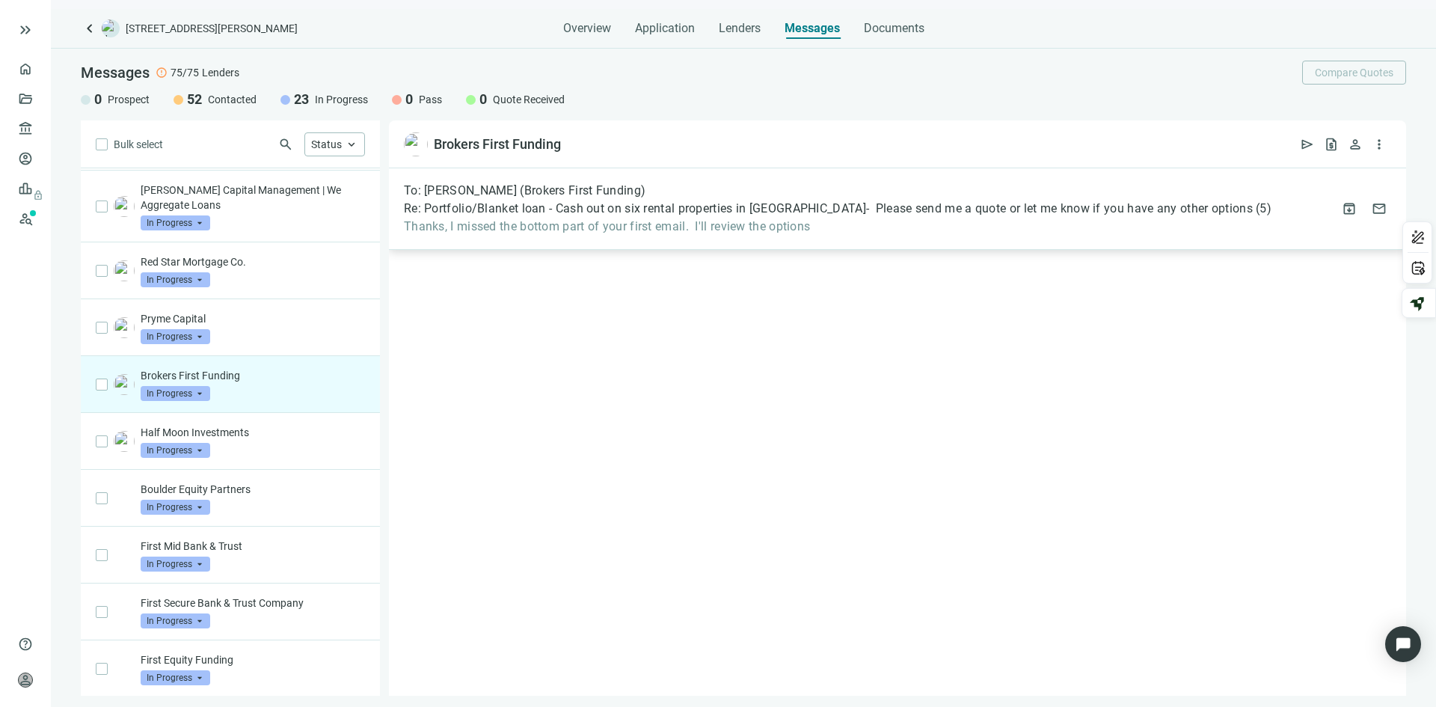
click at [923, 220] on span "Thanks, I missed the bottom part of your first email. I'll review the options" at bounding box center [838, 226] width 868 height 15
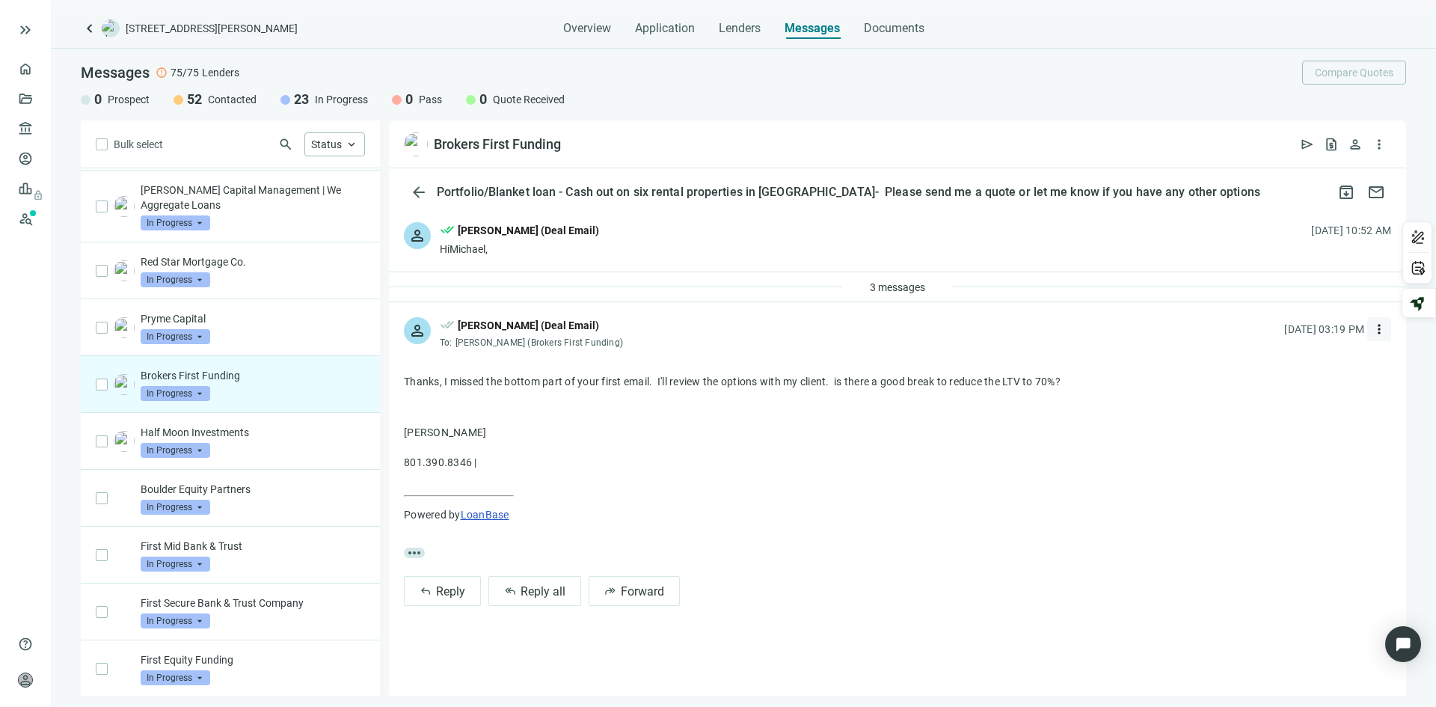
click at [1374, 327] on span "more_vert" at bounding box center [1379, 329] width 15 height 15
click at [1281, 358] on span "Reply" at bounding box center [1282, 364] width 25 height 12
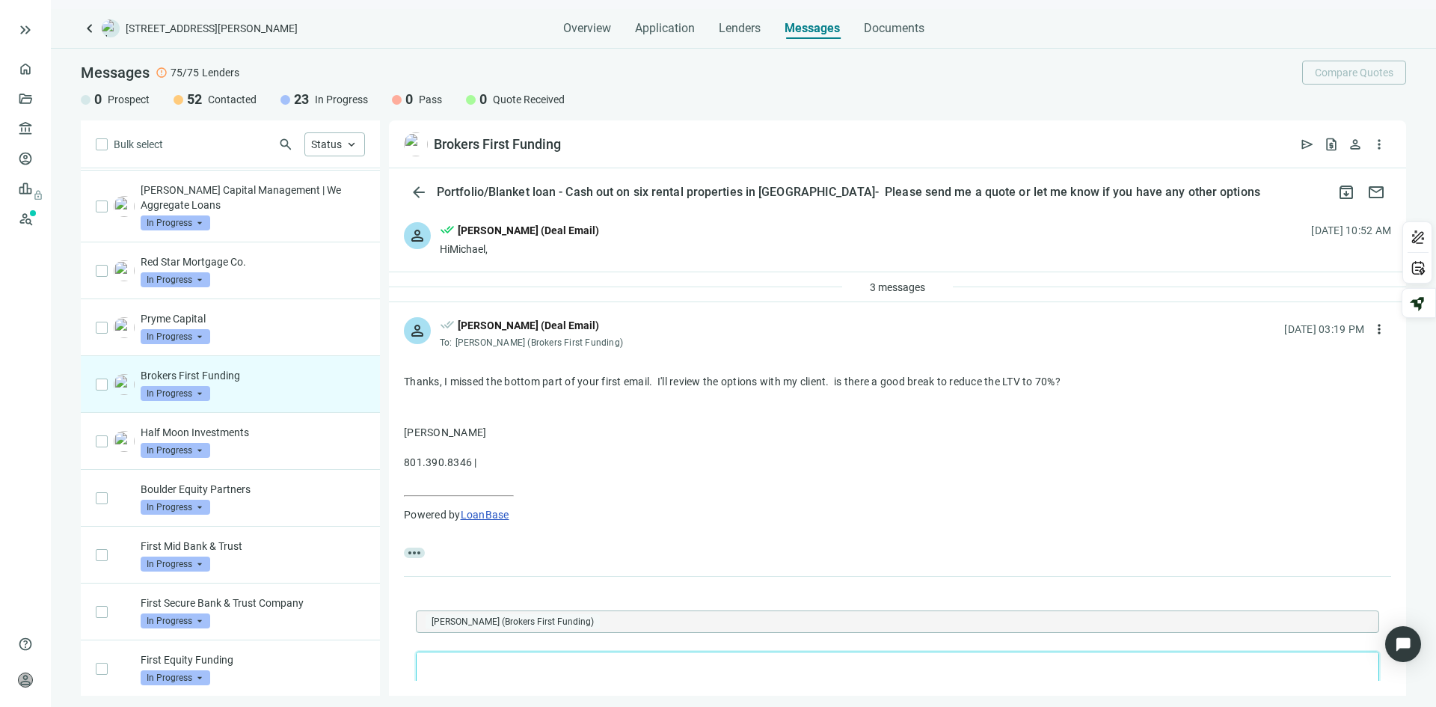
click at [473, 666] on p "To enrich screen reader interactions, please activate Accessibility in Grammarl…" at bounding box center [897, 671] width 936 height 15
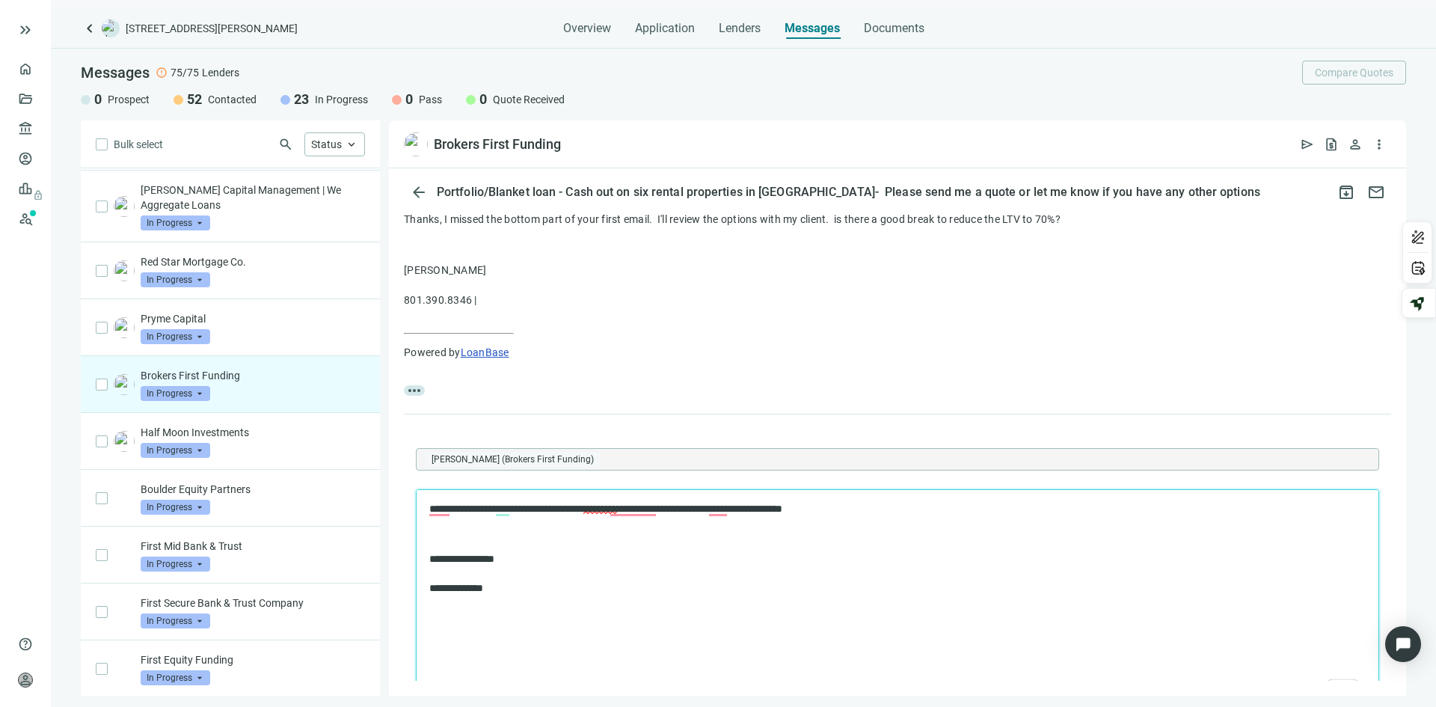
scroll to position [312, 0]
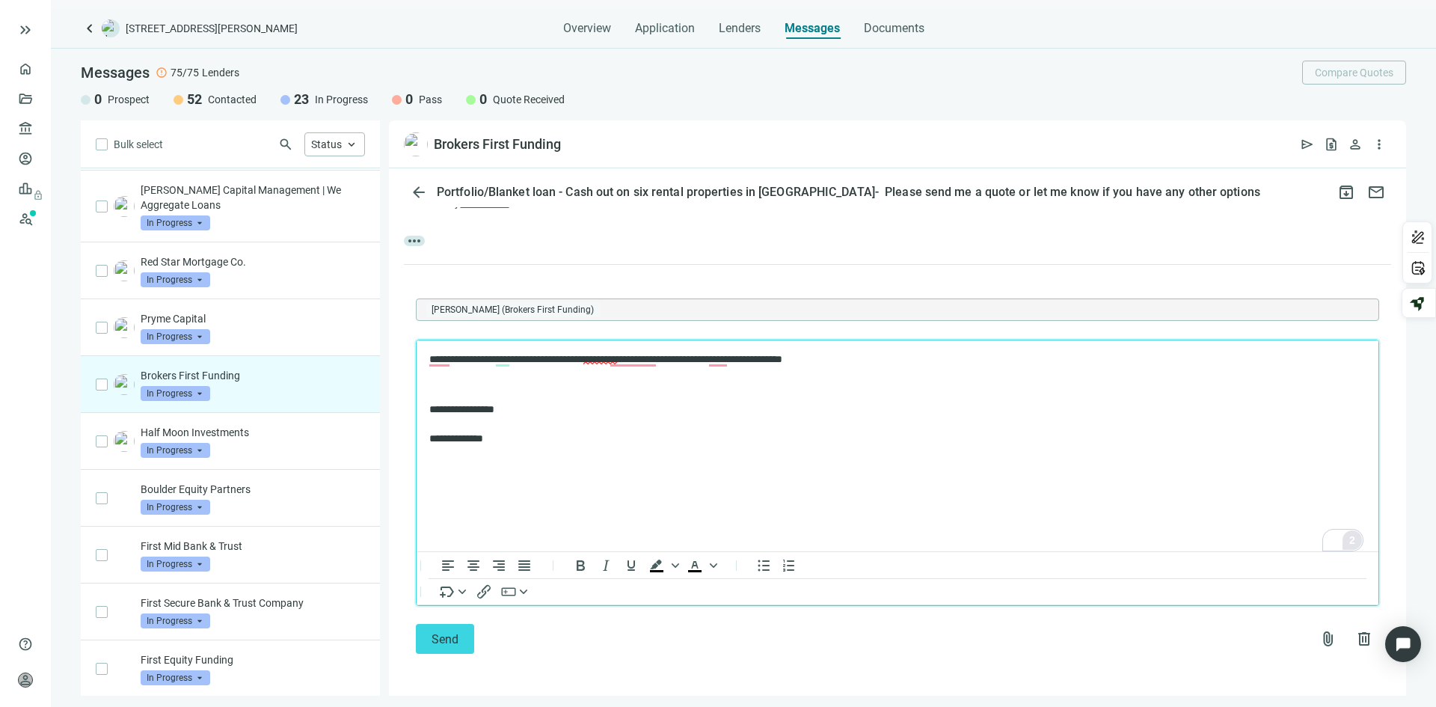
click at [1352, 540] on div "2" at bounding box center [1353, 540] width 20 height 20
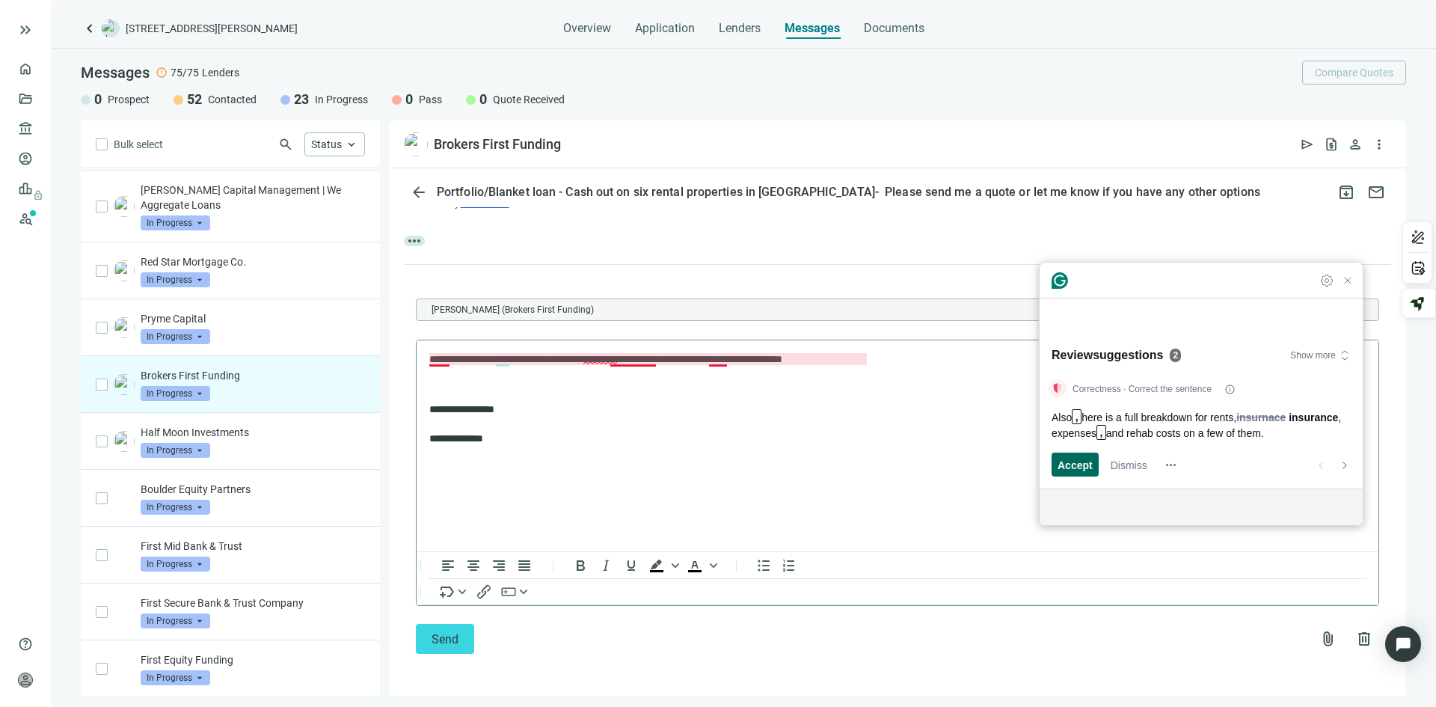
click at [1067, 471] on span "Accept" at bounding box center [1075, 465] width 35 height 16
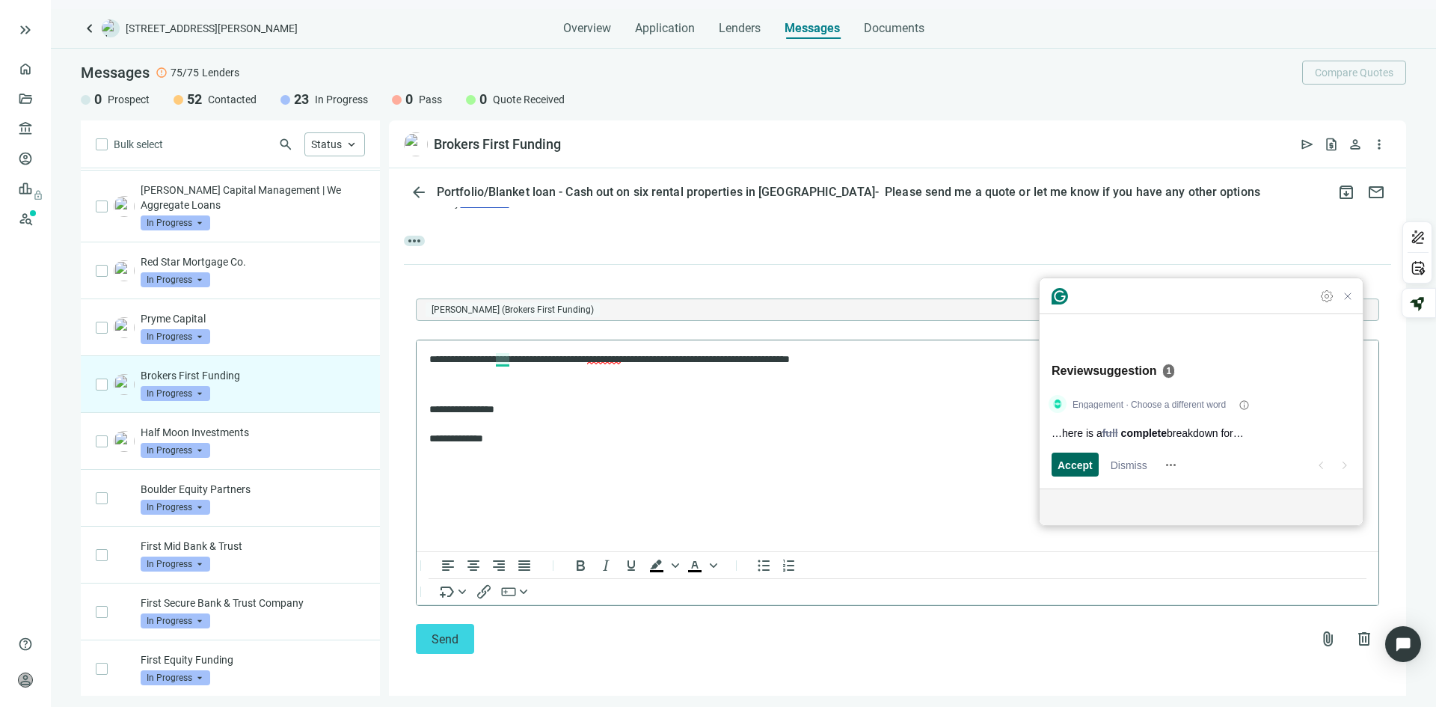
click at [1067, 471] on span "Accept" at bounding box center [1075, 465] width 35 height 16
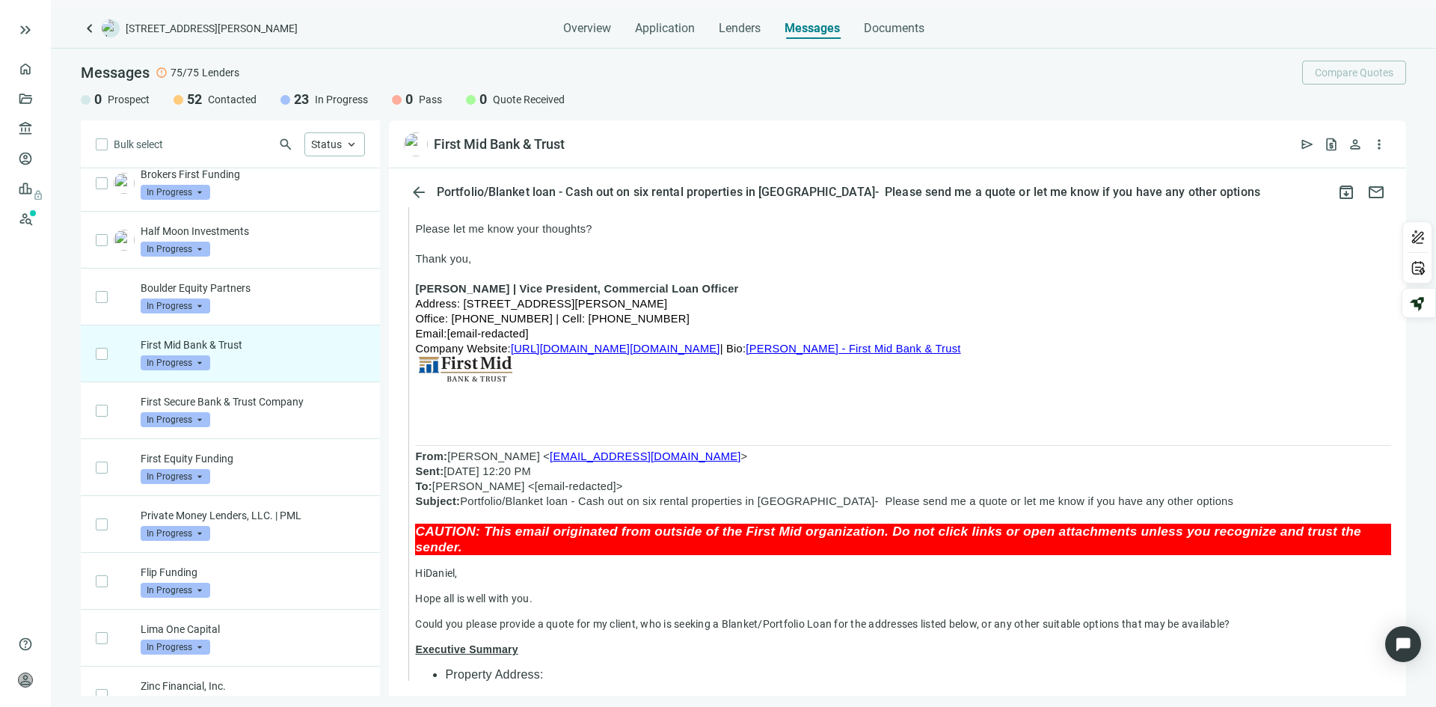
scroll to position [1720, 0]
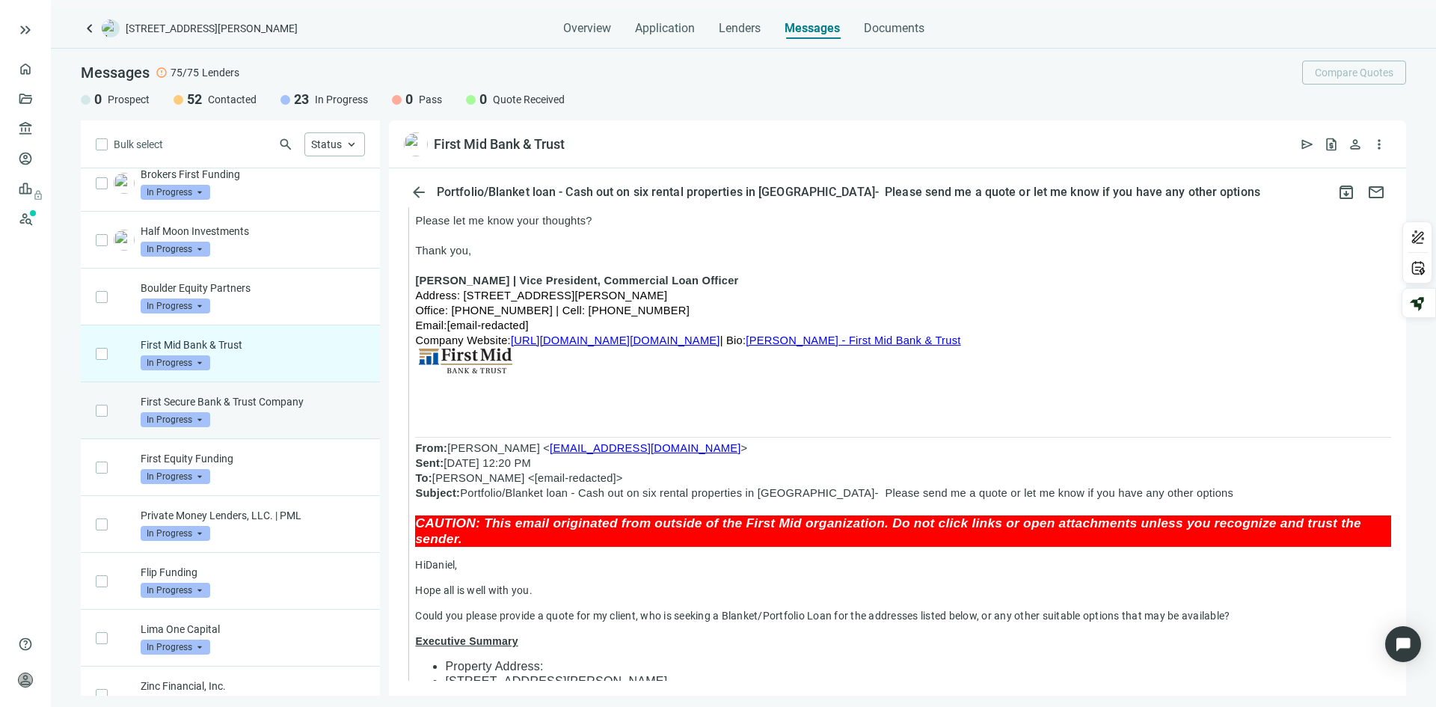
click at [237, 425] on div "First Secure Bank & Trust Company In Progress arrow_drop_down" at bounding box center [253, 410] width 224 height 33
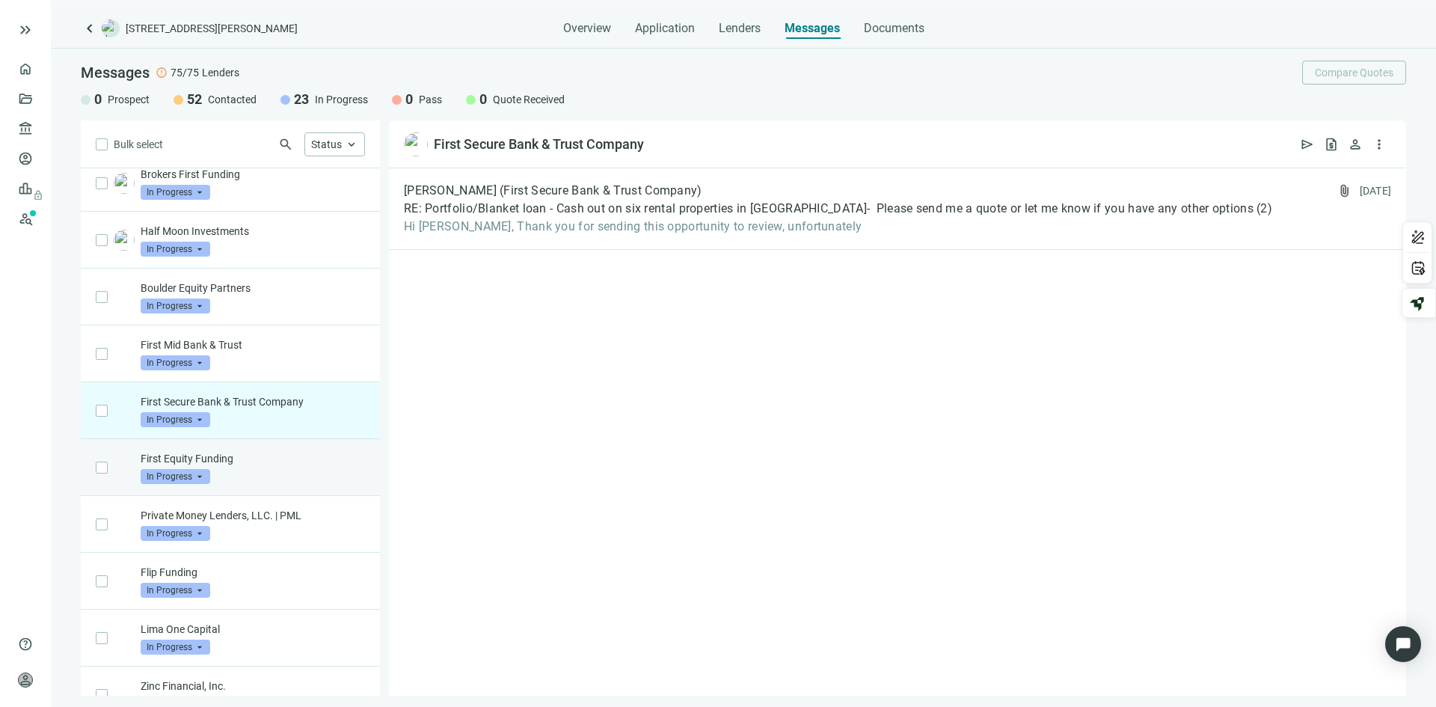
click at [247, 471] on div "First Equity Funding In Progress arrow_drop_down" at bounding box center [253, 467] width 224 height 33
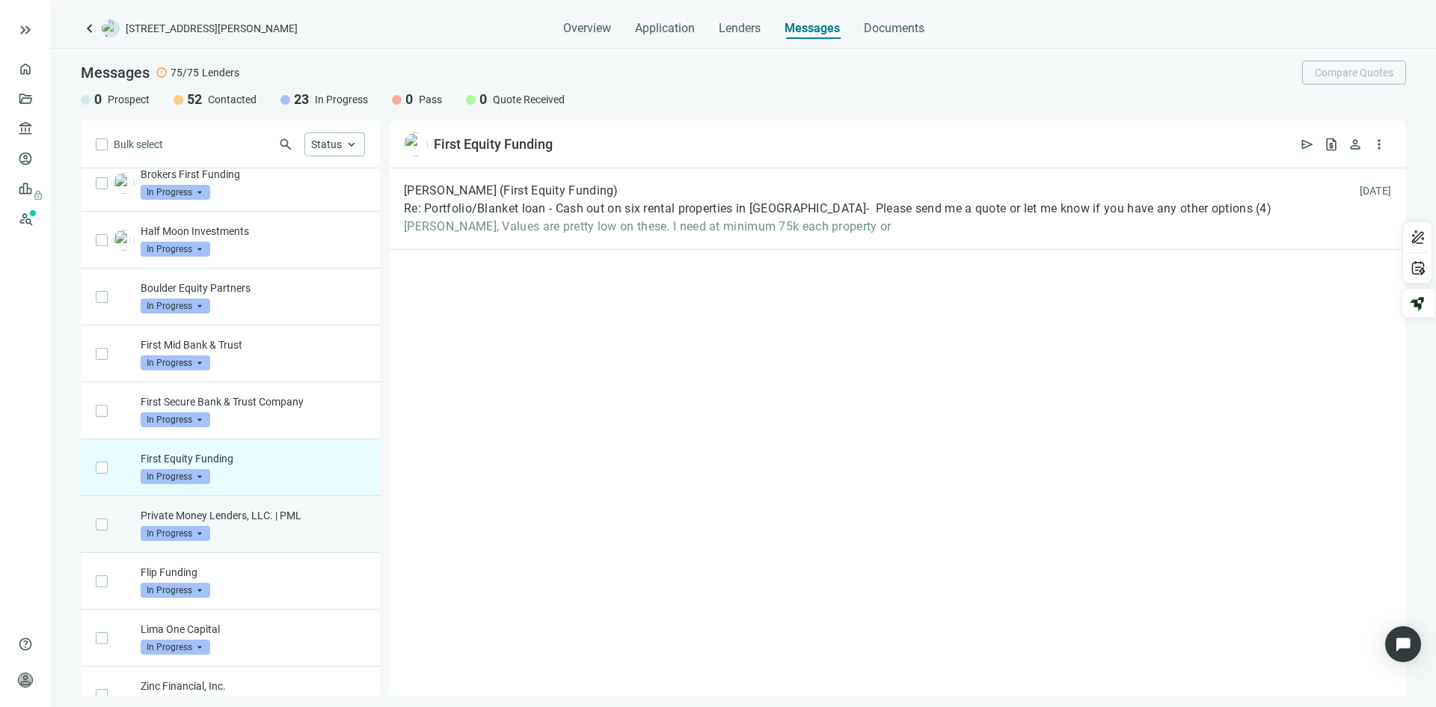
click at [233, 533] on div "Private Money Lenders, LLC. | PML In Progress arrow_drop_down" at bounding box center [253, 524] width 224 height 33
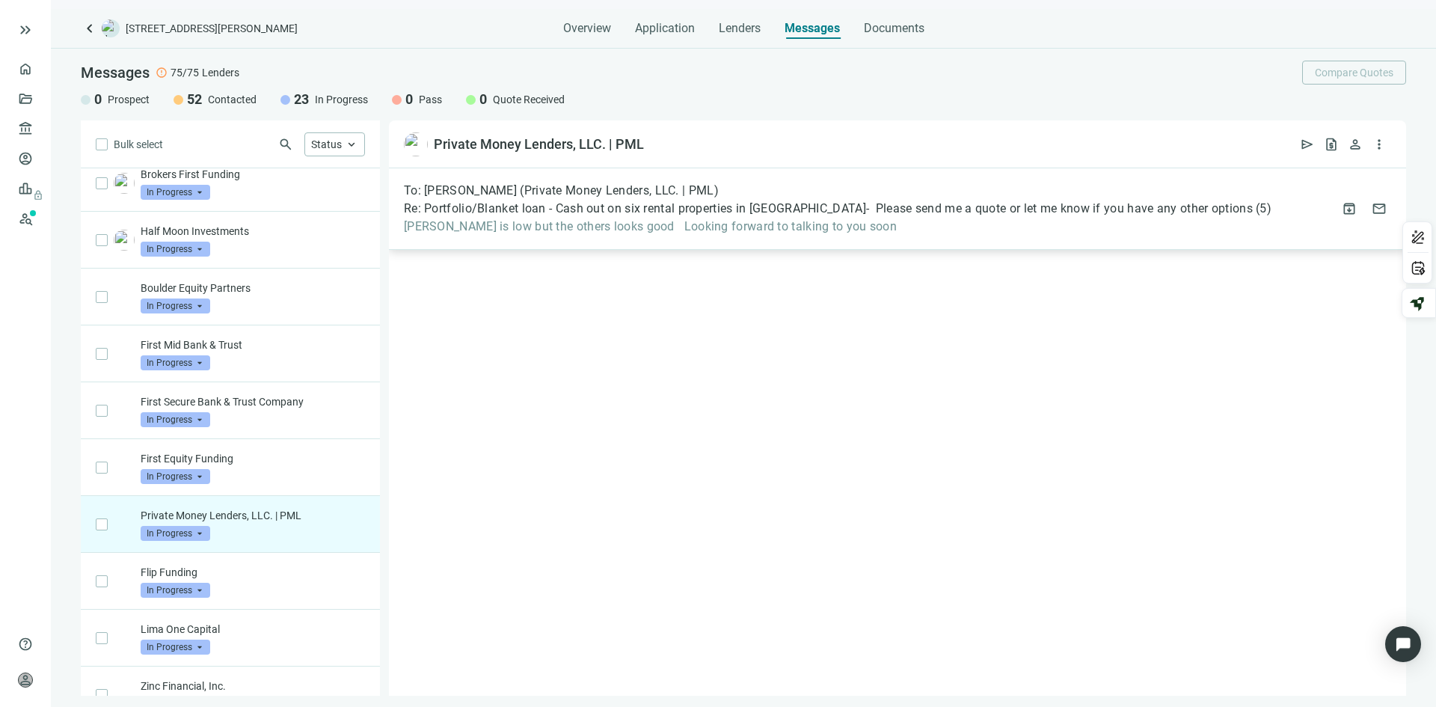
click at [1072, 227] on span "Koch is low but the others looks good Looking forward to talking to you soon" at bounding box center [838, 226] width 868 height 15
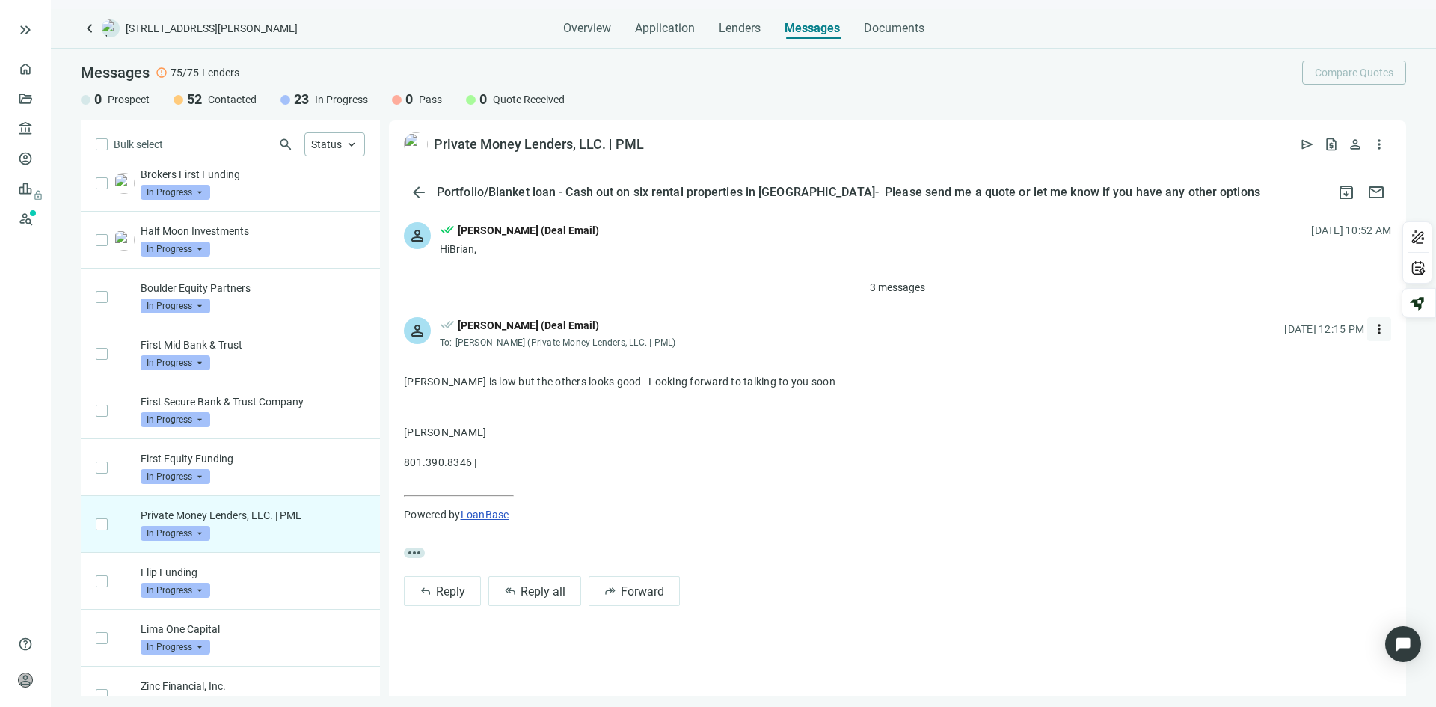
click at [1378, 326] on span "more_vert" at bounding box center [1379, 329] width 15 height 15
click at [1285, 391] on span "Reply all" at bounding box center [1289, 390] width 38 height 12
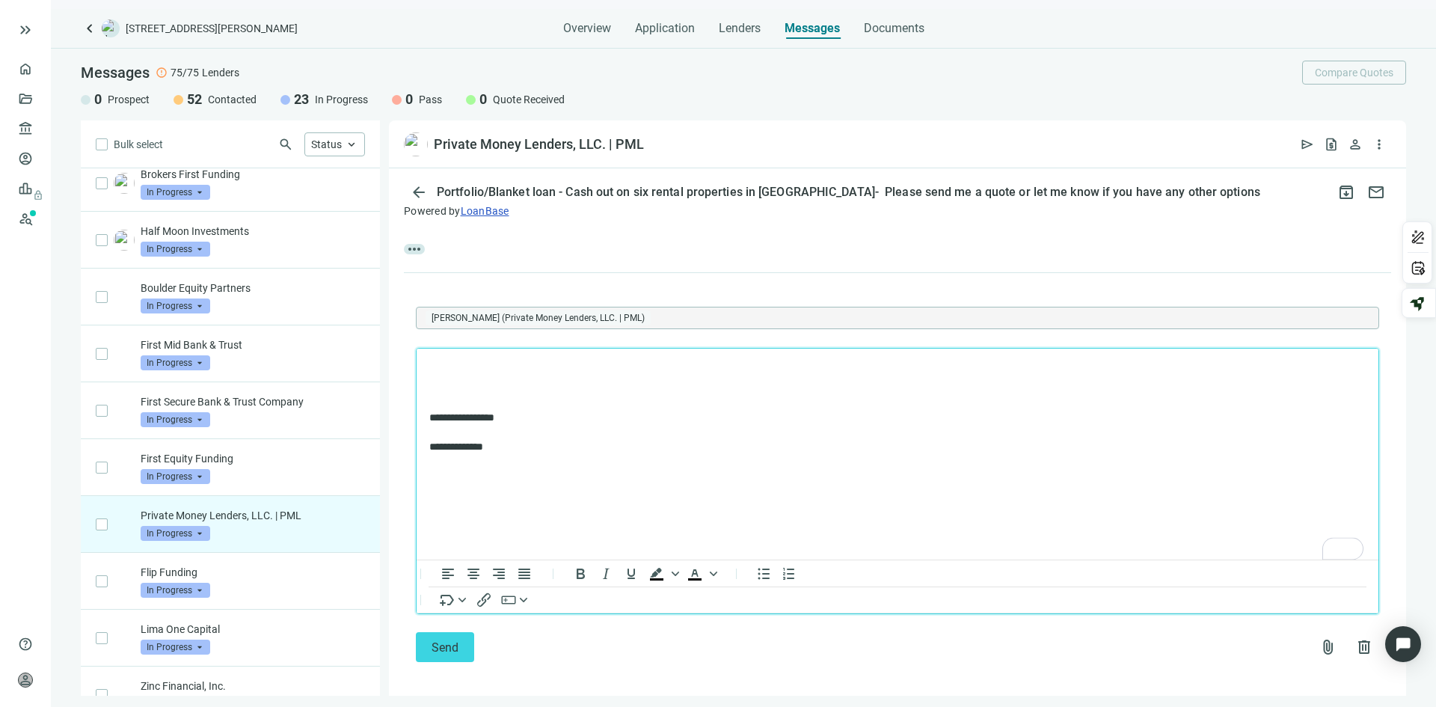
scroll to position [312, 0]
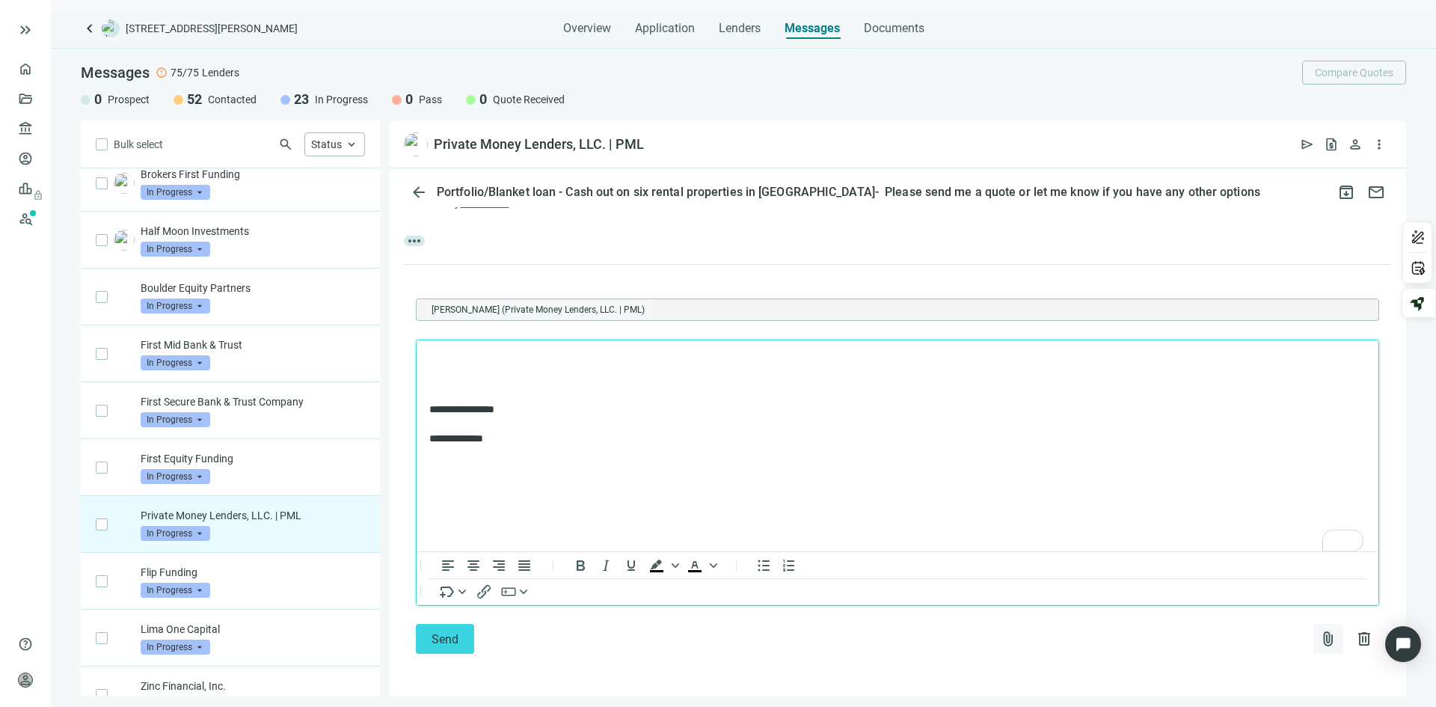
click at [1319, 637] on span "attach_file" at bounding box center [1328, 639] width 18 height 18
click at [1253, 580] on span "Сhoose from deal documents" at bounding box center [1248, 579] width 136 height 12
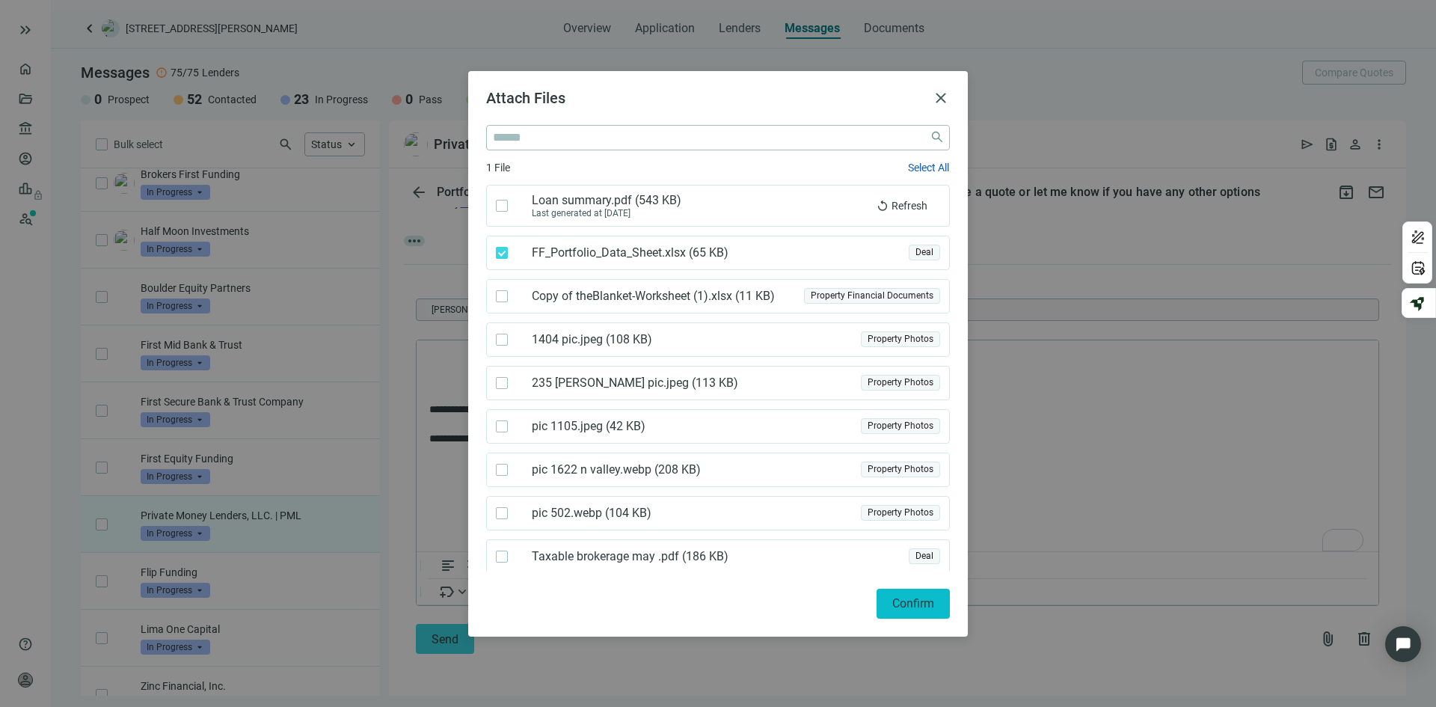
click at [924, 600] on span "Confirm" at bounding box center [913, 603] width 42 height 14
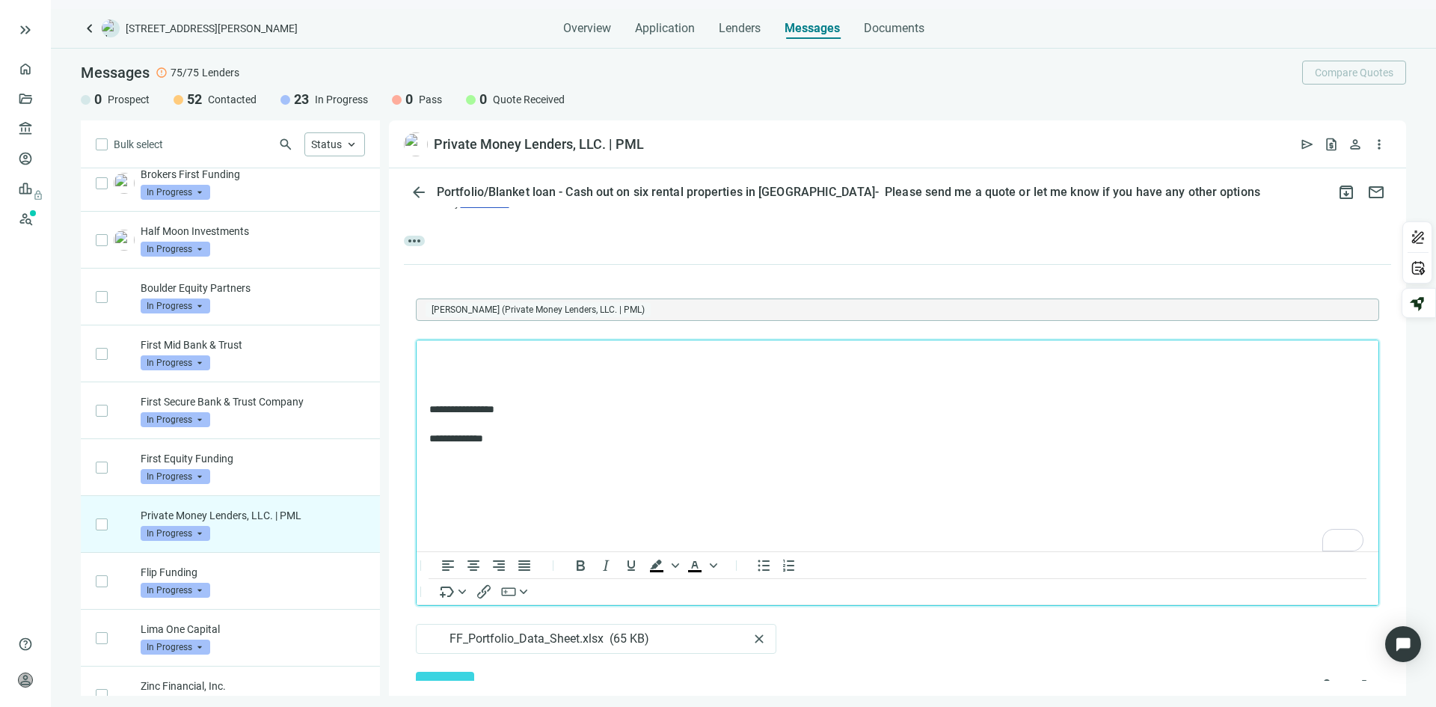
click at [462, 376] on body "**********" at bounding box center [898, 399] width 938 height 94
click at [1352, 539] on html "keyboard_double_arrow_right home Overview folder_open Deals account_balance Len…" at bounding box center [718, 353] width 1436 height 707
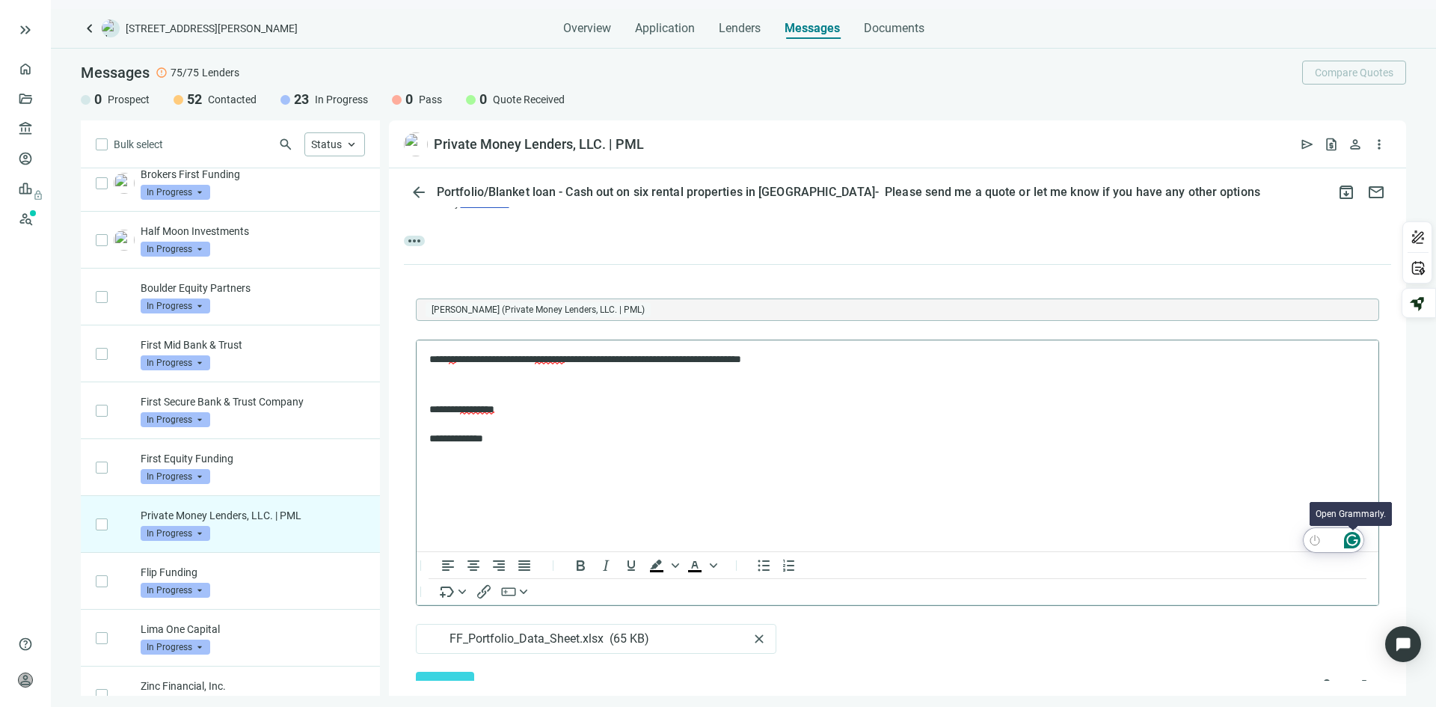
click at [1352, 539] on icon "Open Grammarly. 0 Suggestions." at bounding box center [1352, 540] width 16 height 16
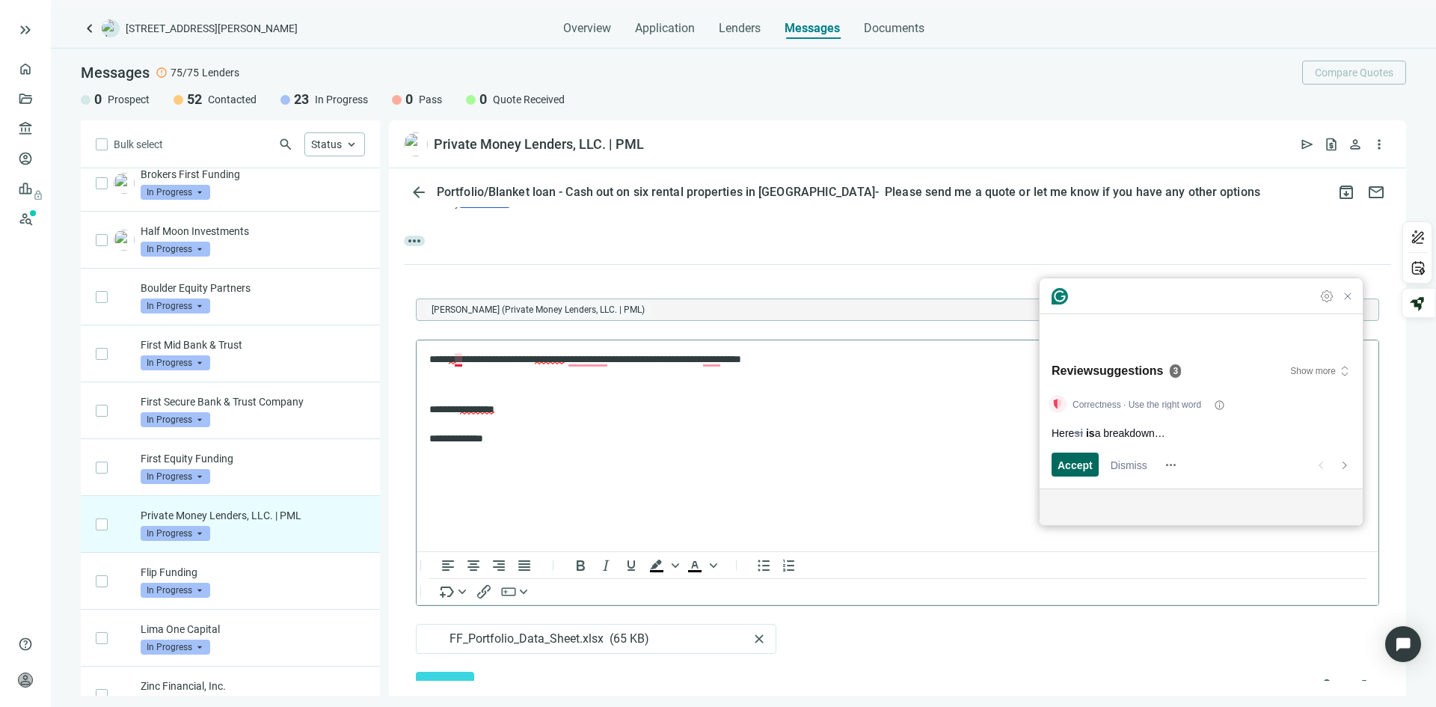
click at [1068, 469] on span "Accept" at bounding box center [1075, 465] width 35 height 16
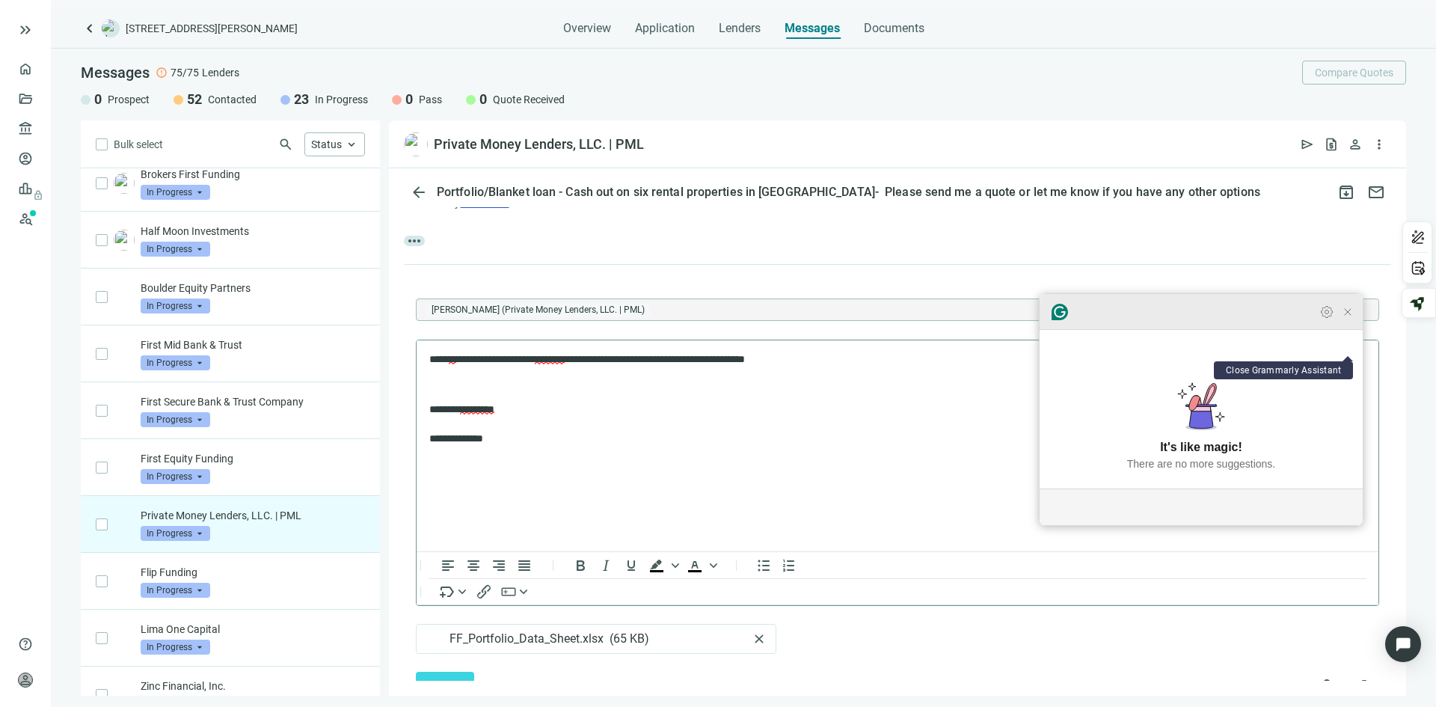
click at [1349, 318] on icon "Close Grammarly Assistant" at bounding box center [1348, 312] width 12 height 12
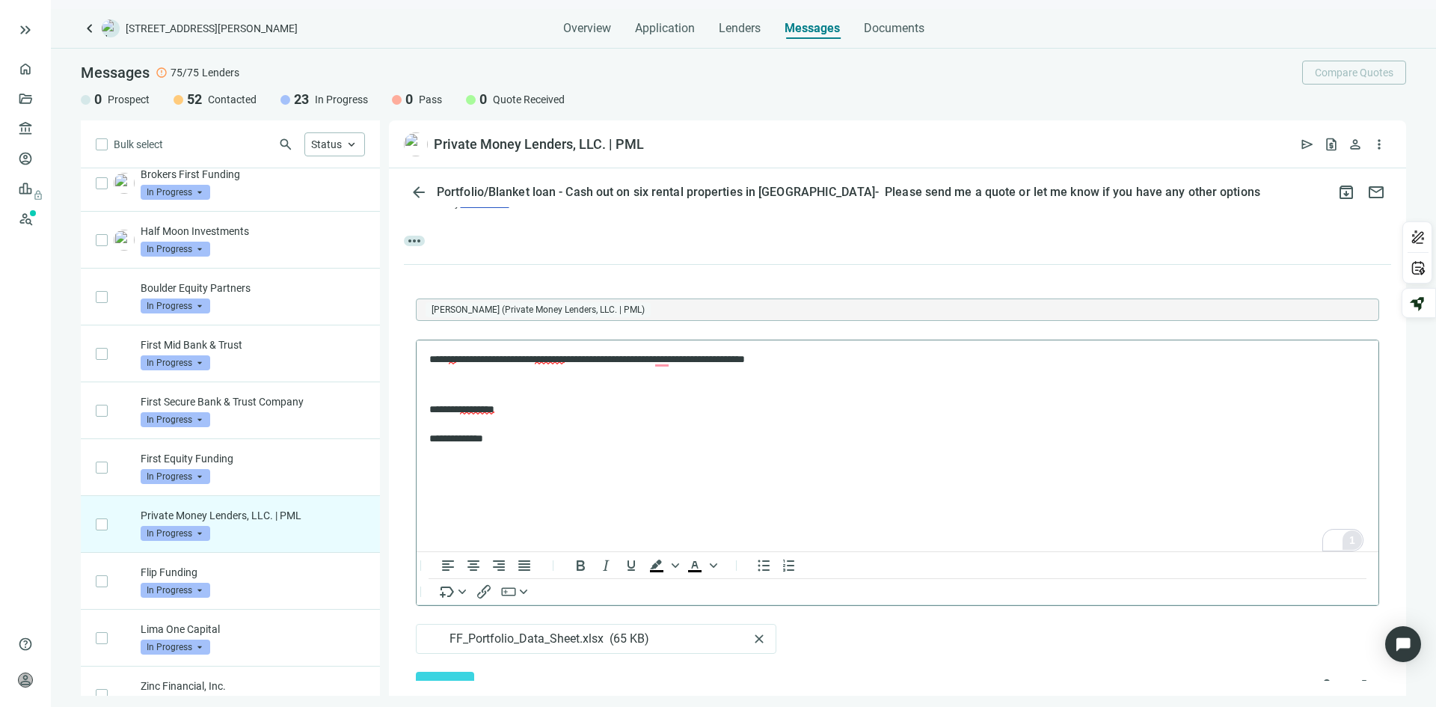
scroll to position [360, 0]
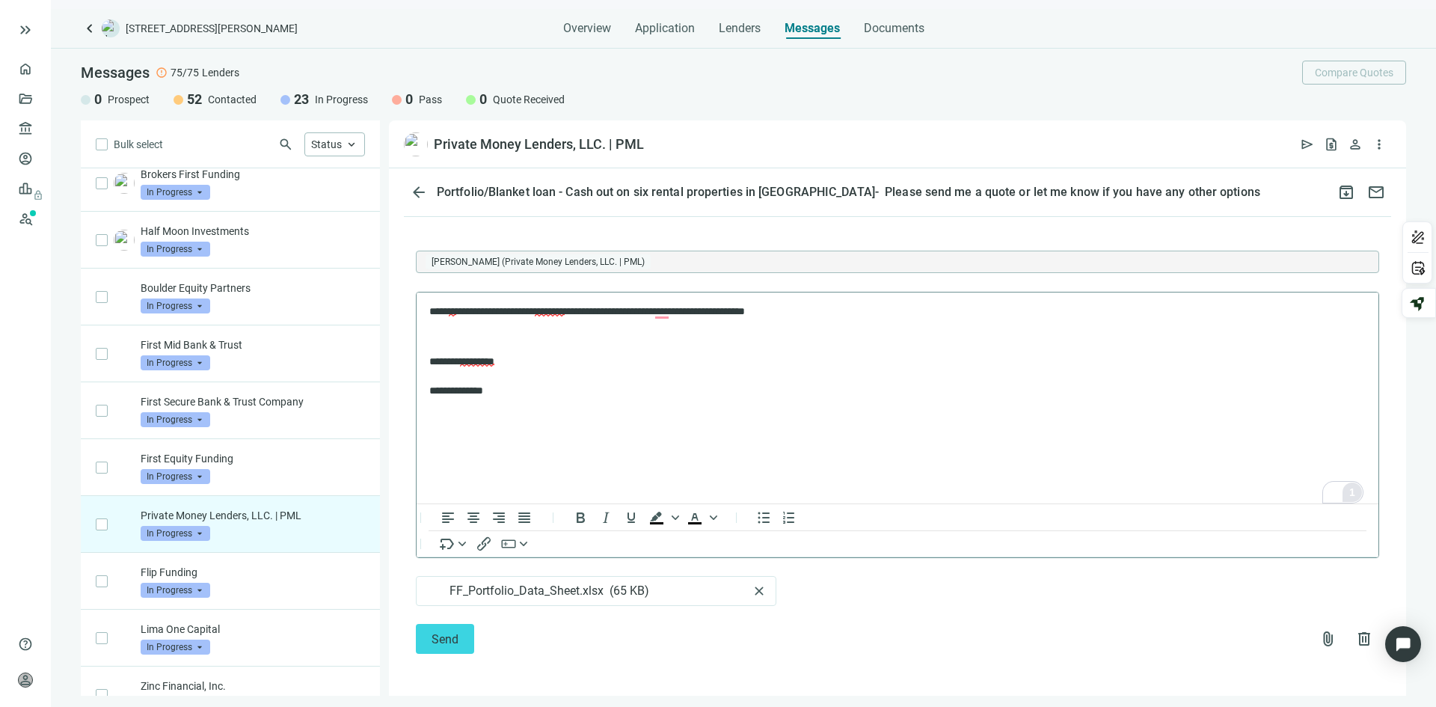
click at [1353, 488] on div "1" at bounding box center [1352, 492] width 16 height 16
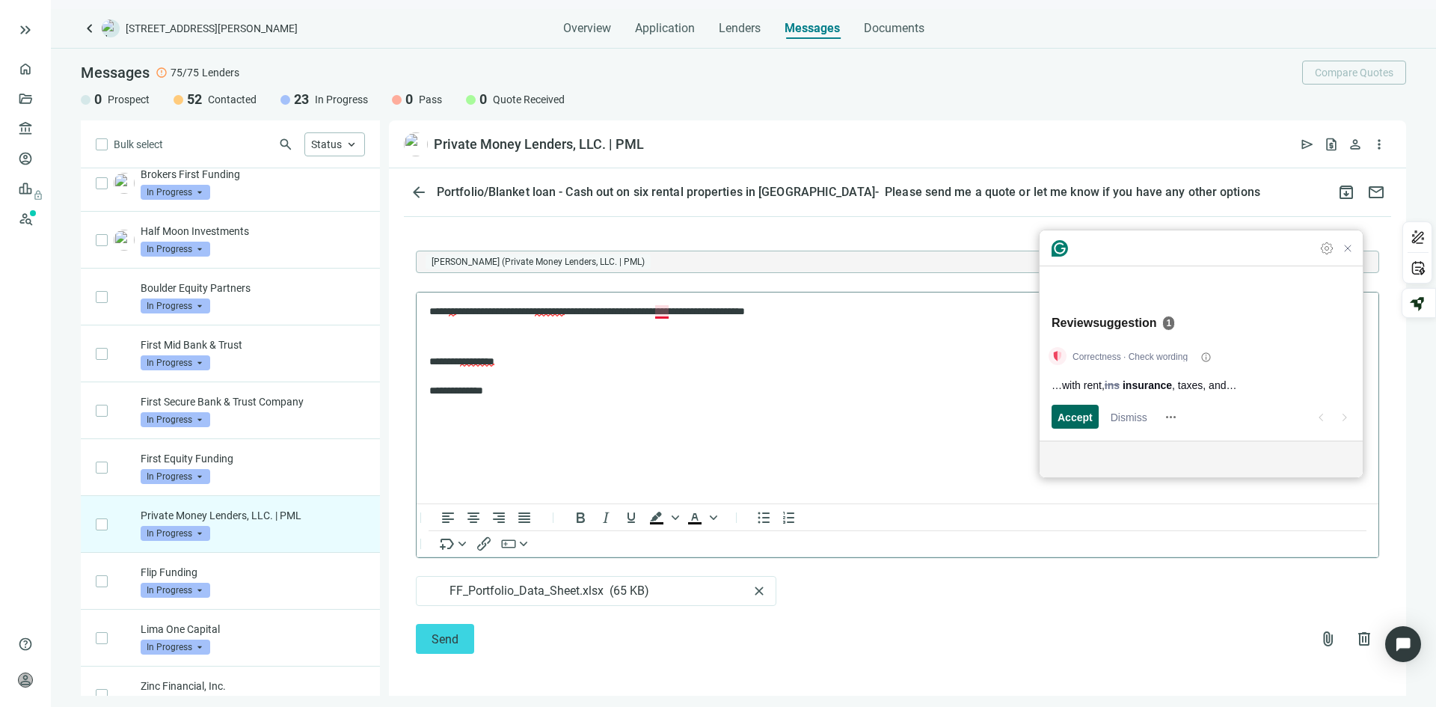
click at [1076, 416] on span "Accept" at bounding box center [1075, 417] width 35 height 16
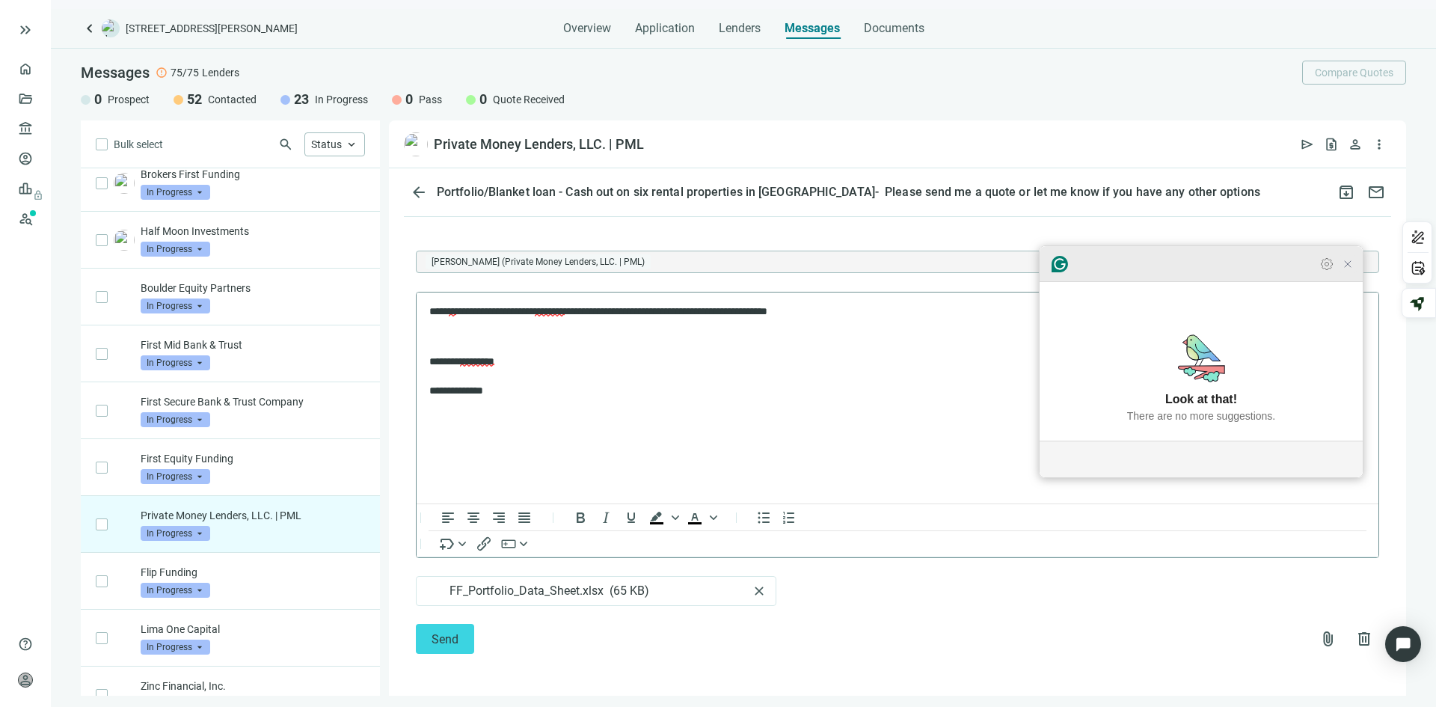
click at [1352, 270] on icon "Close Grammarly Assistant" at bounding box center [1348, 264] width 12 height 12
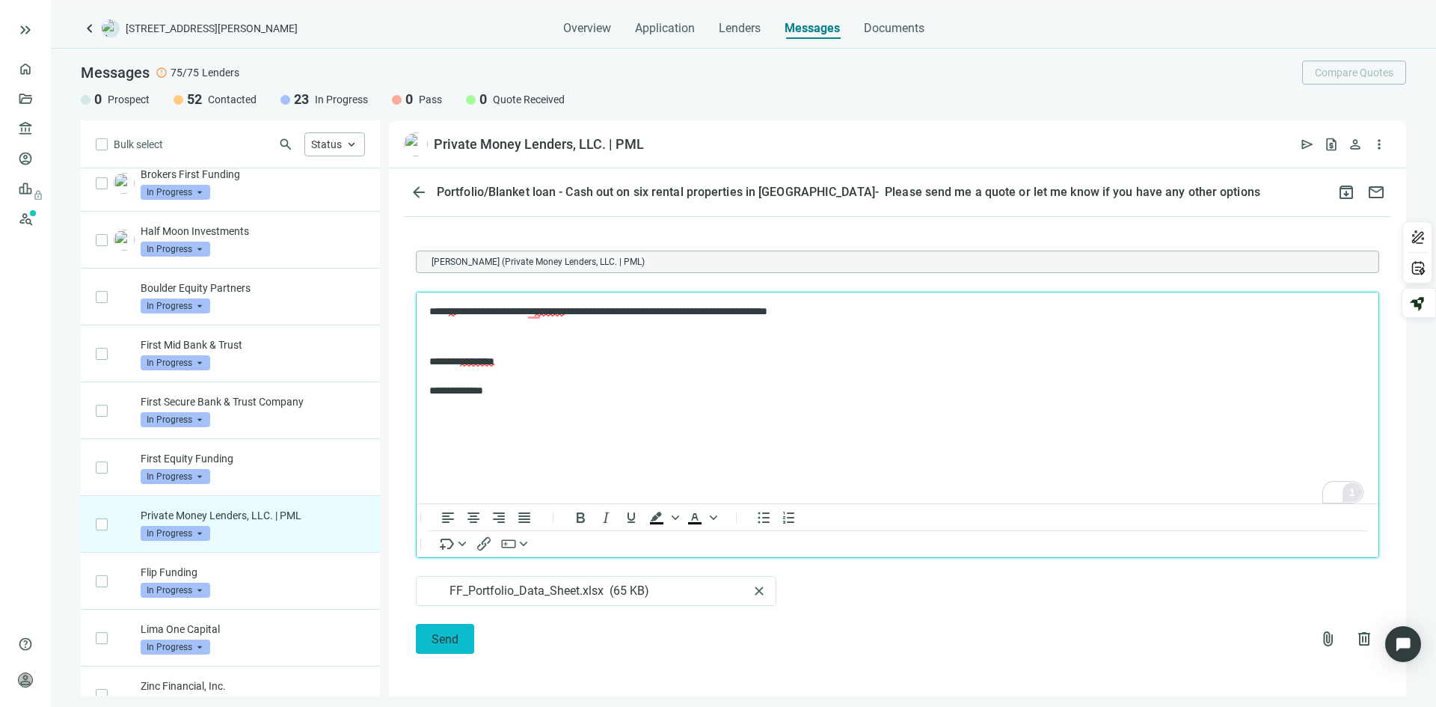
click at [445, 632] on span "Send" at bounding box center [445, 639] width 27 height 14
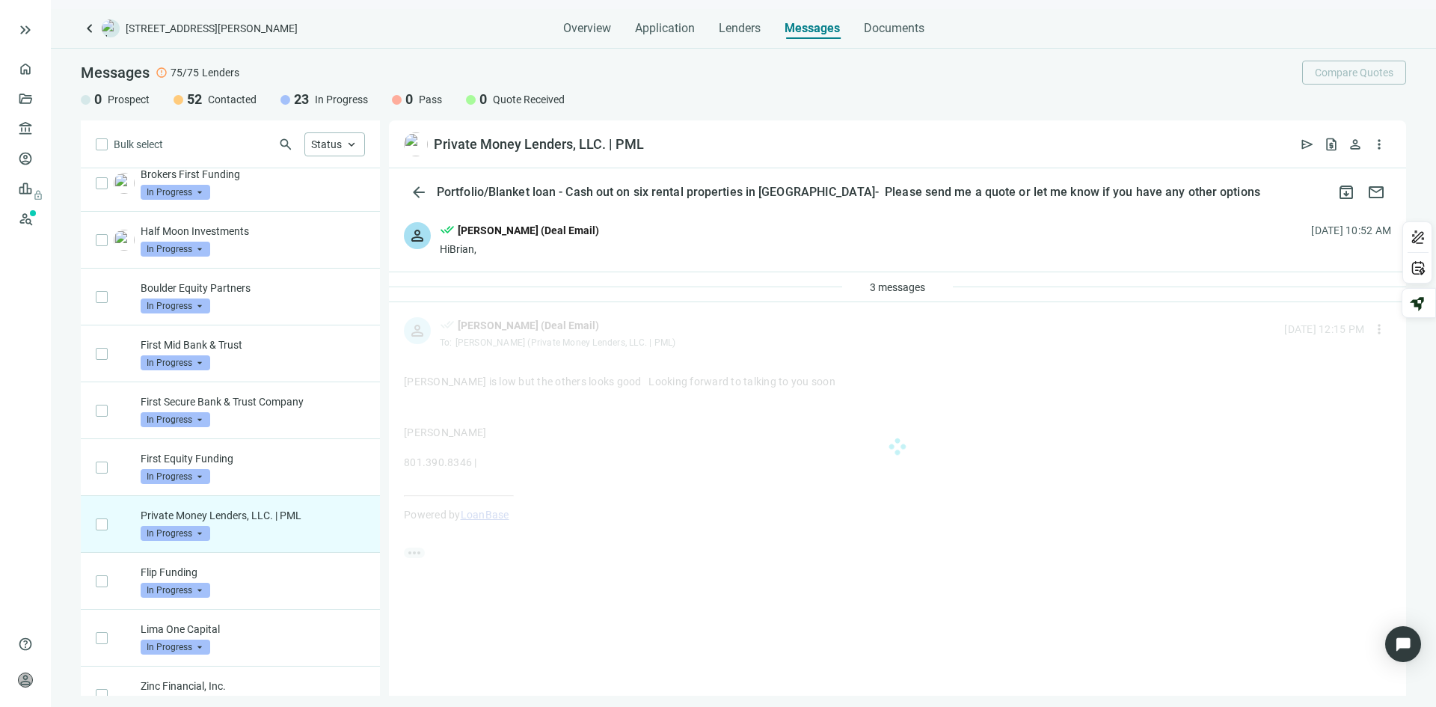
scroll to position [0, 0]
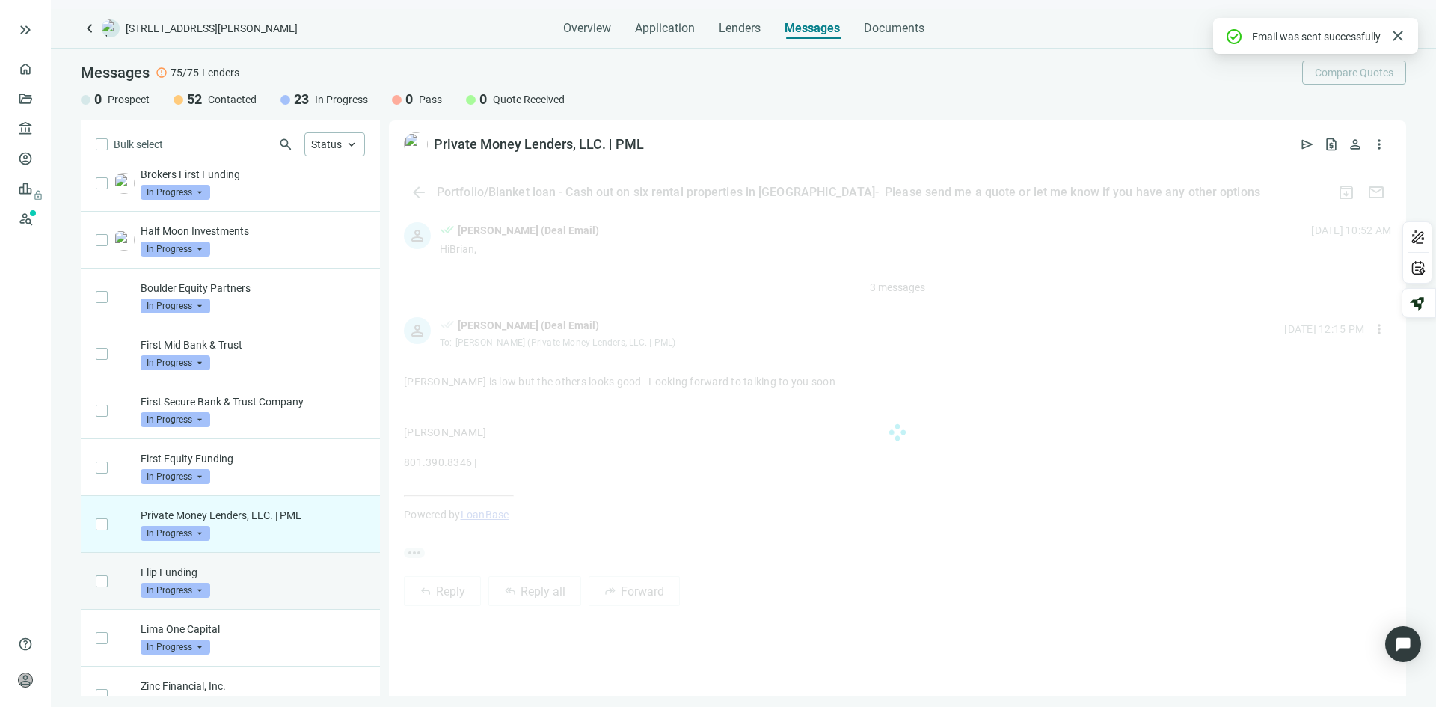
click at [261, 575] on p "Flip Funding" at bounding box center [253, 572] width 224 height 15
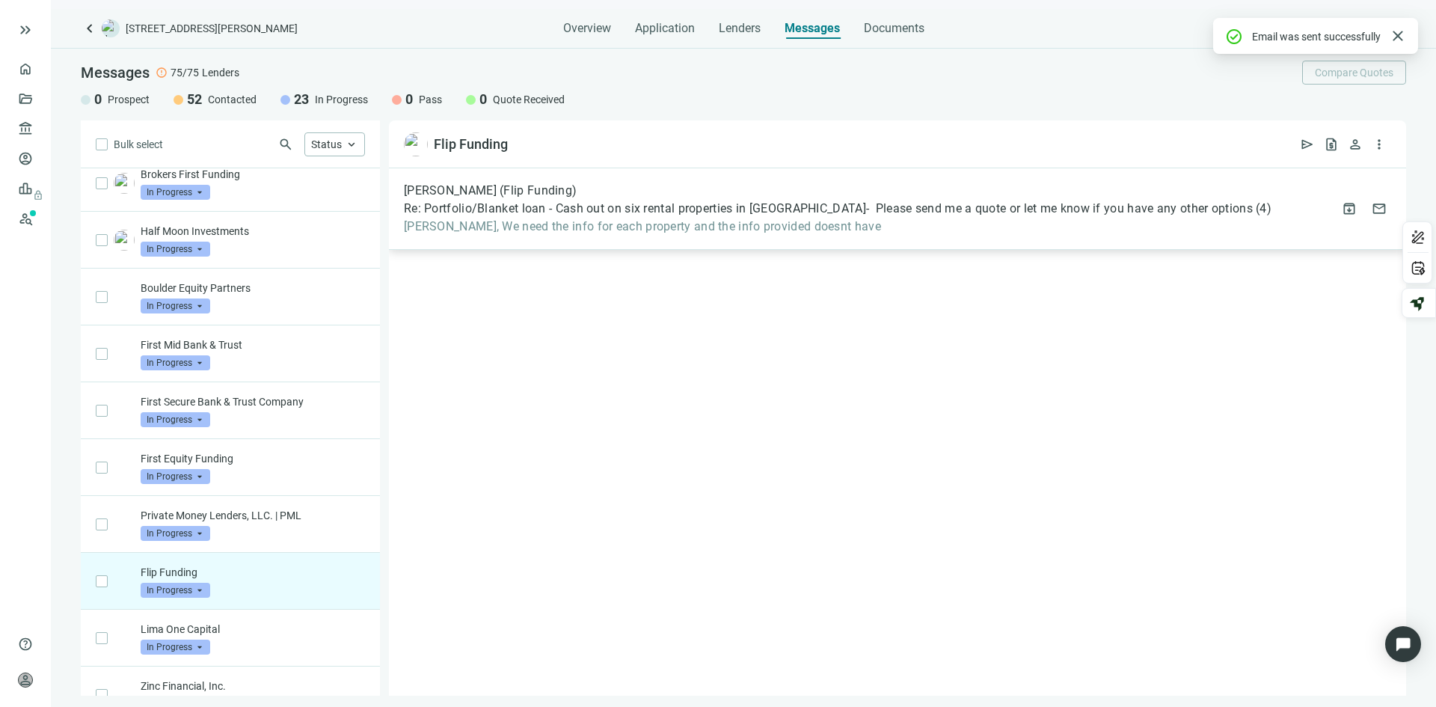
click at [874, 220] on span "Patrick, We need the info for each property and the info provided doesnt have" at bounding box center [838, 226] width 868 height 15
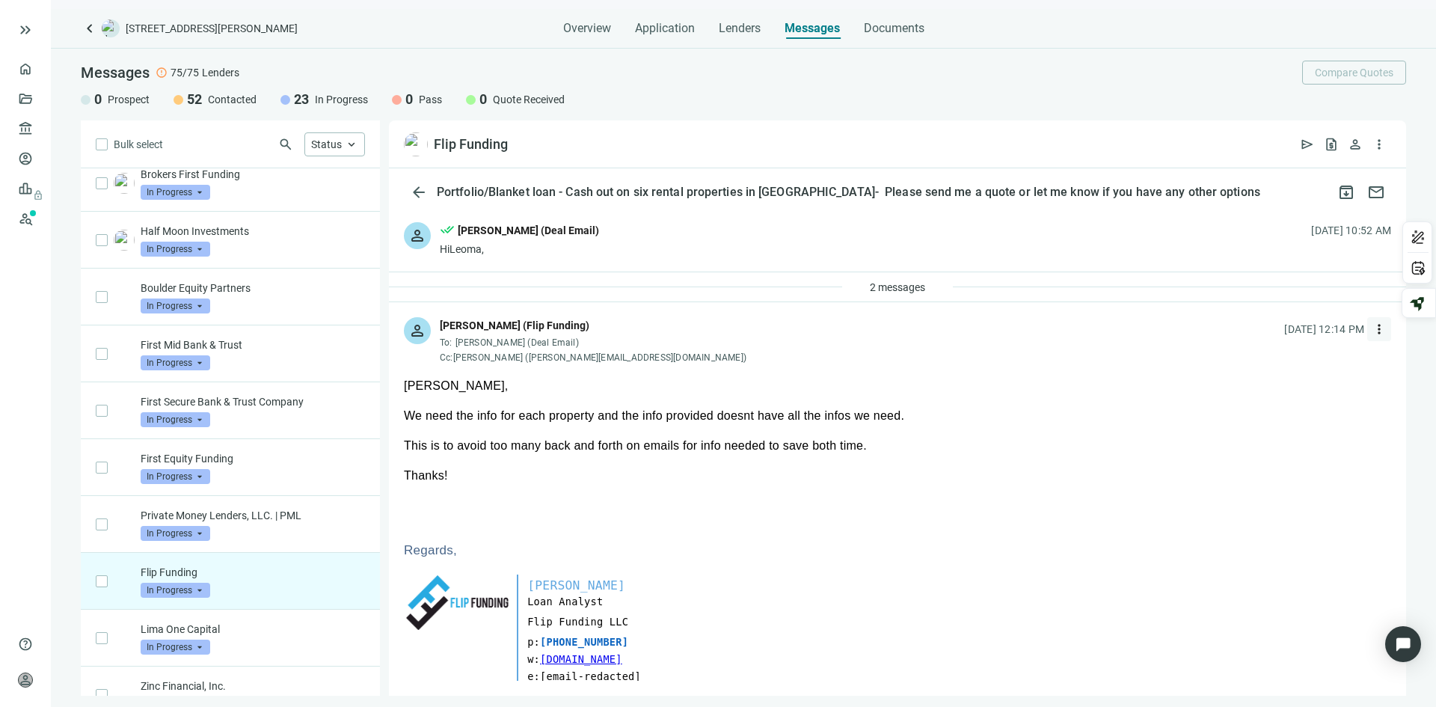
click at [1372, 327] on span "more_vert" at bounding box center [1379, 329] width 15 height 15
click at [1266, 358] on span "Reply" at bounding box center [1267, 364] width 25 height 12
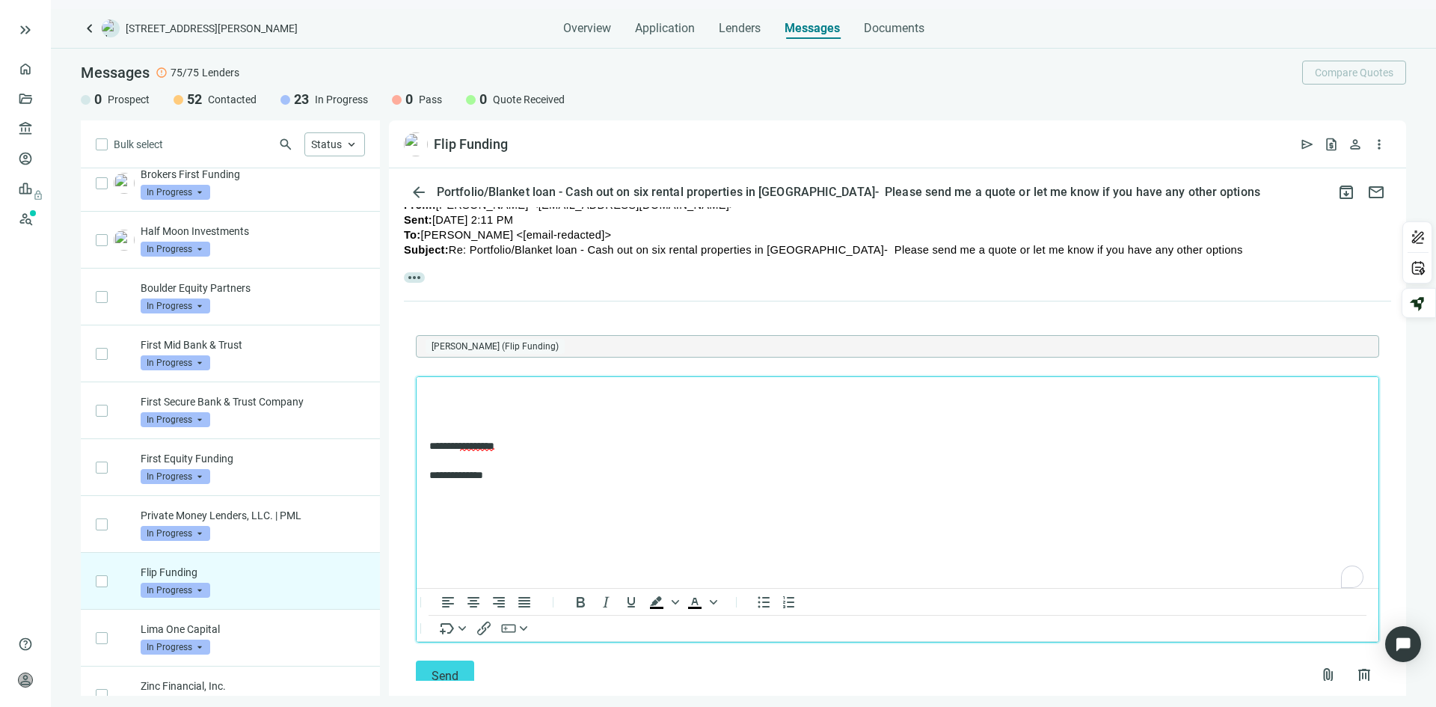
scroll to position [747, 0]
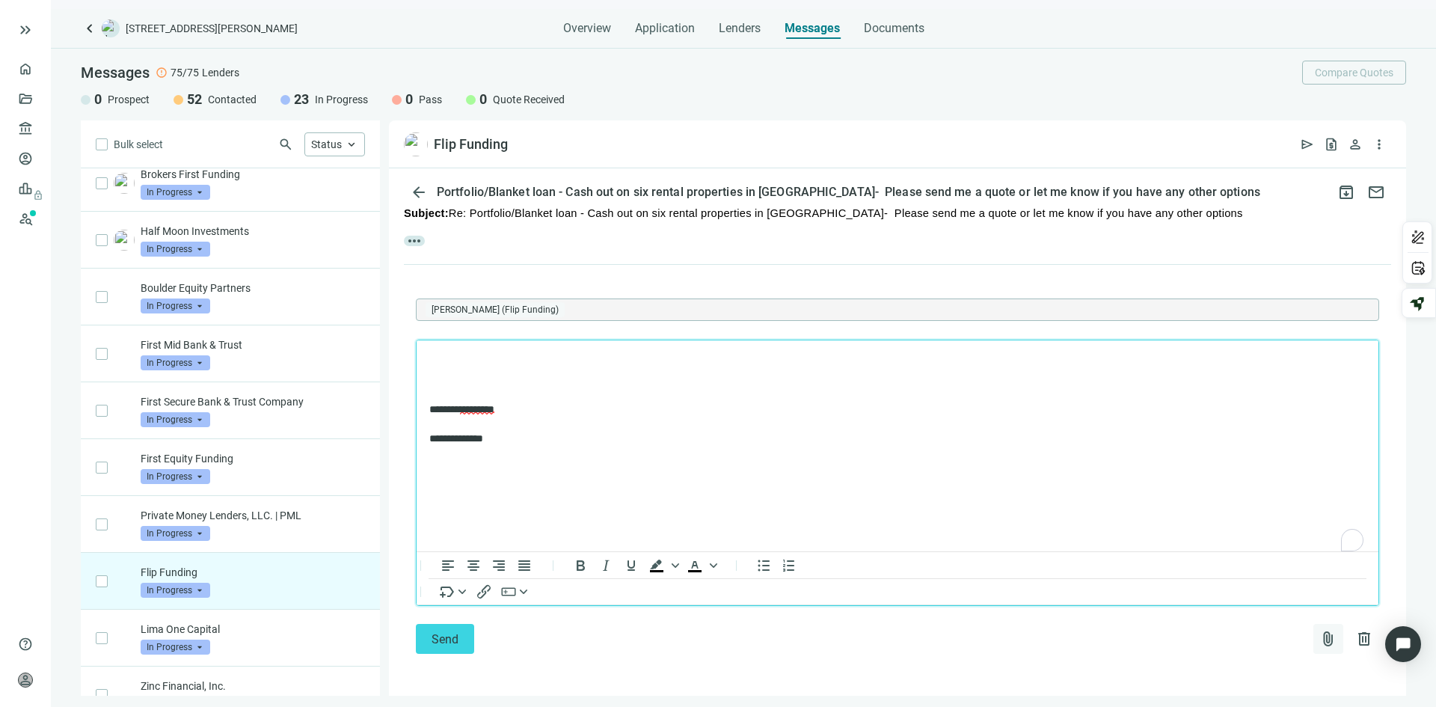
click at [1319, 637] on span "attach_file" at bounding box center [1328, 639] width 18 height 18
click at [1226, 574] on span "Сhoose from deal documents" at bounding box center [1248, 579] width 136 height 12
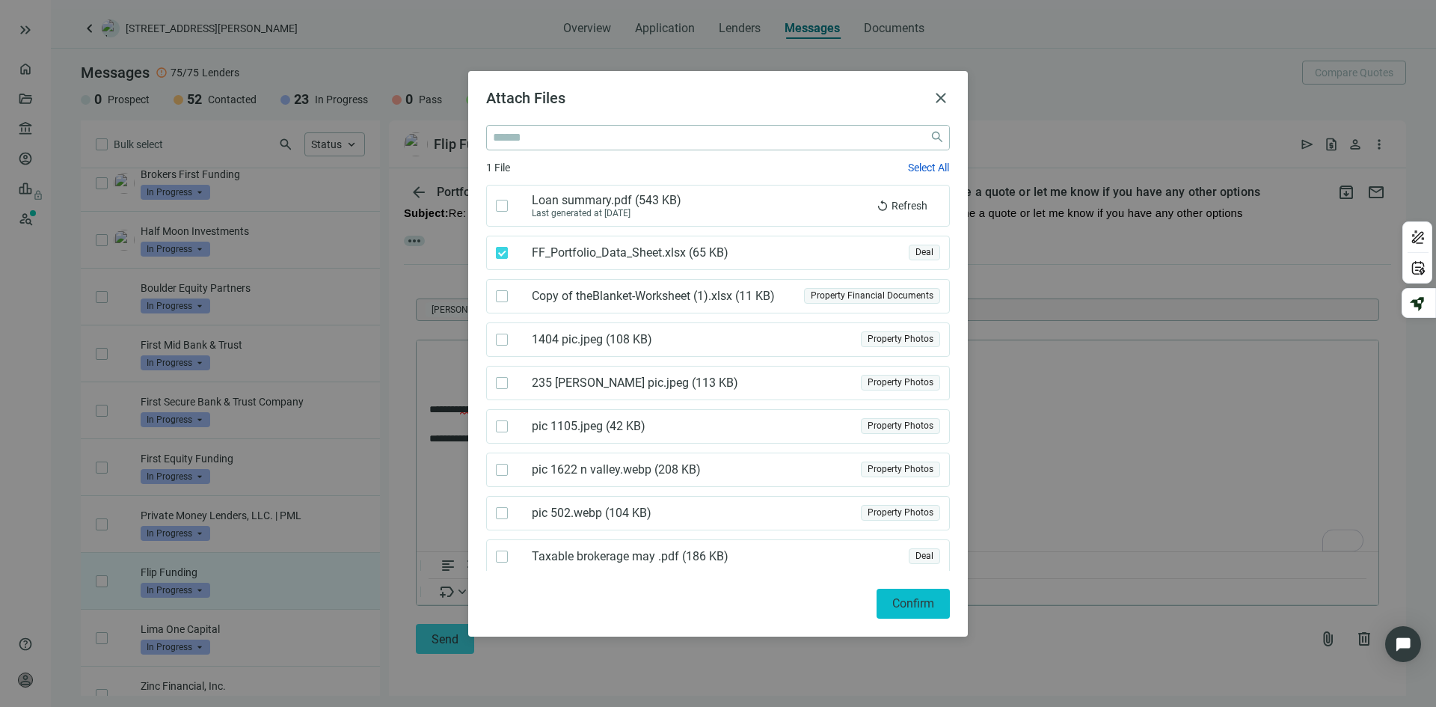
click at [905, 601] on span "Confirm" at bounding box center [913, 603] width 42 height 14
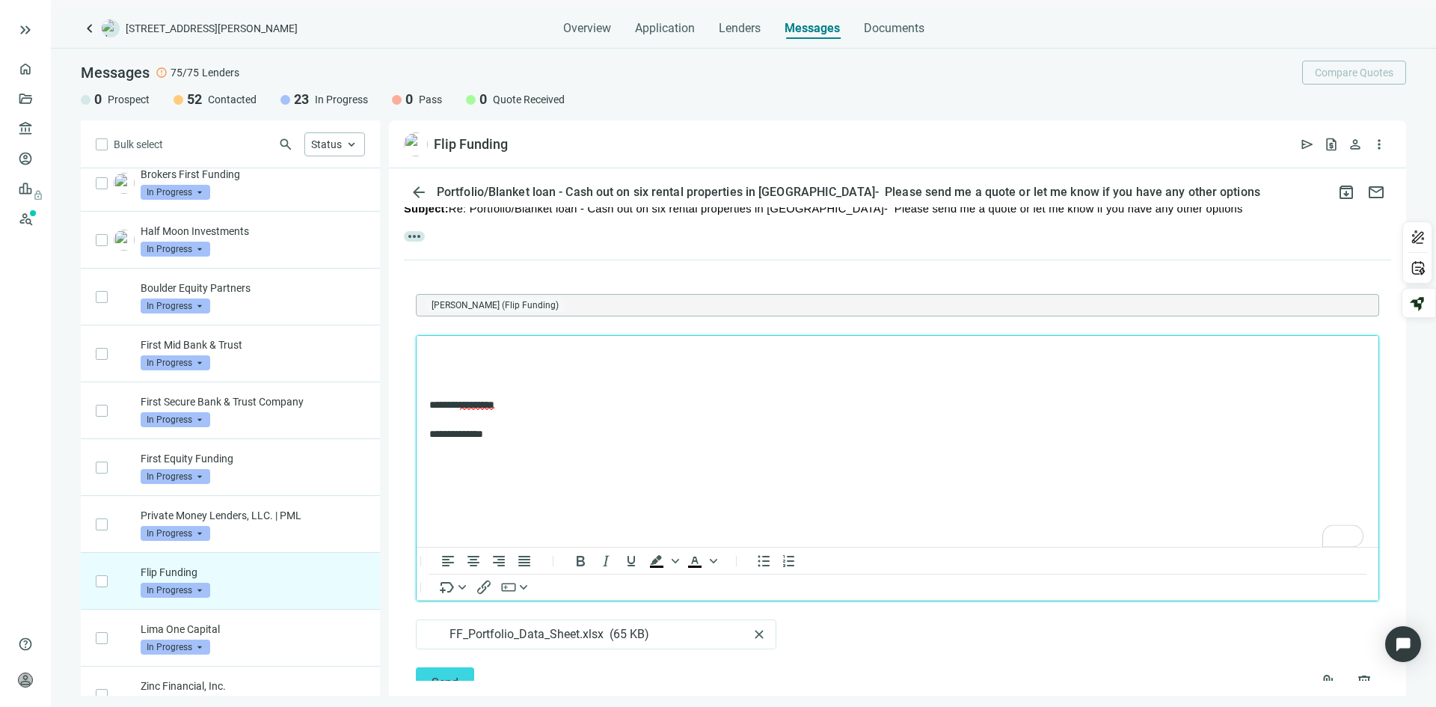
click at [454, 359] on p "To enrich screen reader interactions, please activate Accessibility in Grammarl…" at bounding box center [897, 355] width 936 height 15
click at [466, 674] on button "Send" at bounding box center [445, 682] width 58 height 30
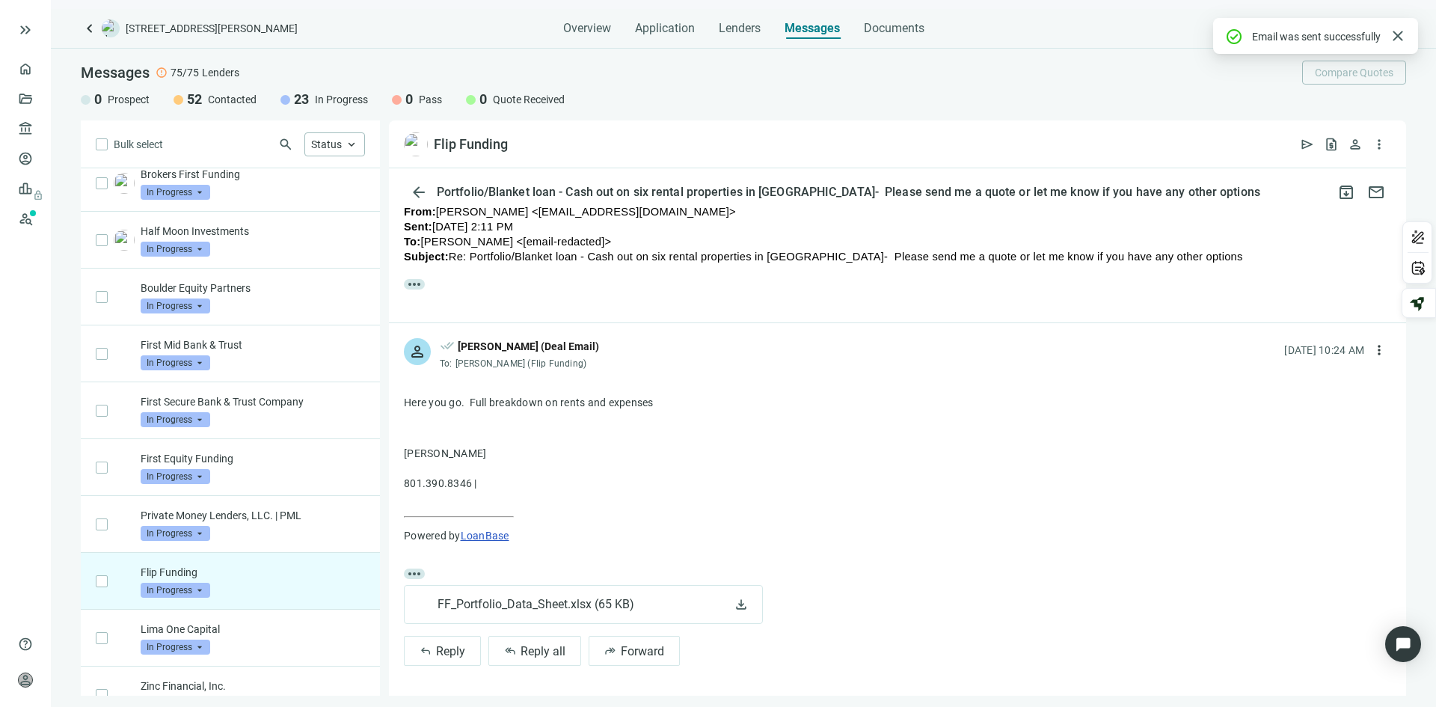
scroll to position [672, 0]
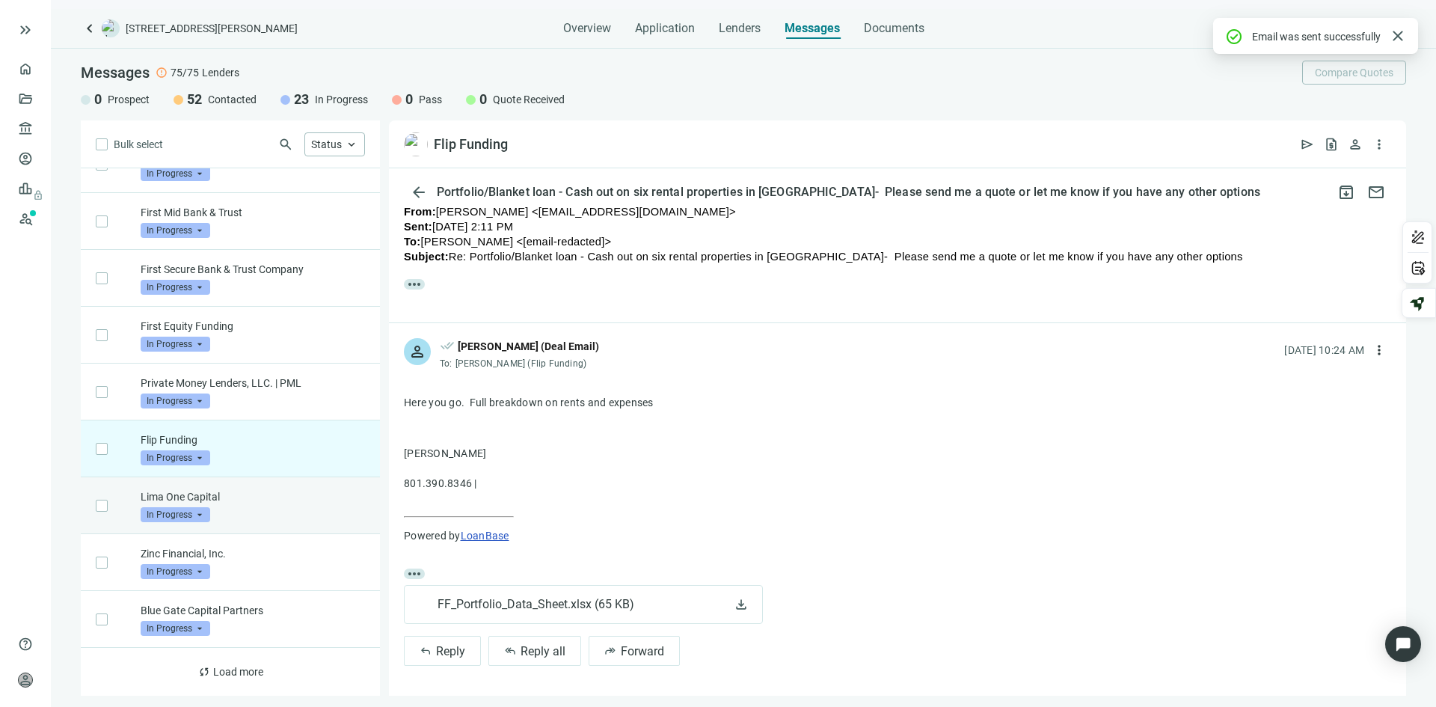
click at [281, 506] on div "Lima One Capital In Progress arrow_drop_down" at bounding box center [253, 505] width 224 height 33
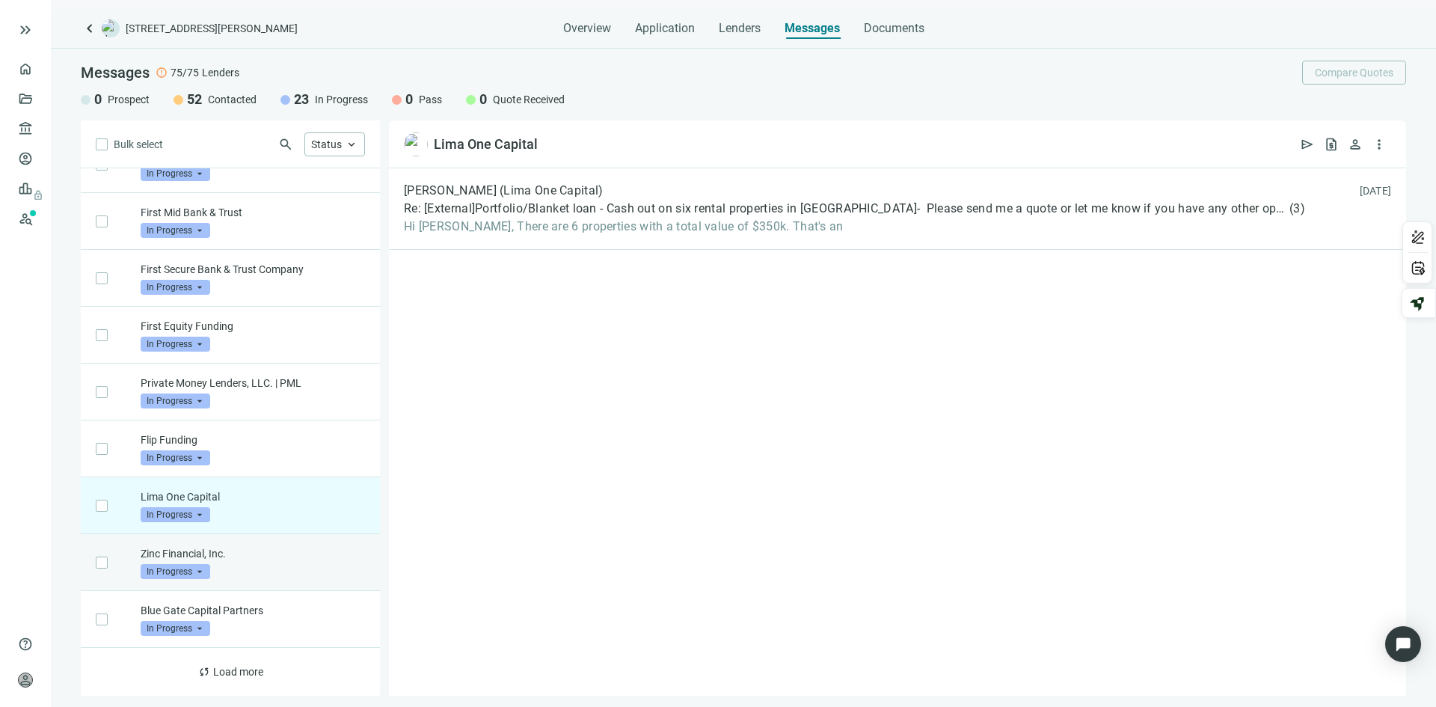
click at [245, 565] on div "Zinc Financial, Inc. In Progress arrow_drop_down" at bounding box center [253, 562] width 224 height 33
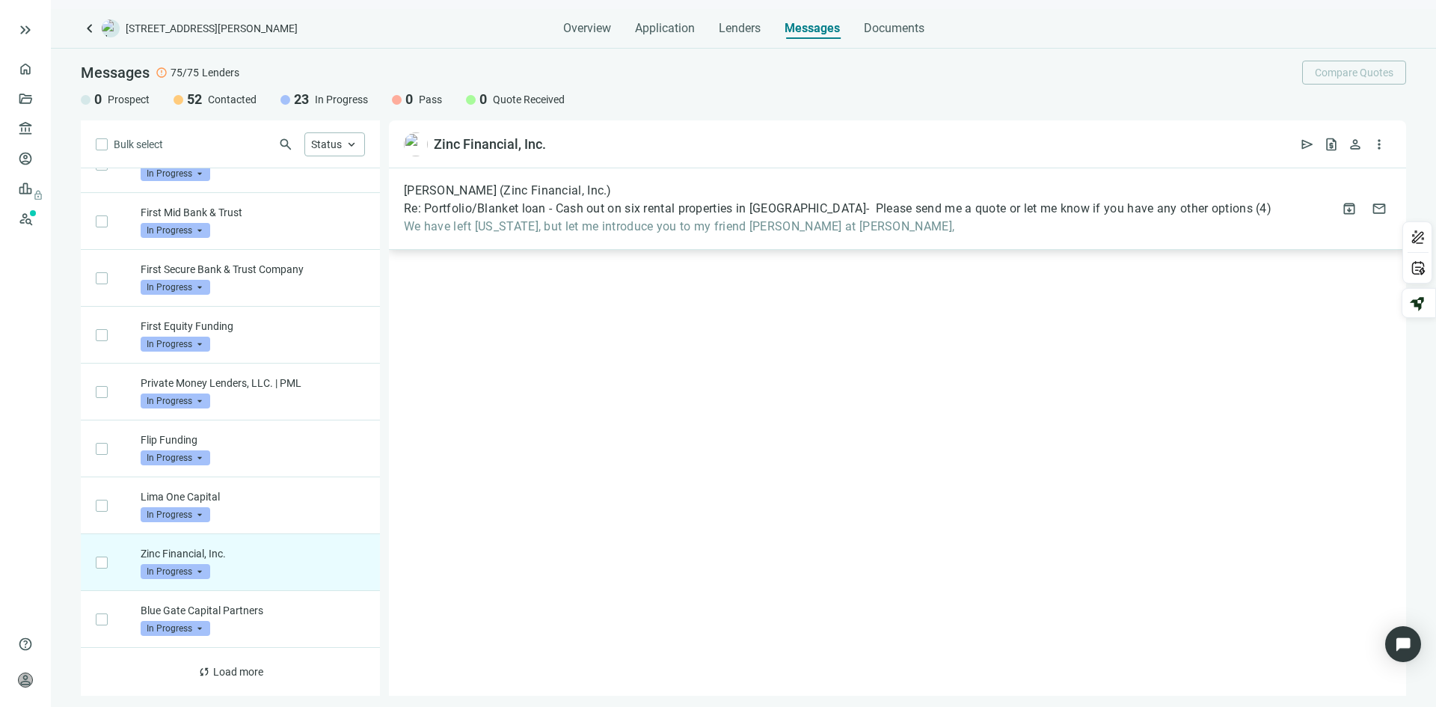
click at [881, 229] on span "We have left Illinois, but let me introduce you to my friend Danielle at Coffey," at bounding box center [838, 226] width 868 height 15
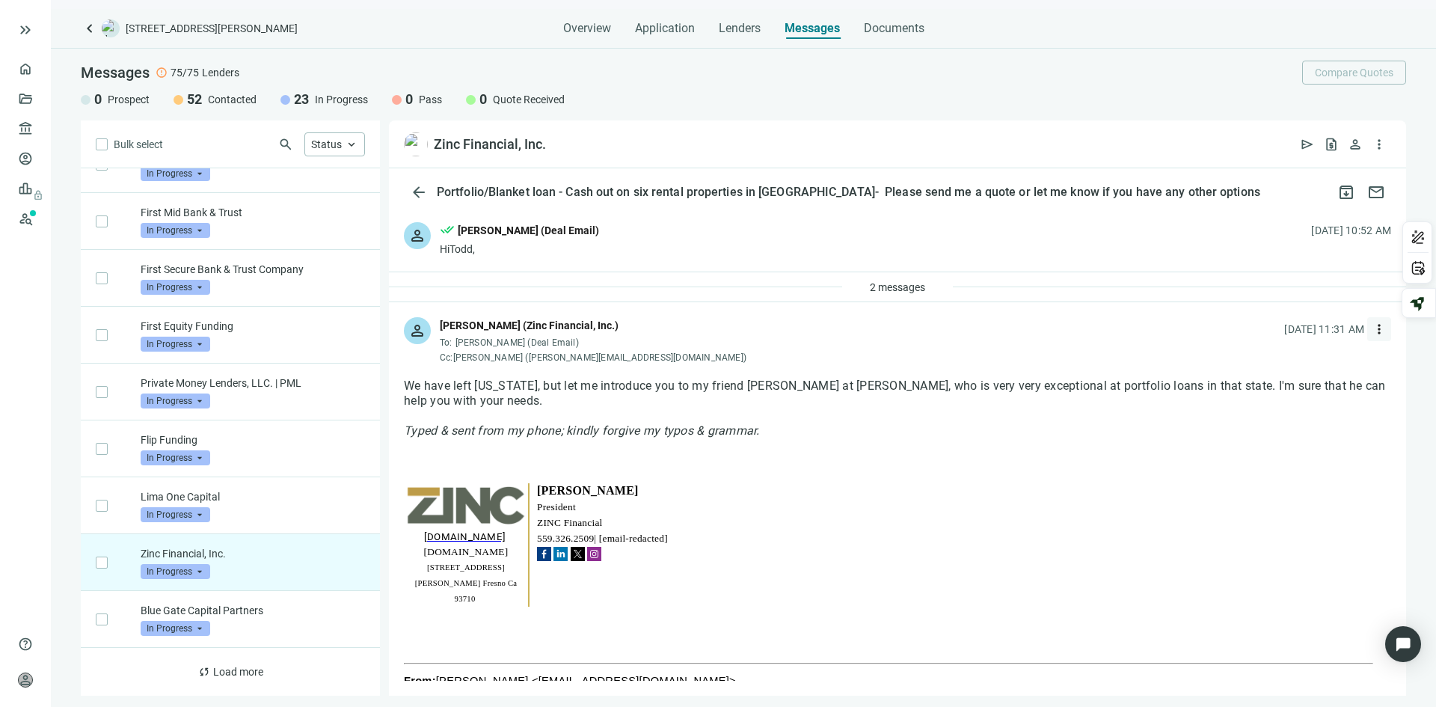
click at [1372, 325] on span "more_vert" at bounding box center [1379, 329] width 15 height 15
click at [1267, 361] on span "Reply" at bounding box center [1267, 364] width 25 height 12
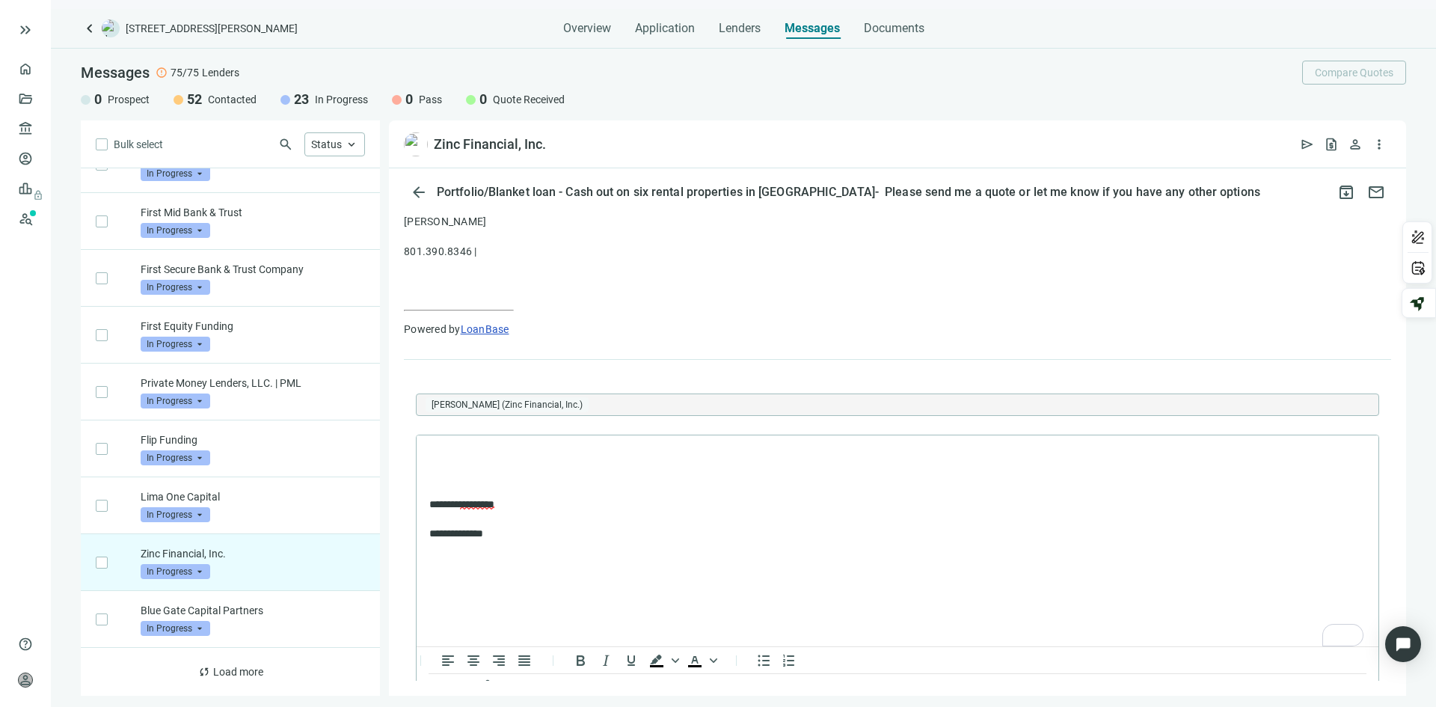
scroll to position [1162, 0]
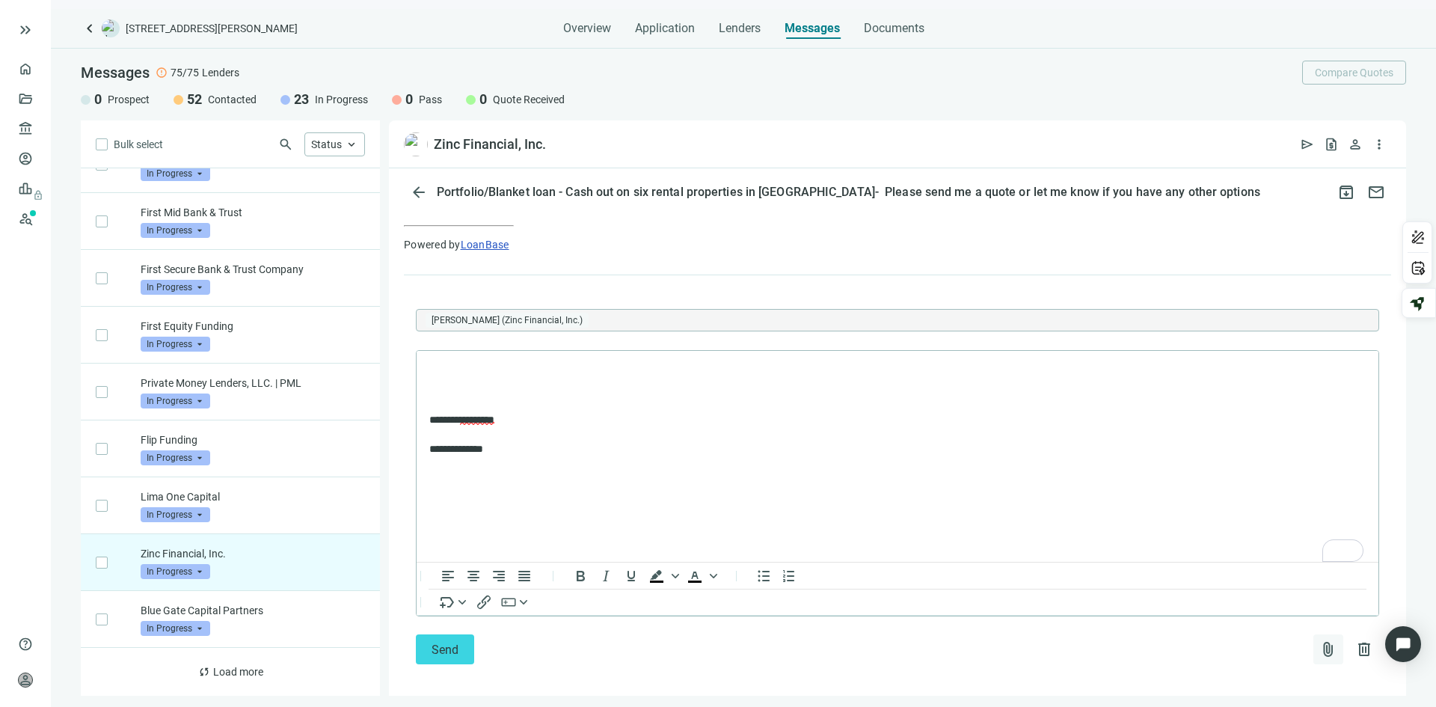
click at [1319, 640] on span "attach_file" at bounding box center [1328, 649] width 18 height 18
click at [1221, 579] on span "Сhoose from deal documents" at bounding box center [1248, 579] width 136 height 12
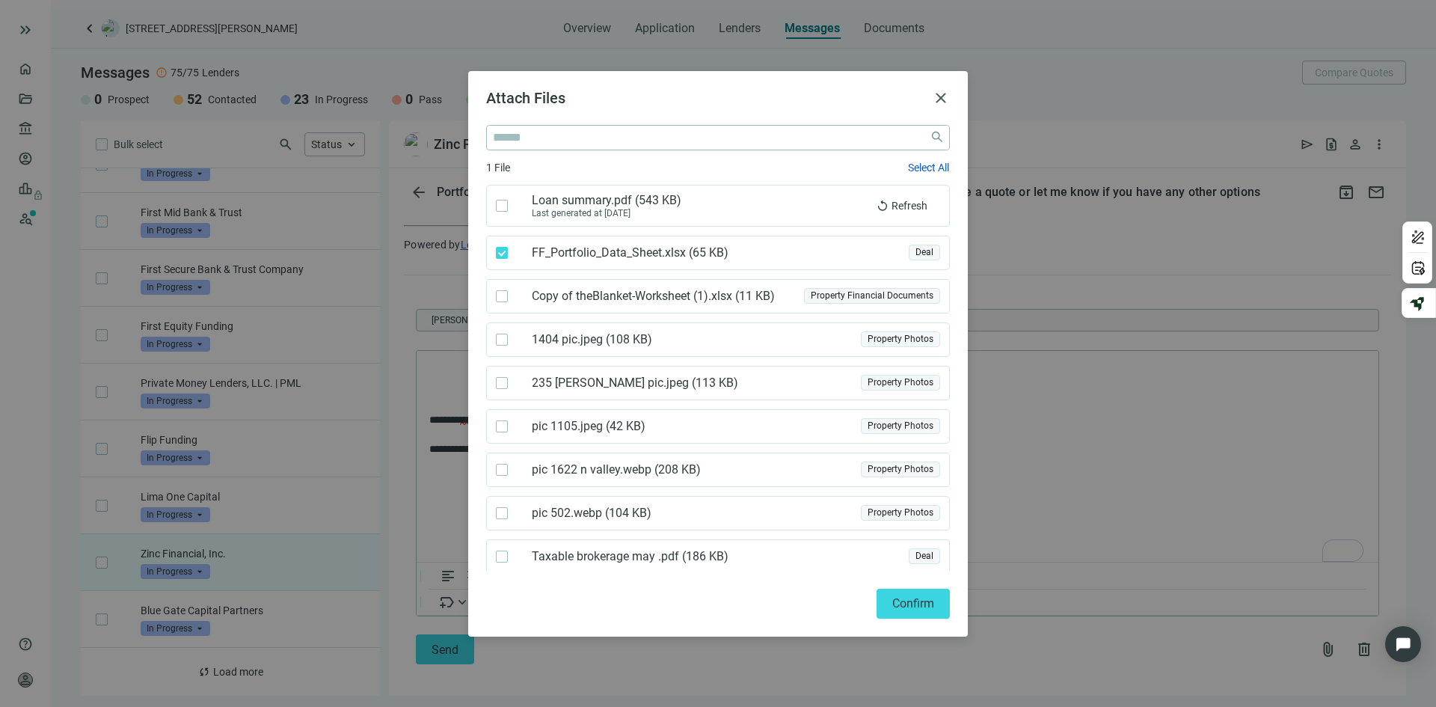
click at [913, 601] on span "Confirm" at bounding box center [913, 603] width 42 height 14
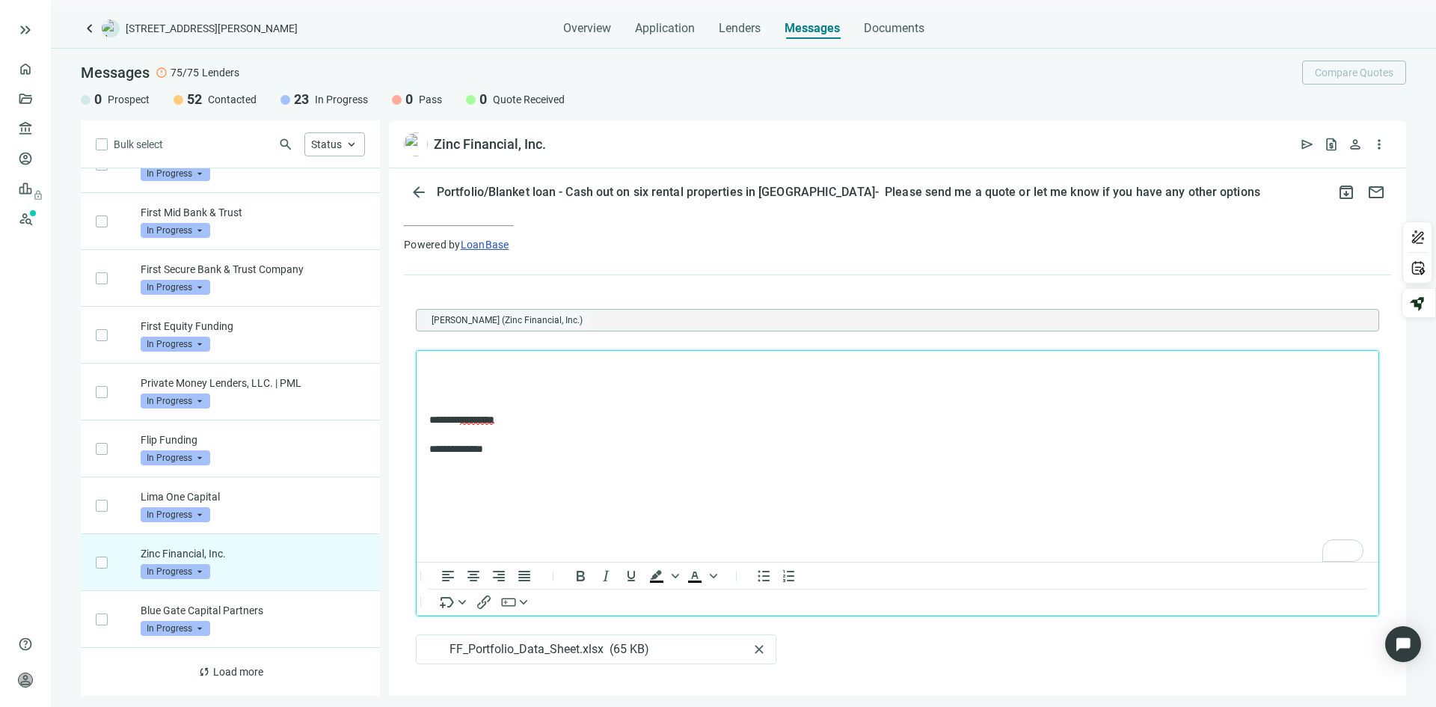
click at [453, 372] on p "To enrich screen reader interactions, please activate Accessibility in Grammarl…" at bounding box center [897, 370] width 936 height 15
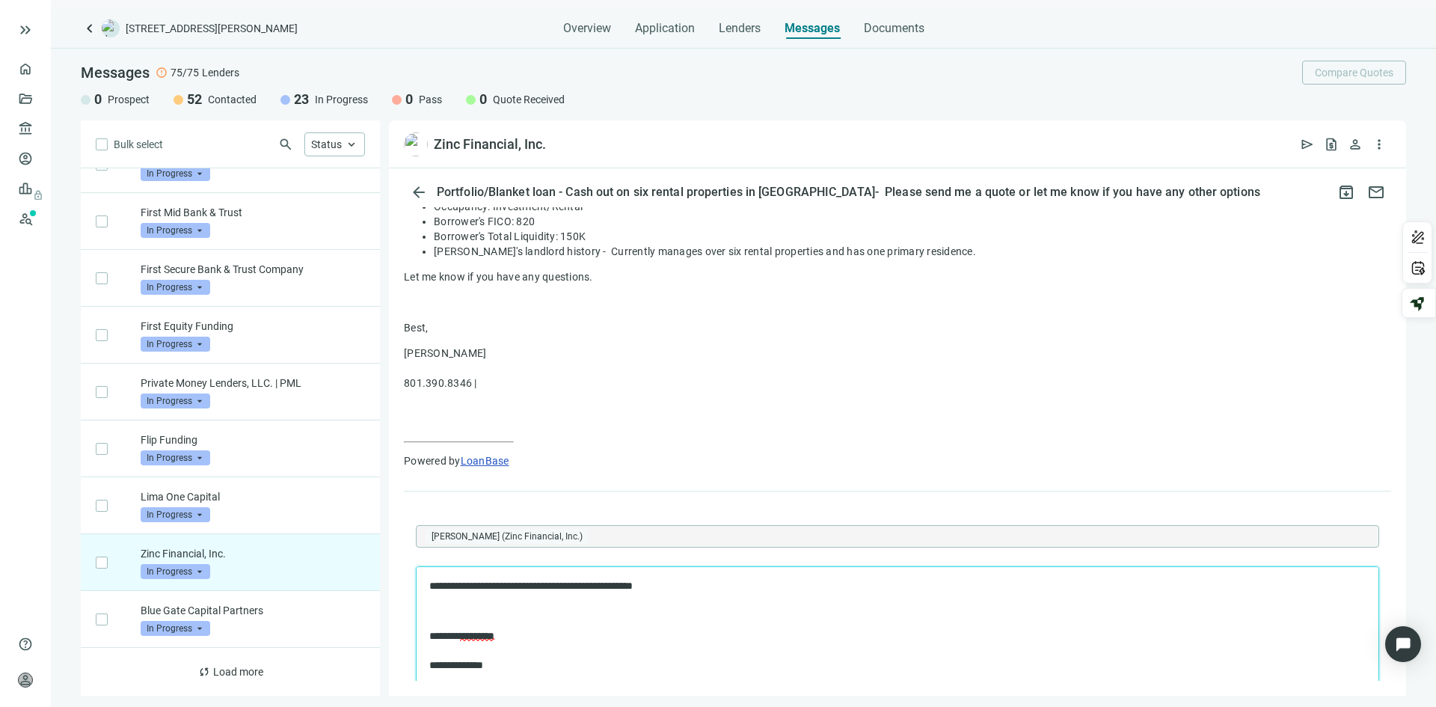
scroll to position [972, 0]
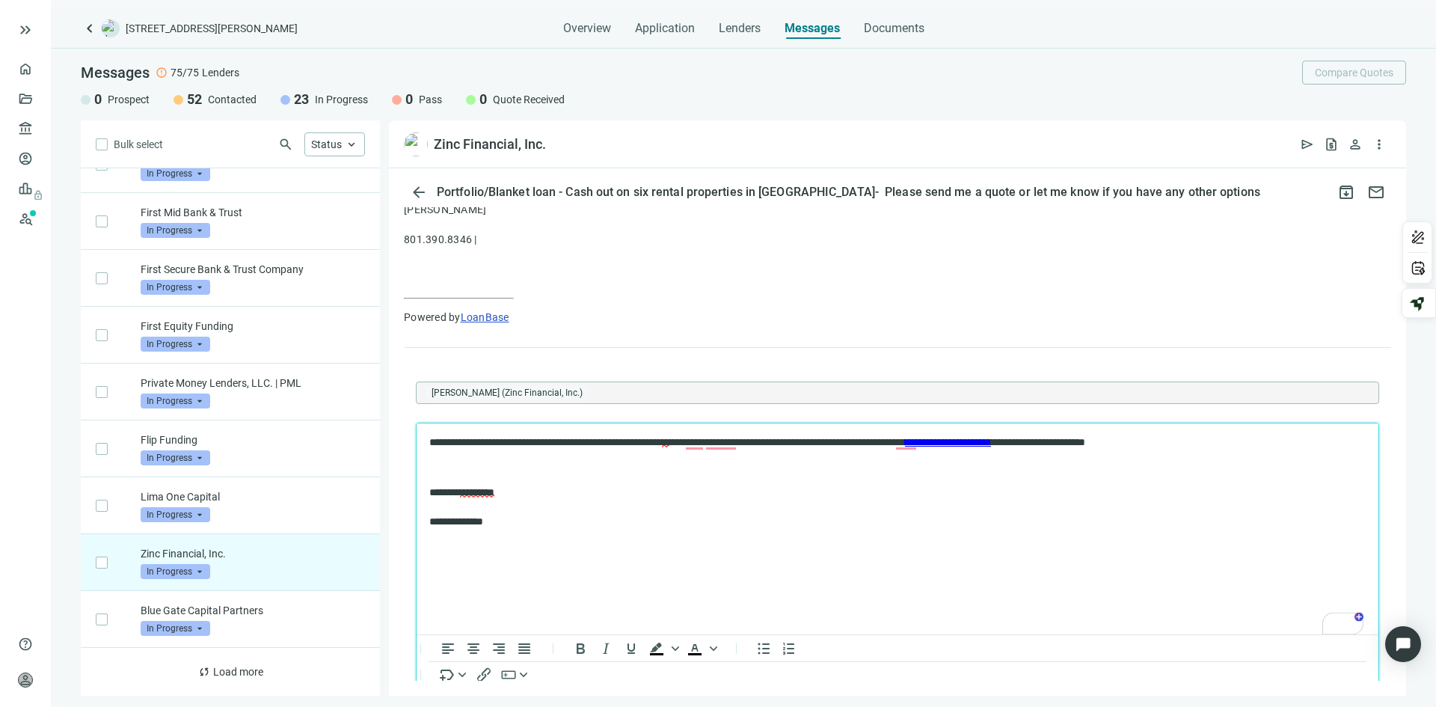
scroll to position [1209, 0]
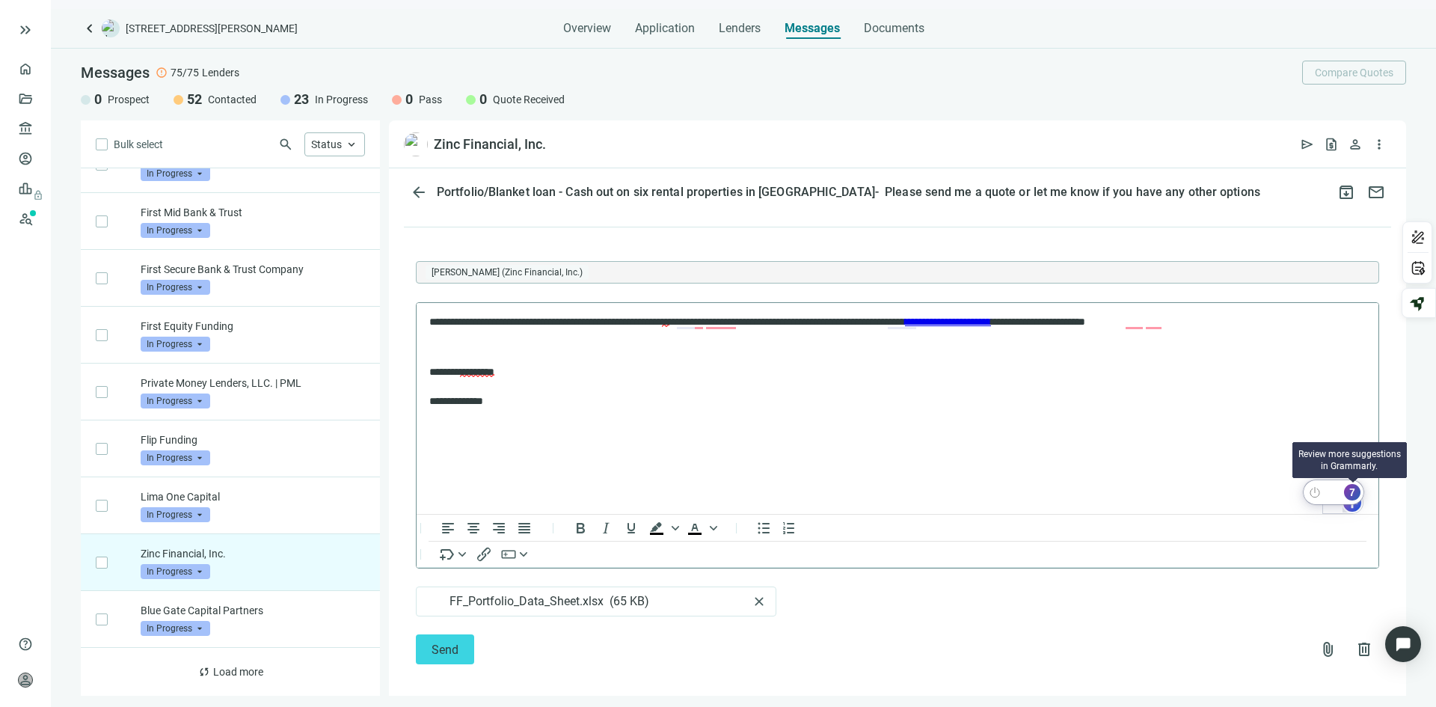
click at [1350, 495] on div "7" at bounding box center [1352, 492] width 16 height 16
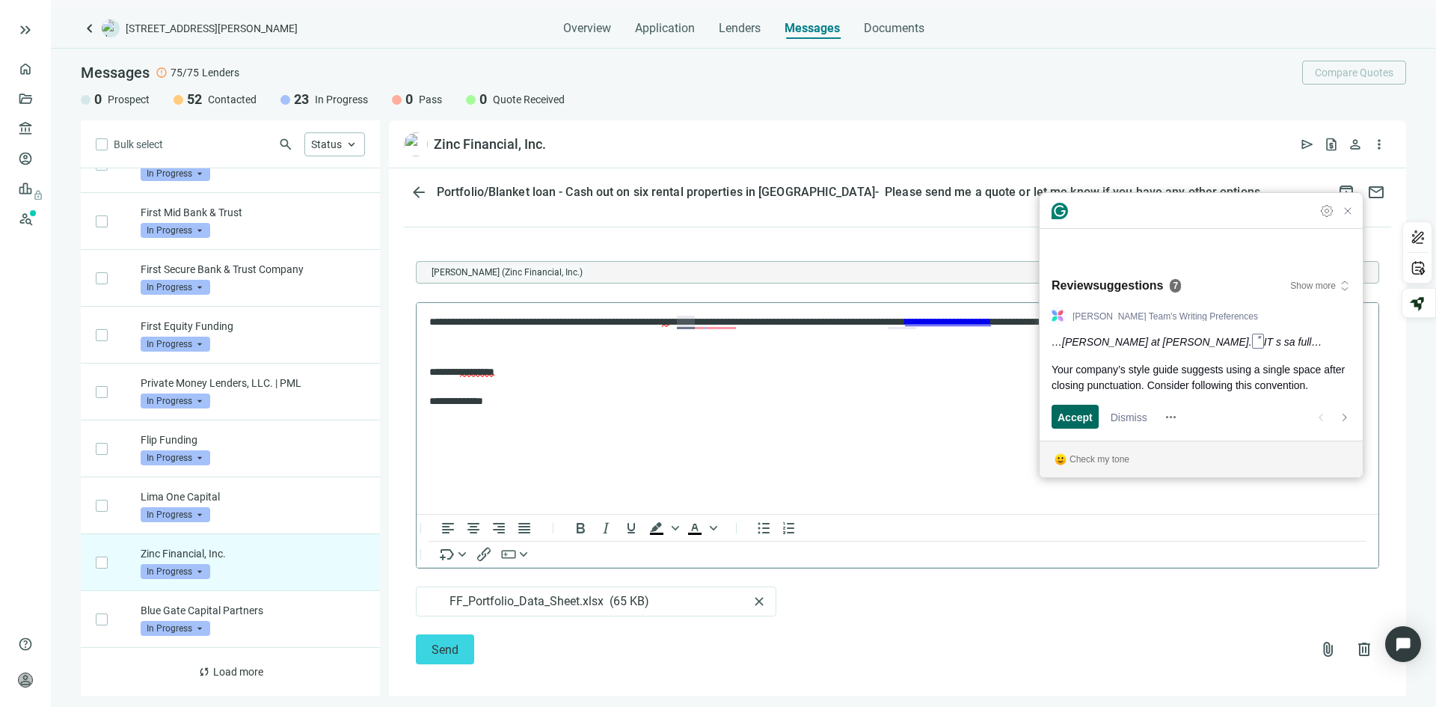
click at [1068, 414] on span "Accept" at bounding box center [1075, 417] width 35 height 16
